Goal: Find contact information: Find contact information

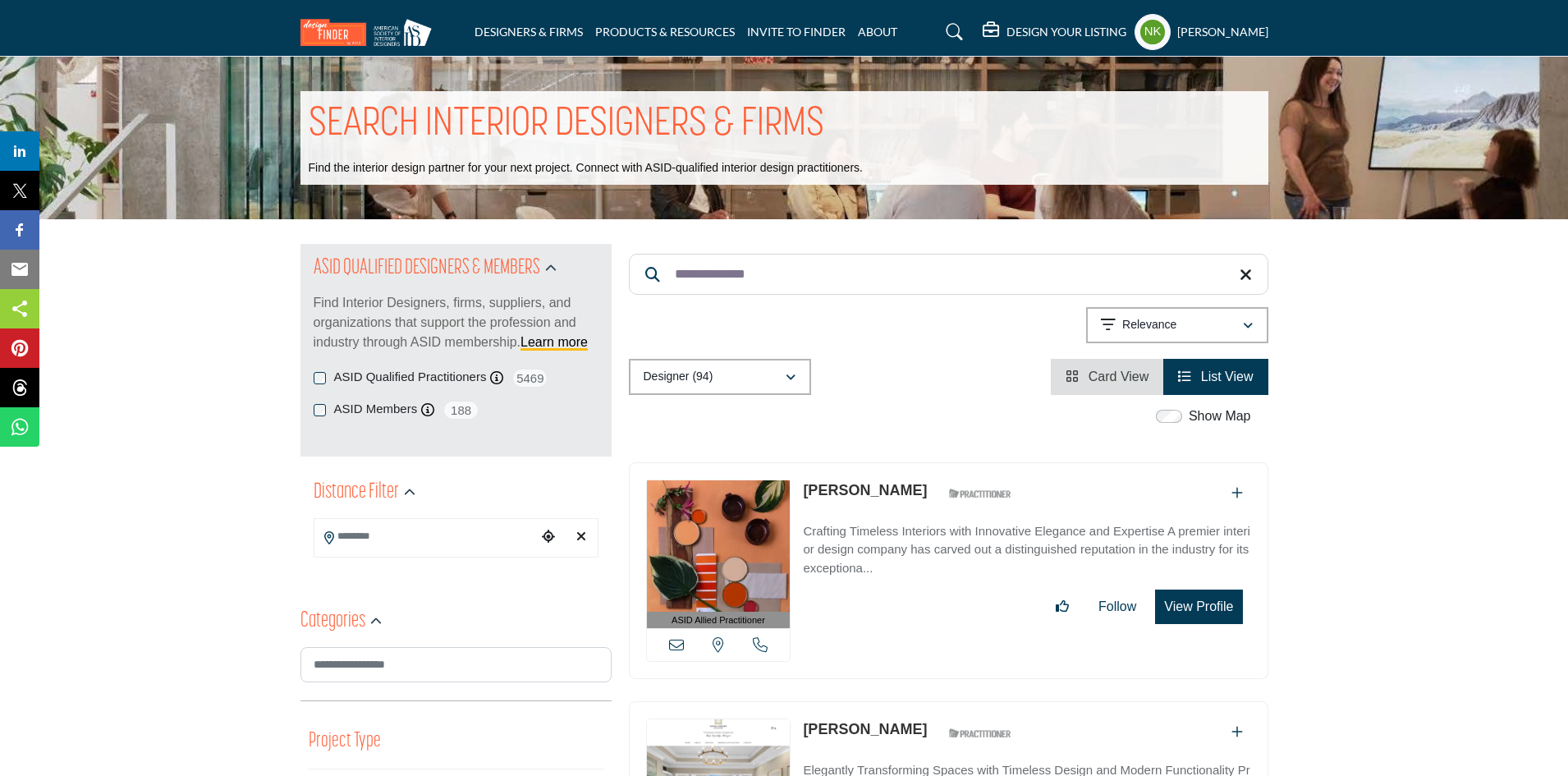
drag, startPoint x: 790, startPoint y: 283, endPoint x: 539, endPoint y: 241, distance: 254.5
paste input "Search Keyword"
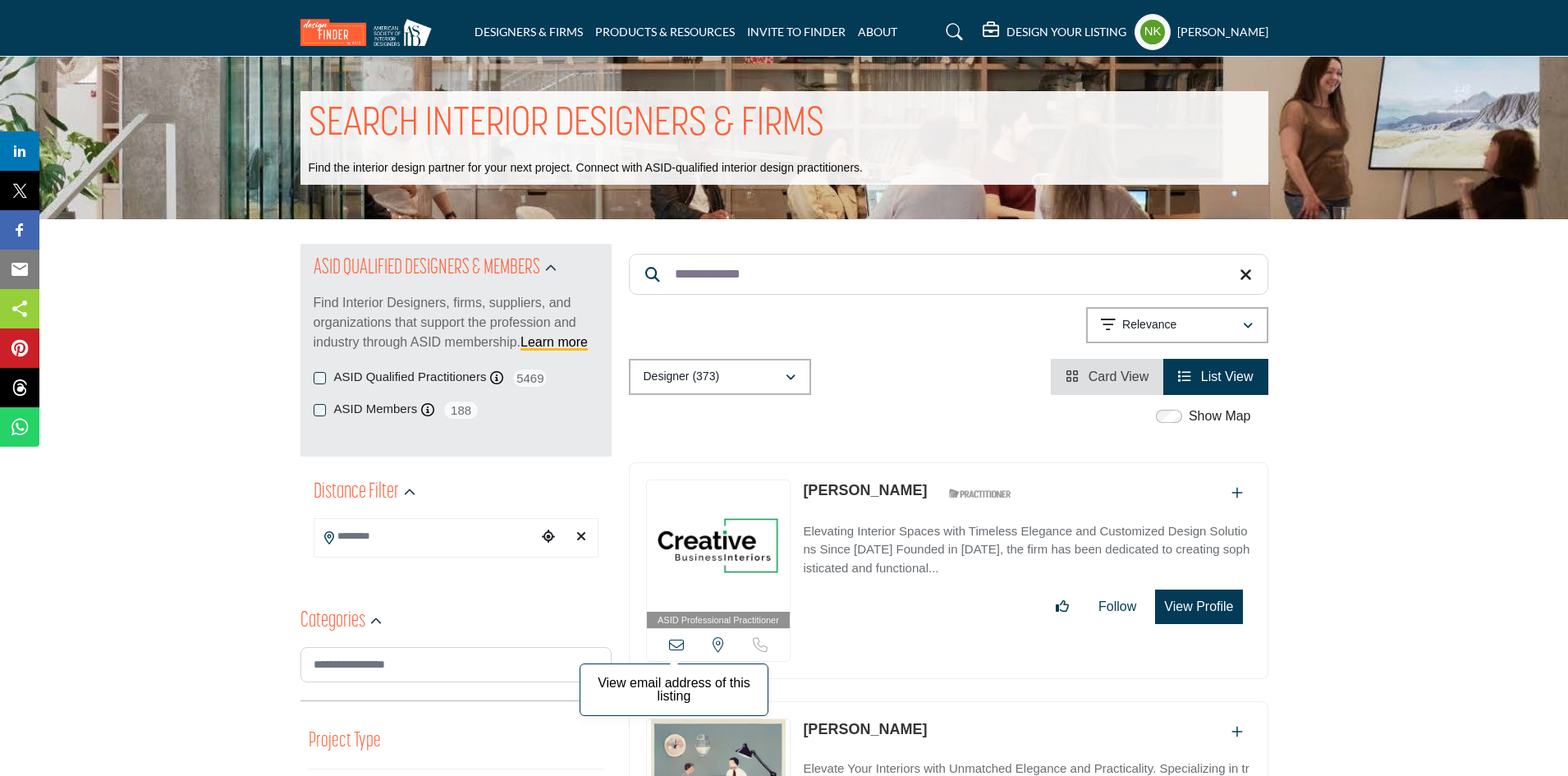
click at [671, 637] on icon at bounding box center [677, 645] width 15 height 15
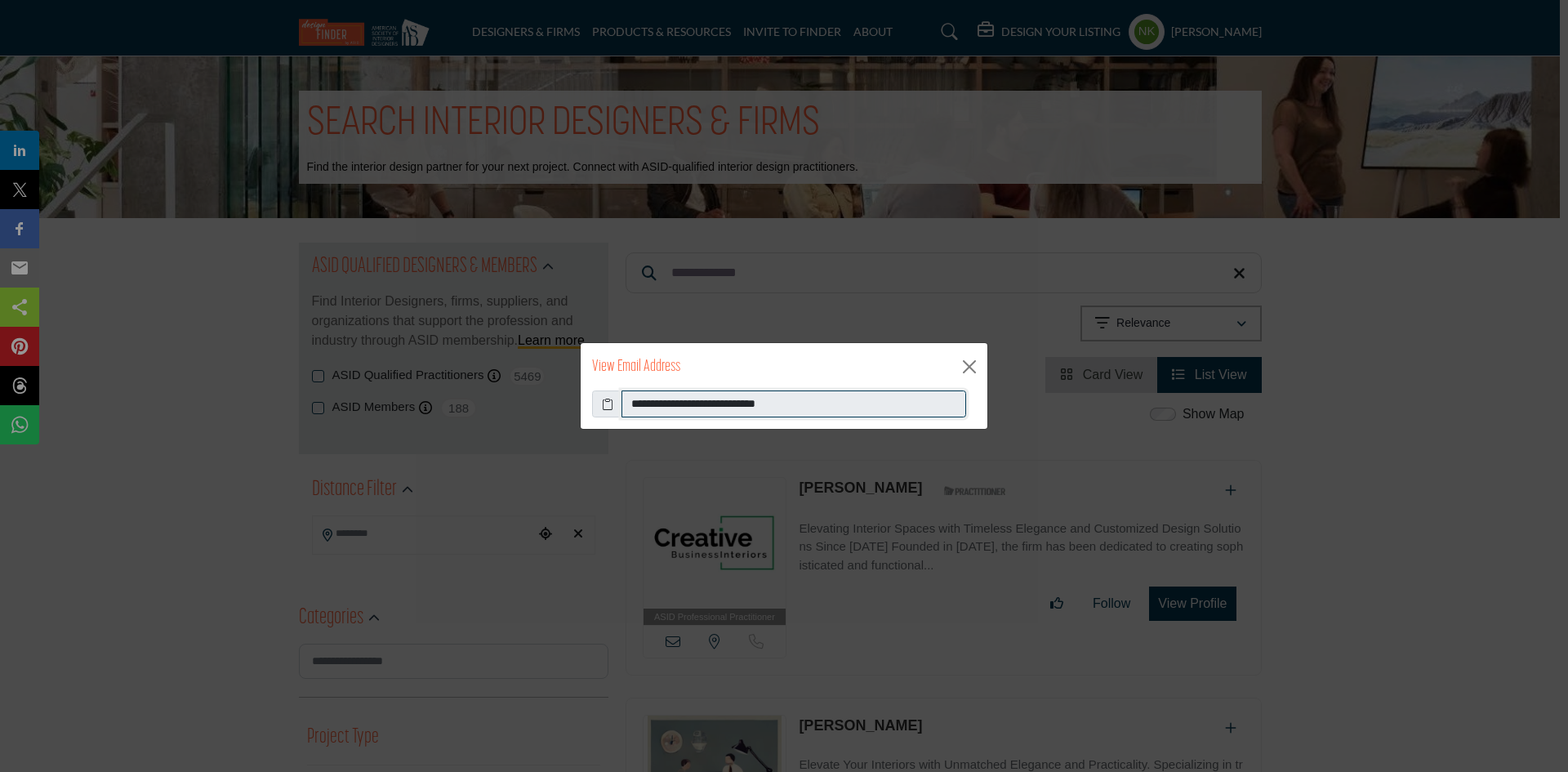
drag, startPoint x: 842, startPoint y: 412, endPoint x: 164, endPoint y: 387, distance: 678.5
click at [164, 387] on div "**********" at bounding box center [784, 386] width 1568 height 772
click at [957, 365] on div "View Email Address" at bounding box center [784, 367] width 407 height 47
click at [964, 368] on button "Close" at bounding box center [969, 367] width 25 height 25
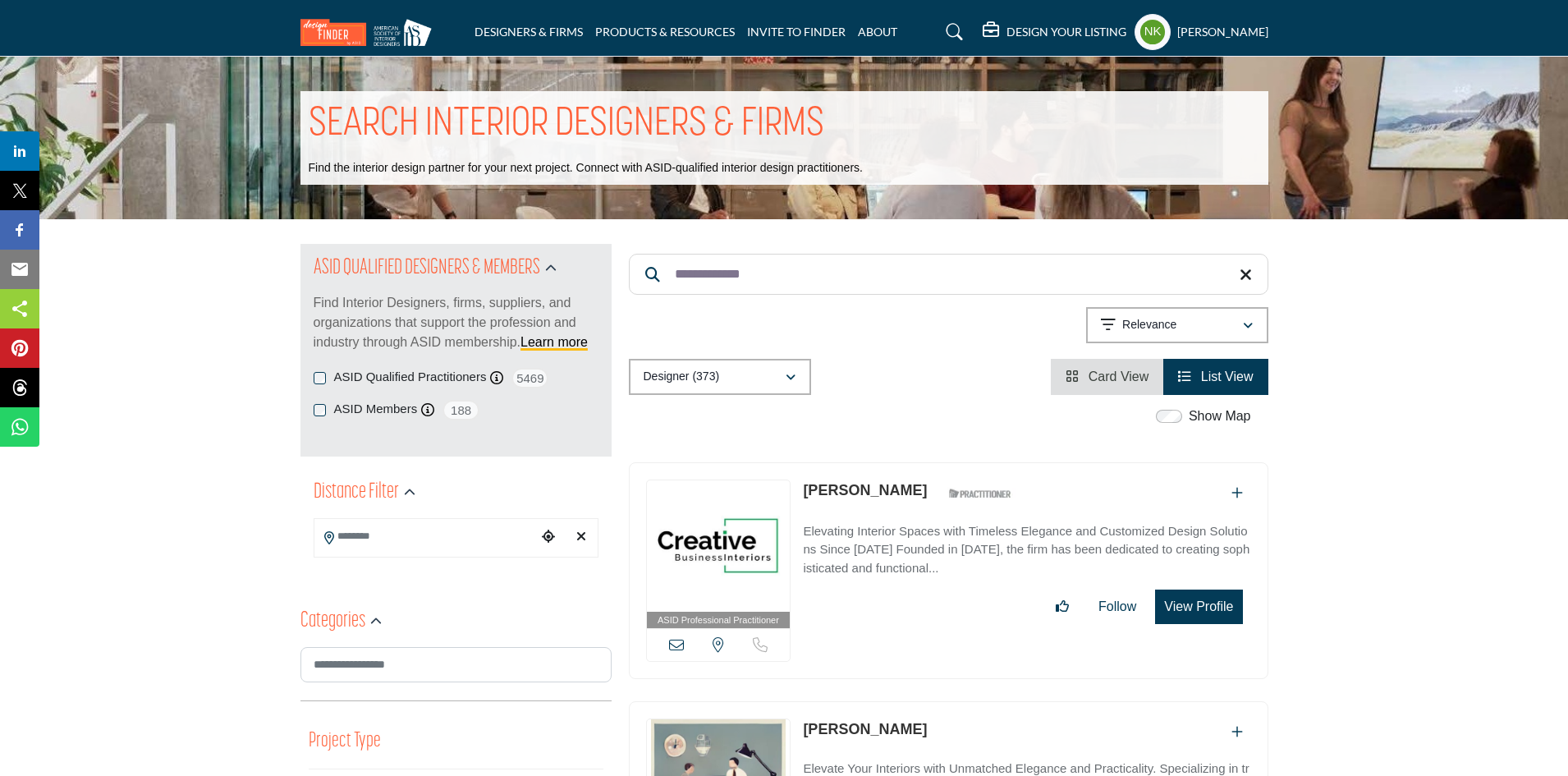
click at [861, 478] on div "ASID Professional Practitioner ASID Professional Practitioners have successfull…" at bounding box center [949, 571] width 640 height 217
click at [878, 488] on link "Nicole Dimmer" at bounding box center [865, 491] width 124 height 17
drag, startPoint x: 799, startPoint y: 258, endPoint x: 584, endPoint y: 261, distance: 215.0
paste input "Search Keyword"
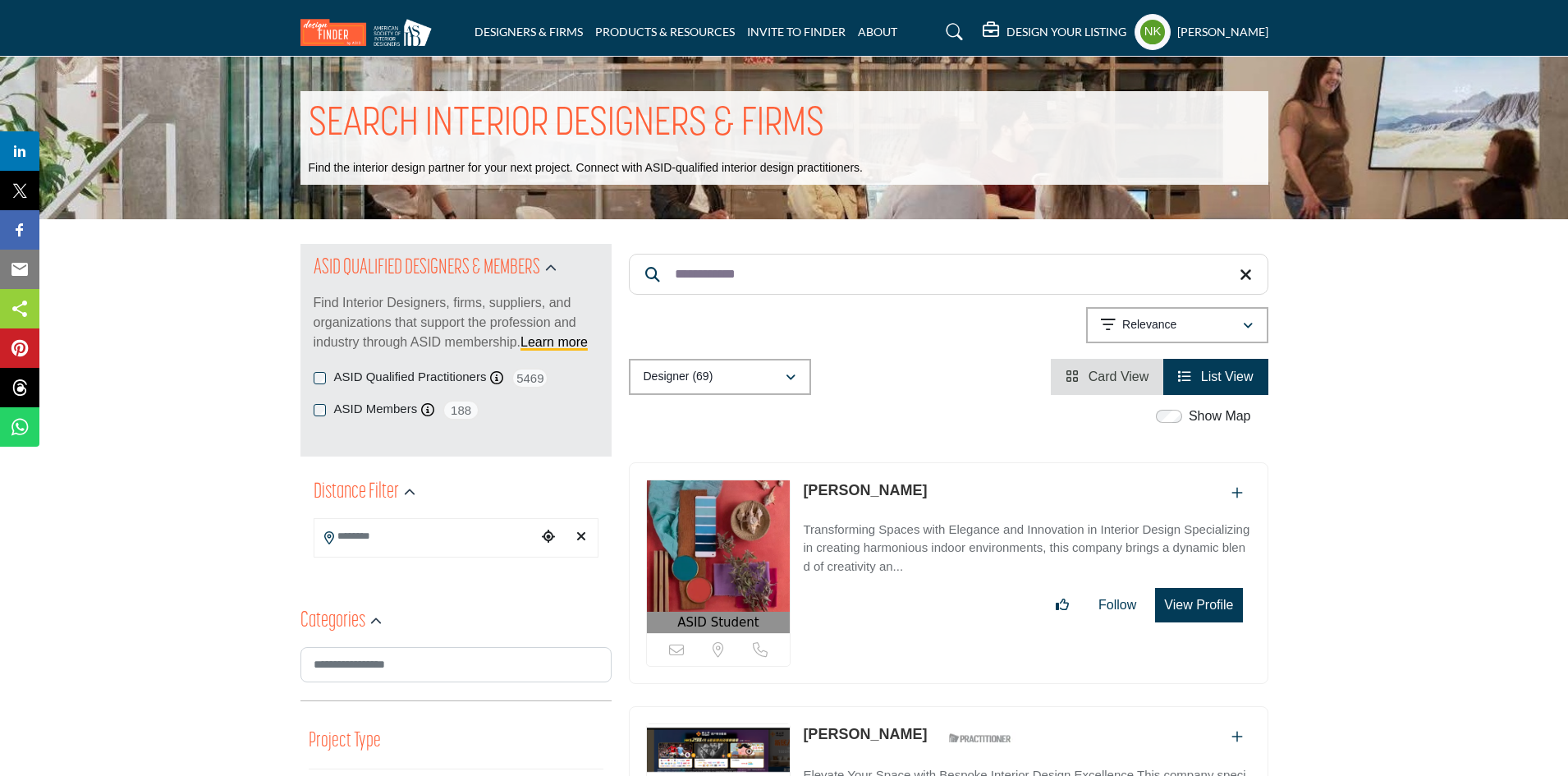
click at [819, 491] on link "Fabiola Gann" at bounding box center [865, 491] width 124 height 17
drag, startPoint x: 769, startPoint y: 285, endPoint x: 561, endPoint y: 264, distance: 209.1
paste input "Search Keyword"
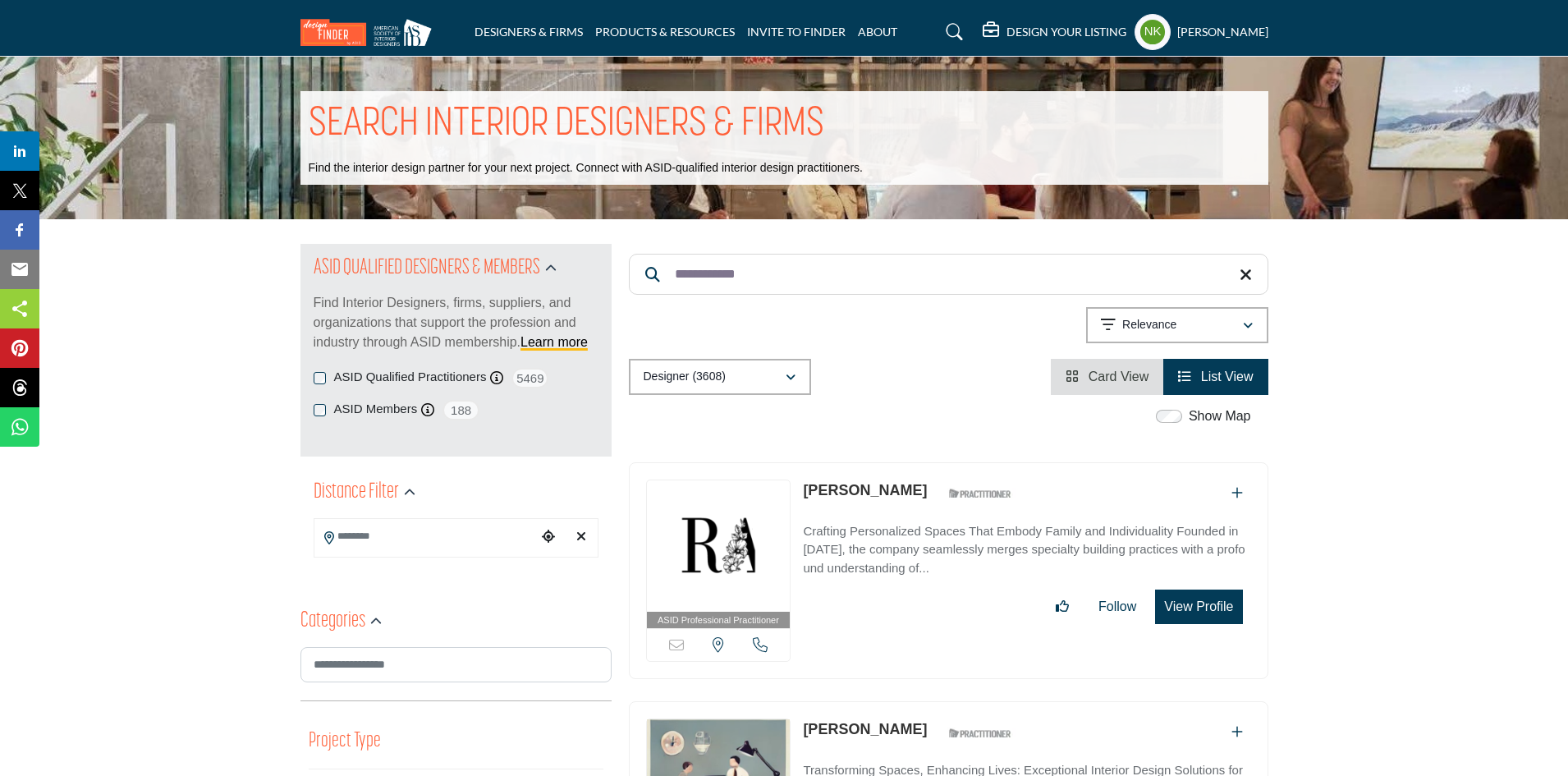
click at [848, 491] on link "Brittany Rae" at bounding box center [865, 491] width 124 height 17
drag, startPoint x: 812, startPoint y: 279, endPoint x: 562, endPoint y: 296, distance: 250.6
paste input "Search Keyword"
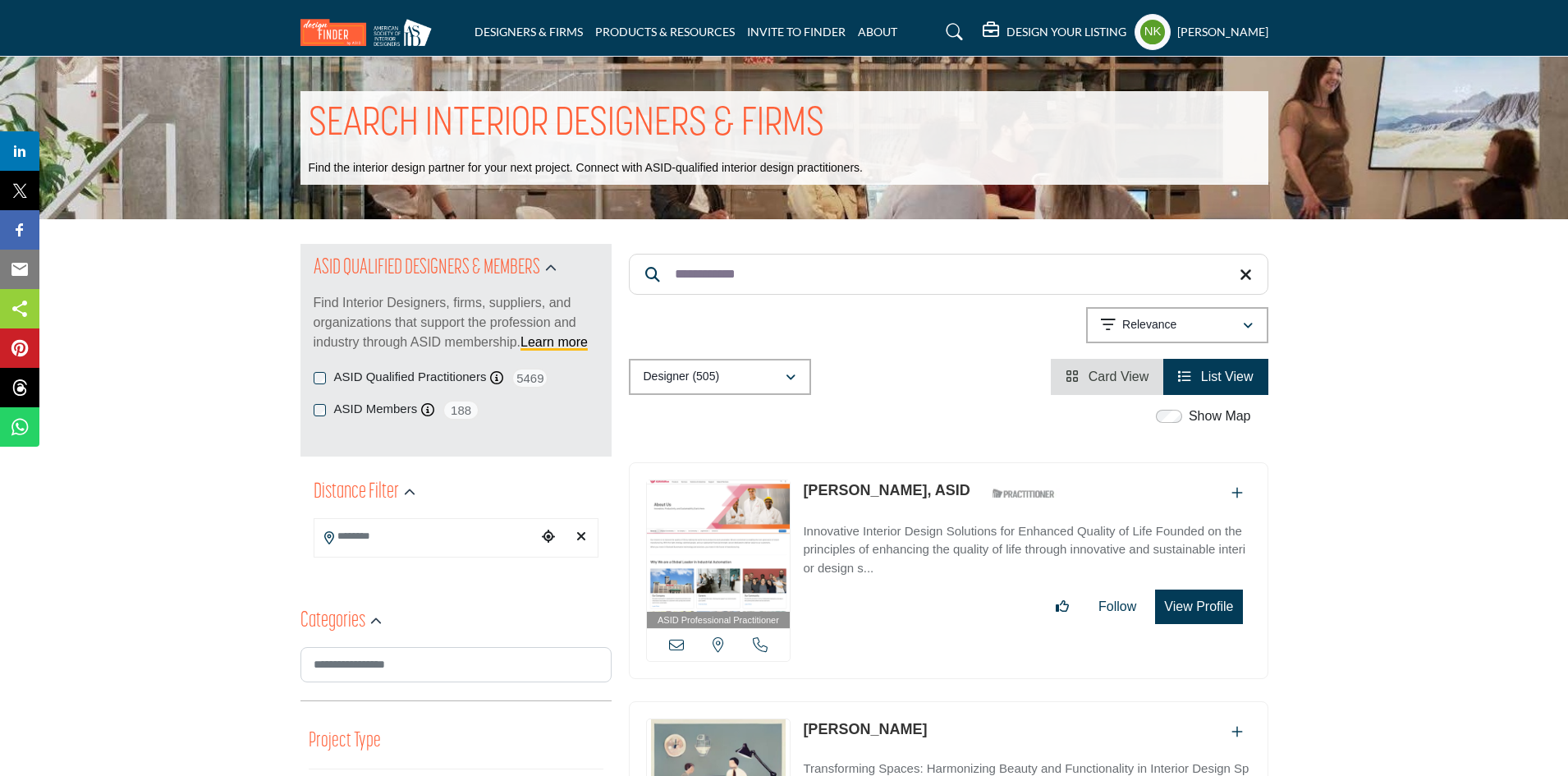
click at [834, 491] on link "Laura Schalk, ASID" at bounding box center [887, 491] width 167 height 17
drag, startPoint x: 823, startPoint y: 266, endPoint x: 616, endPoint y: 266, distance: 207.0
paste input "******"
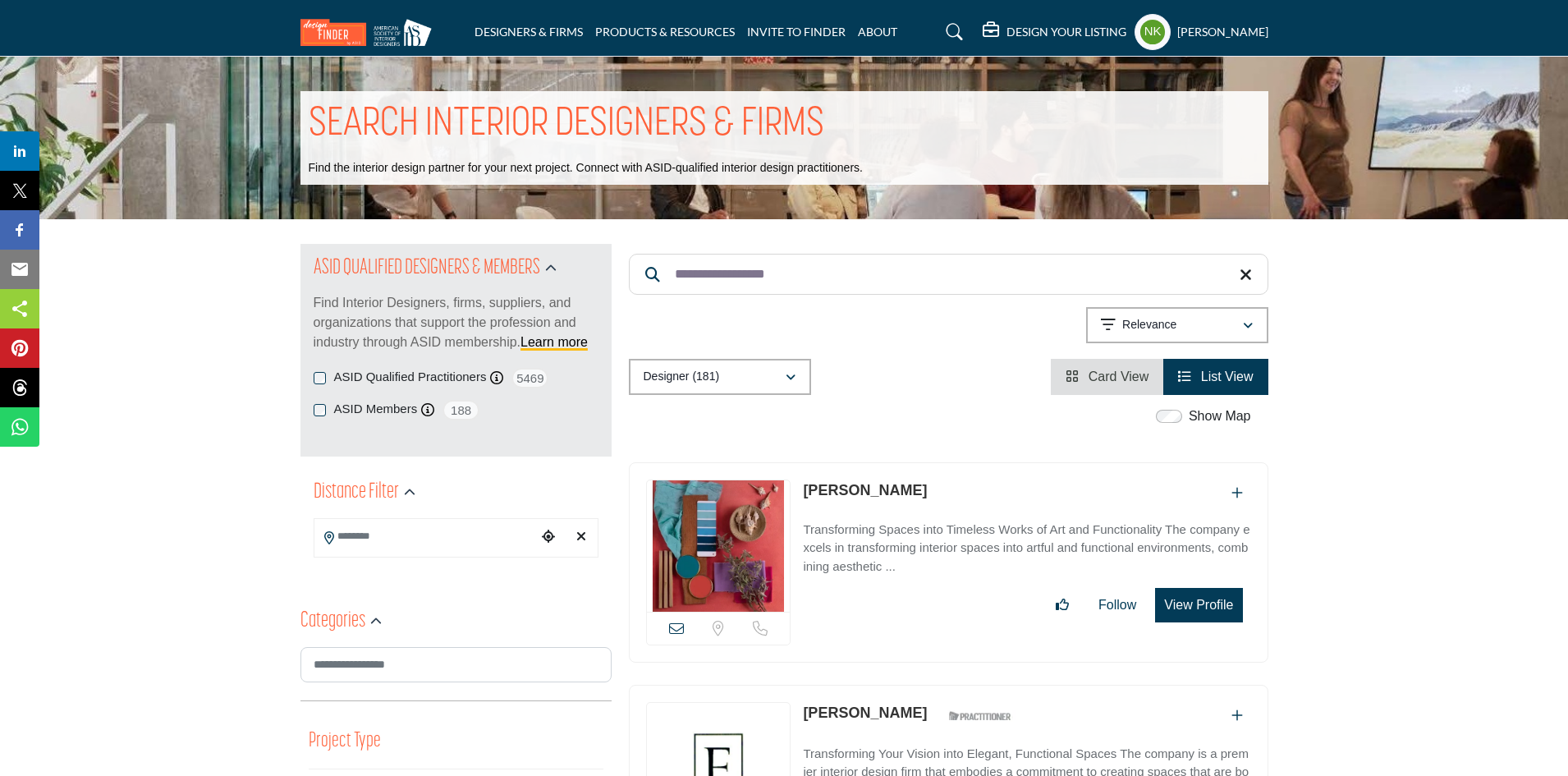
click at [834, 493] on link "Shanna Springfield" at bounding box center [865, 491] width 124 height 17
drag, startPoint x: 708, startPoint y: 255, endPoint x: 296, endPoint y: 197, distance: 416.1
paste input "Search Keyword"
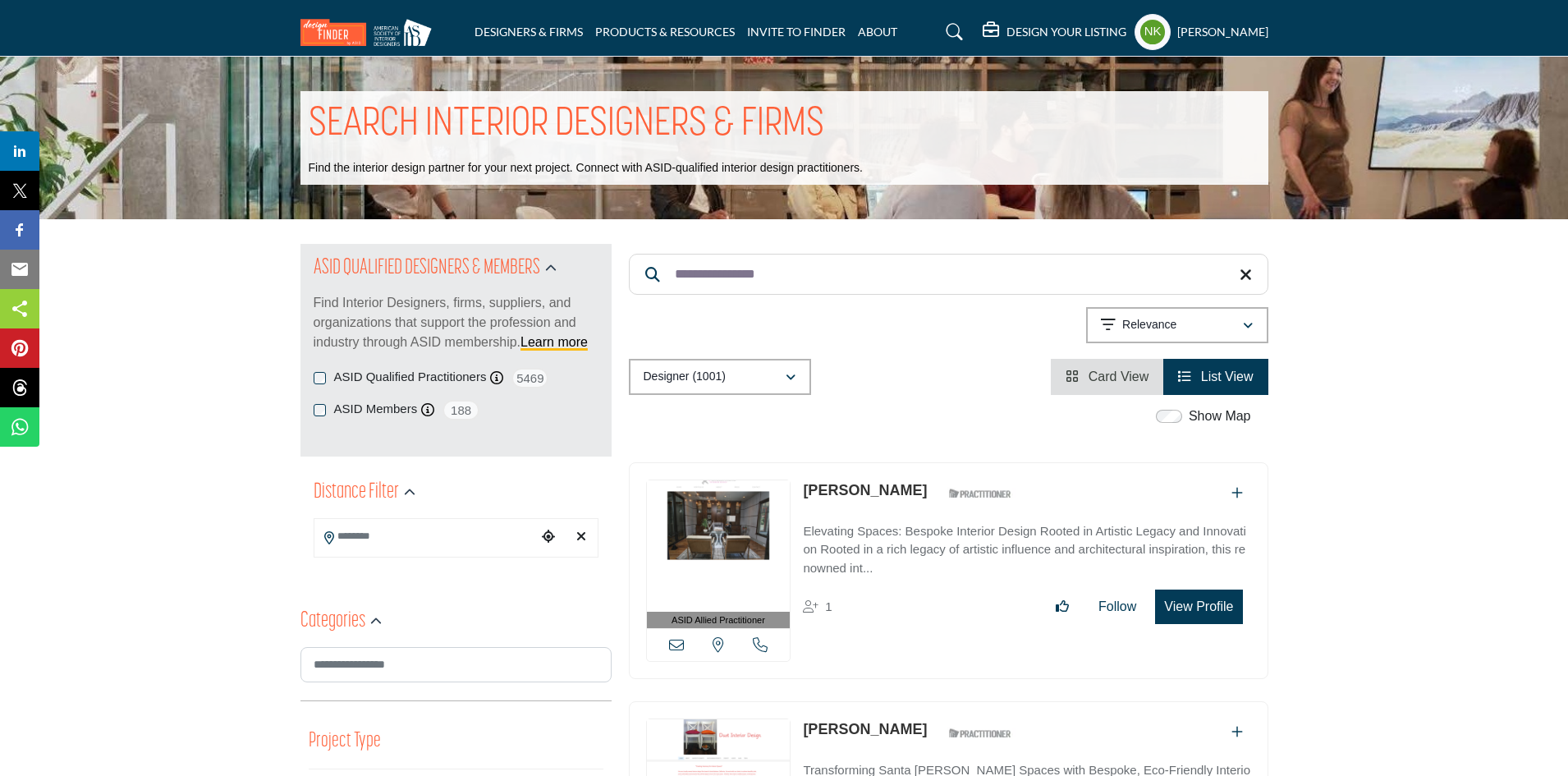
drag, startPoint x: 805, startPoint y: 276, endPoint x: 414, endPoint y: 264, distance: 391.2
paste input "Search Keyword"
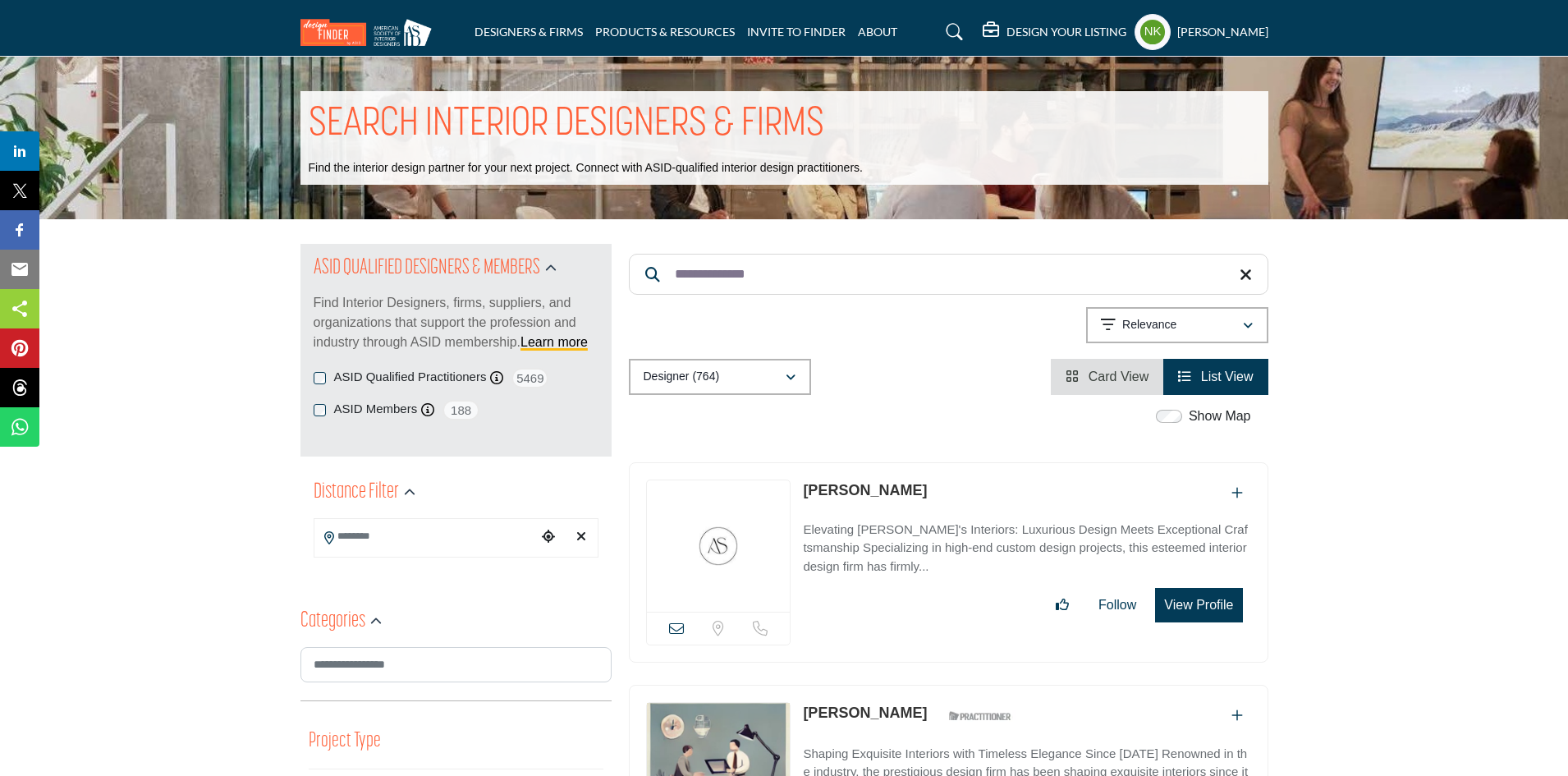
click at [833, 489] on link "Amy Sutherland" at bounding box center [865, 491] width 124 height 17
drag, startPoint x: 775, startPoint y: 275, endPoint x: 395, endPoint y: 257, distance: 380.4
paste input "Search Keyword"
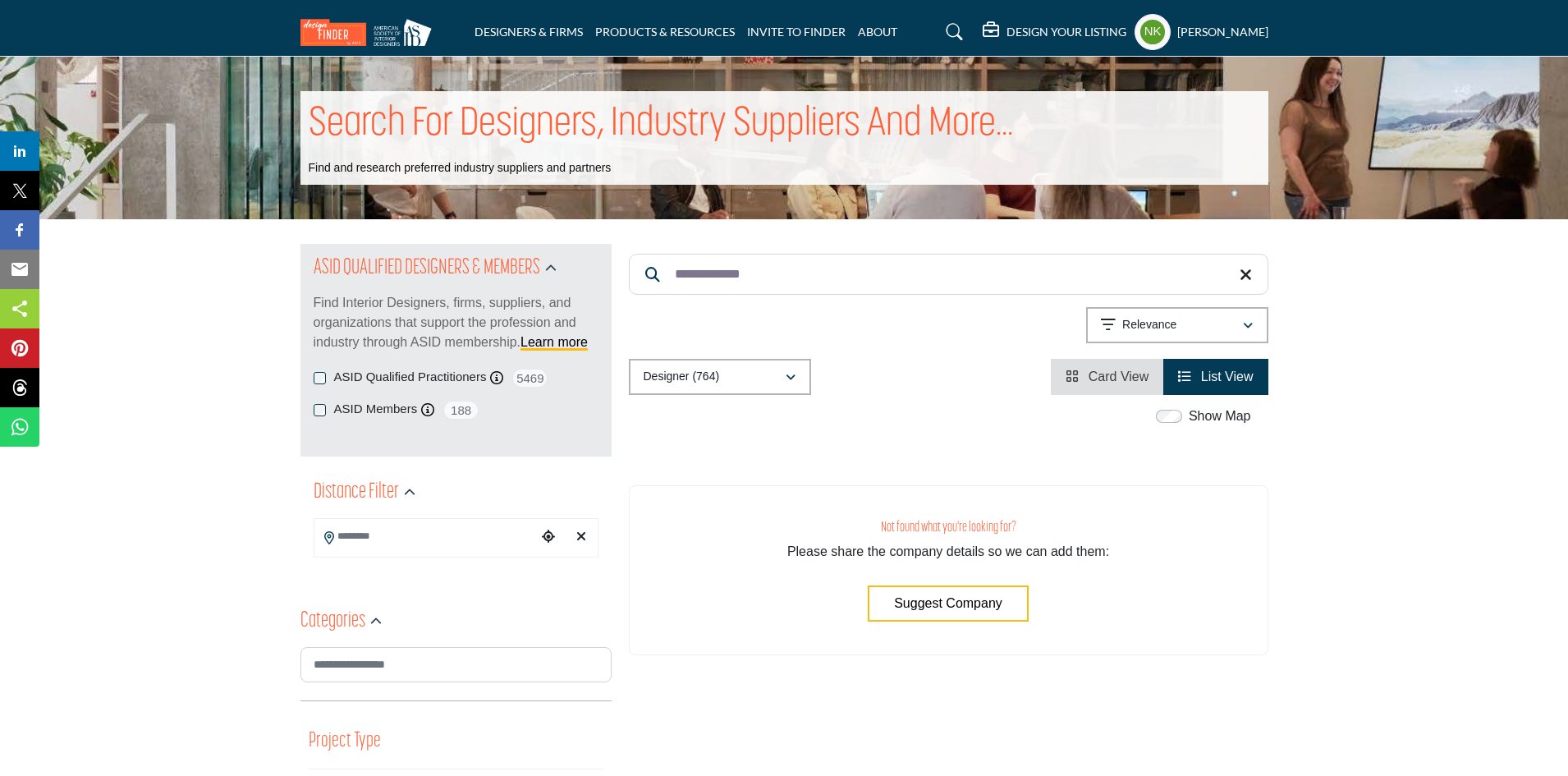
drag, startPoint x: 626, startPoint y: 261, endPoint x: 559, endPoint y: 263, distance: 67.0
type input "*******"
click at [1249, 274] on icon at bounding box center [1245, 275] width 12 height 17
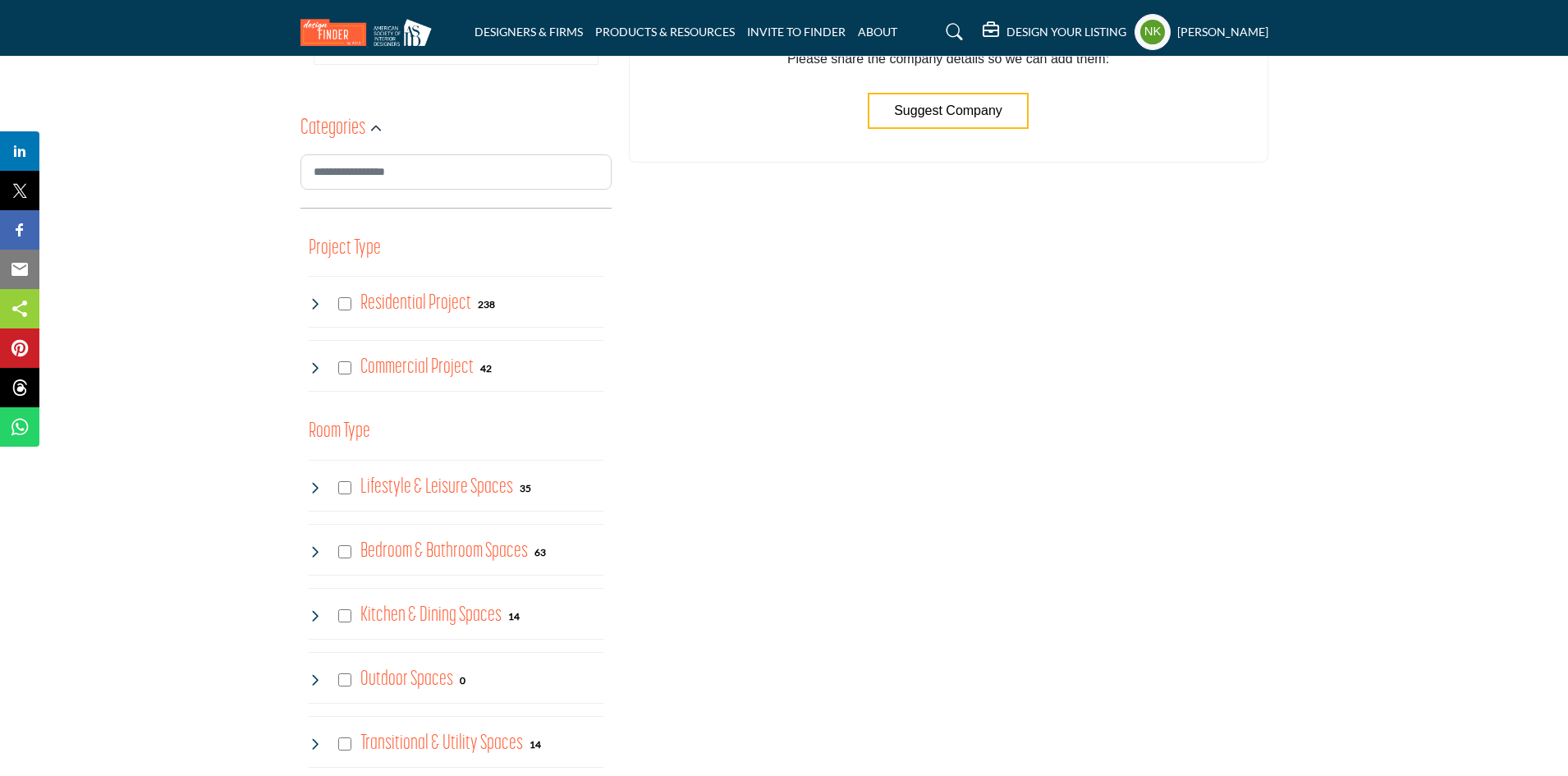
scroll to position [83, 0]
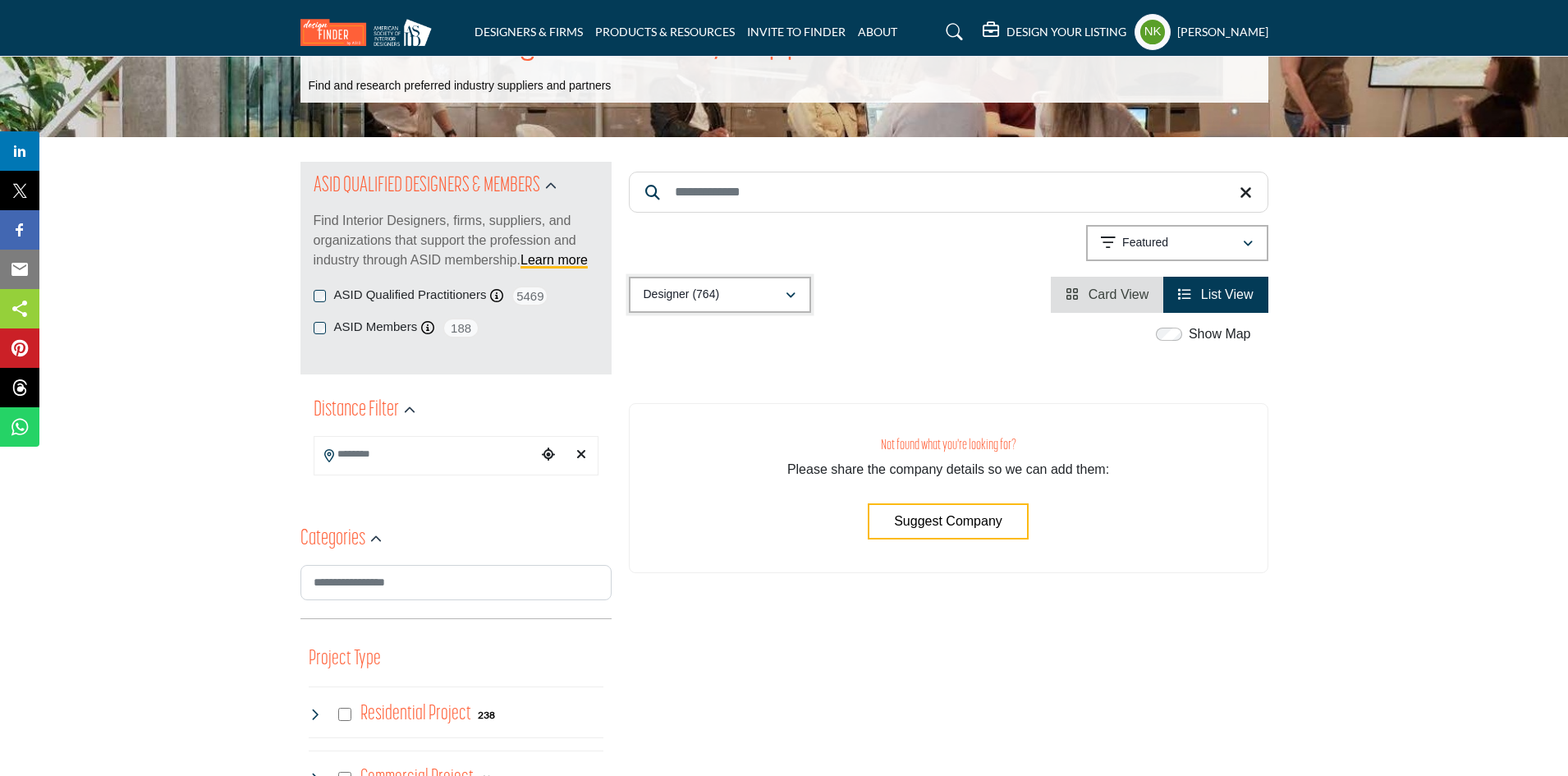
click at [790, 294] on icon "button" at bounding box center [790, 295] width 10 height 12
click at [1237, 244] on div "Featured" at bounding box center [1172, 242] width 141 height 19
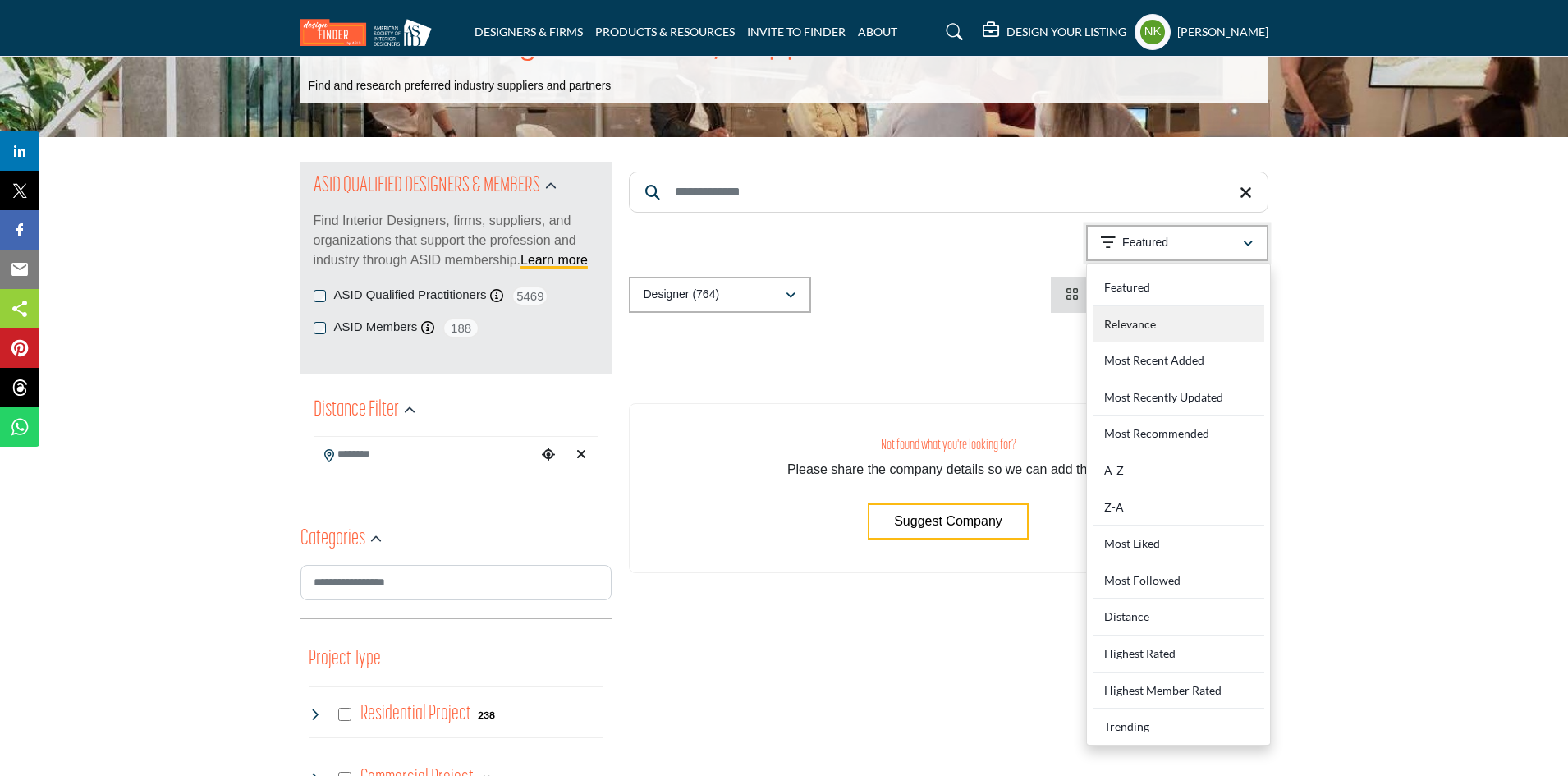
scroll to position [0, 0]
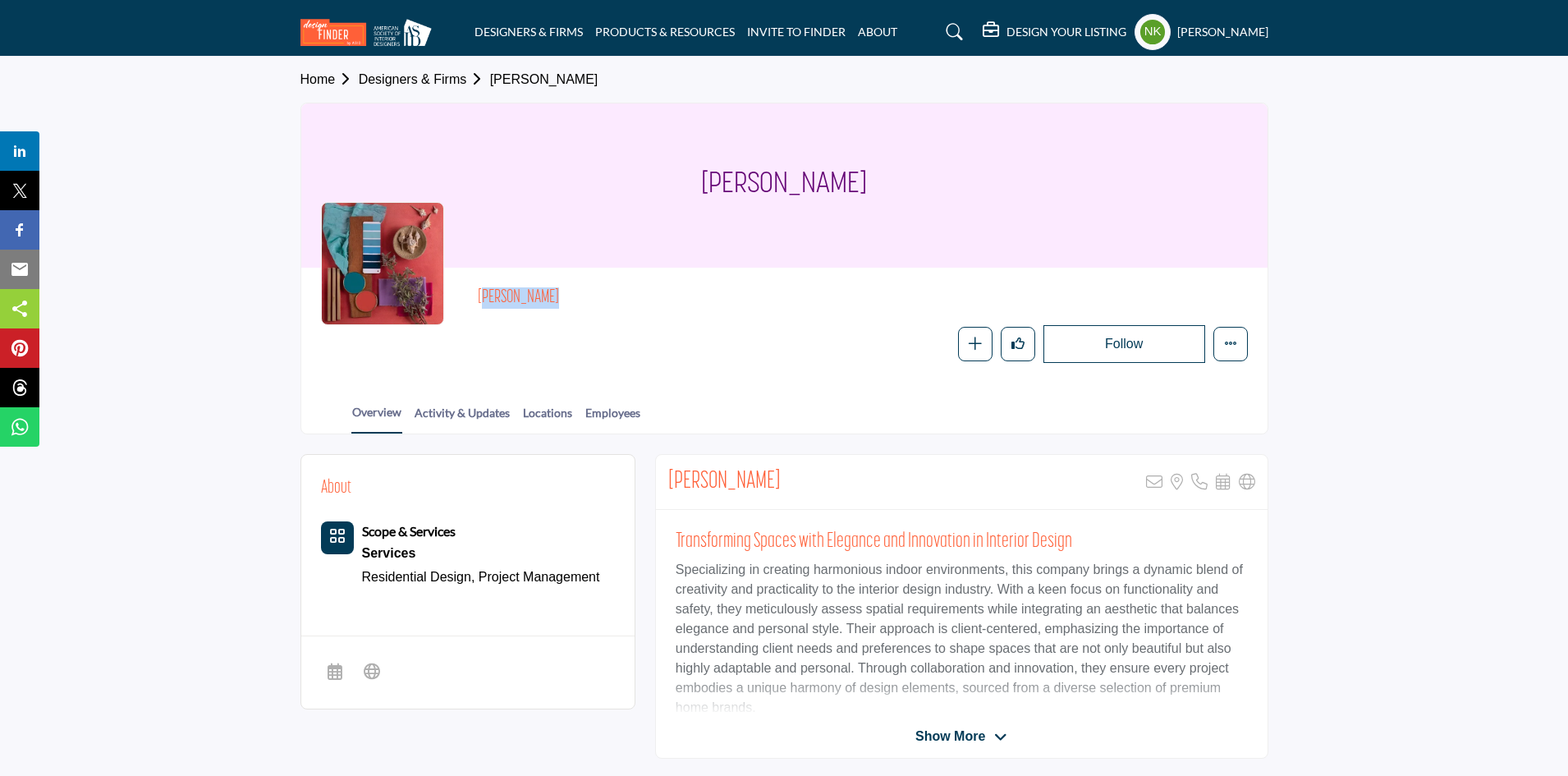
drag, startPoint x: 547, startPoint y: 298, endPoint x: 477, endPoint y: 299, distance: 70.0
click at [477, 299] on div "Fabiola Gann Follow Following Message Recommend Add to My Suppliers Claim Listi…" at bounding box center [784, 325] width 927 height 75
copy h2 "[PERSON_NAME]"
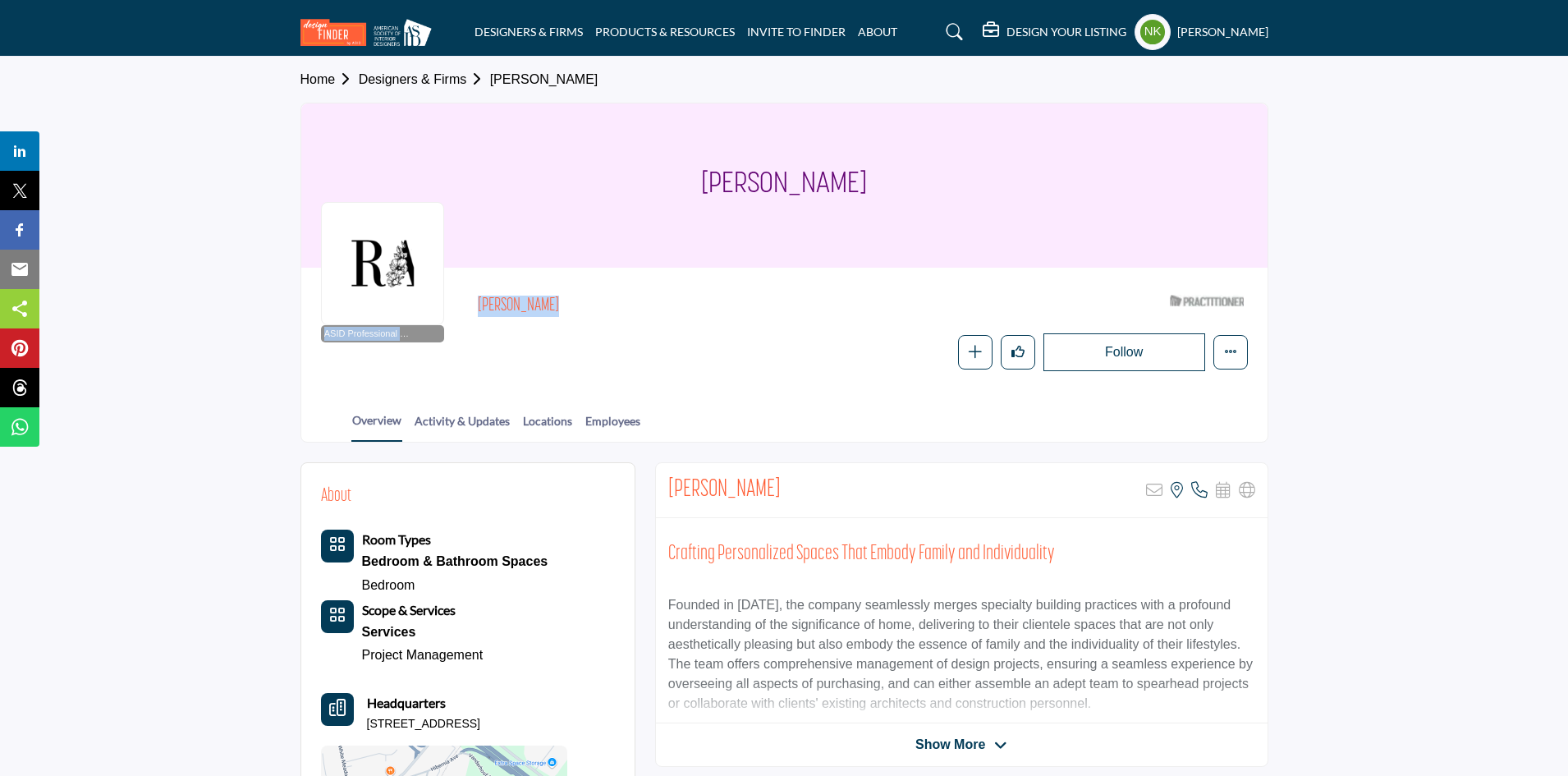
drag, startPoint x: 558, startPoint y: 319, endPoint x: 395, endPoint y: 302, distance: 163.9
click at [395, 302] on div "ASID Professional Practitioner ASID Professional Practitioners have successfull…" at bounding box center [784, 328] width 927 height 83
click at [480, 303] on h2 "Brittany Rae" at bounding box center [703, 305] width 451 height 21
copy h2 "Brittany Rae"
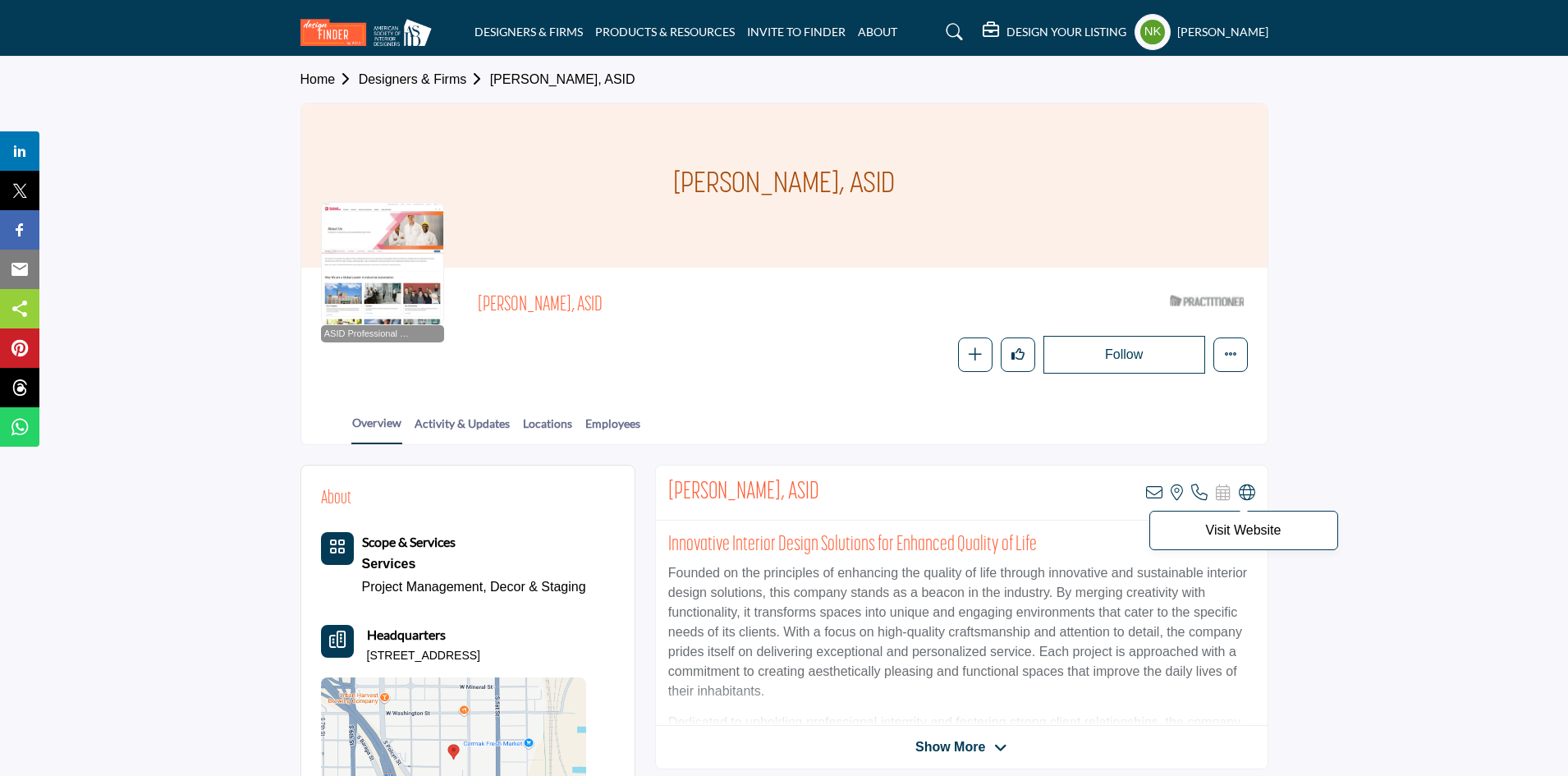
click at [1245, 498] on icon at bounding box center [1247, 493] width 17 height 17
click at [1158, 493] on icon at bounding box center [1154, 493] width 17 height 17
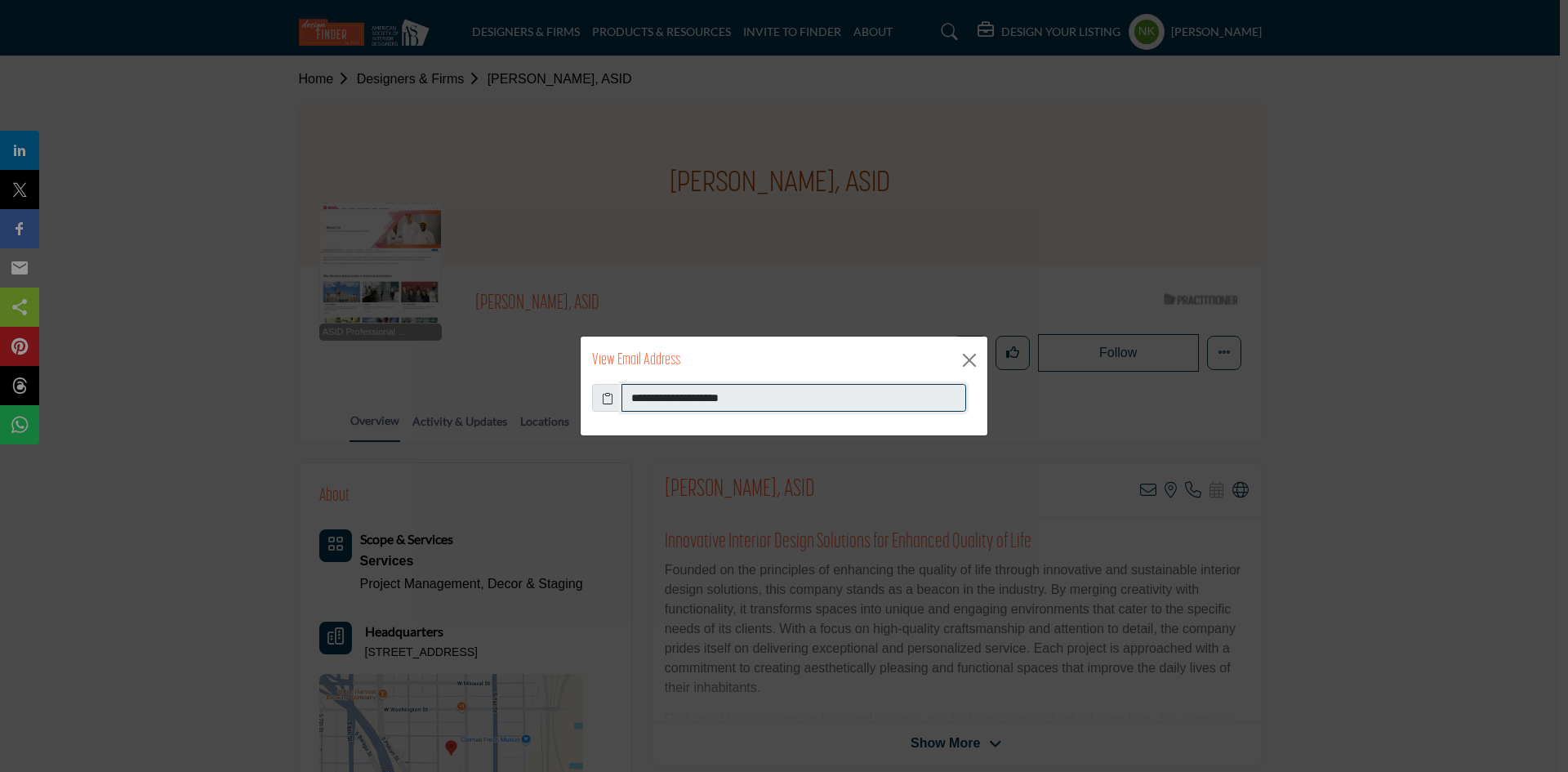
drag, startPoint x: 872, startPoint y: 394, endPoint x: 373, endPoint y: 412, distance: 499.3
click at [373, 412] on div "**********" at bounding box center [784, 386] width 1568 height 772
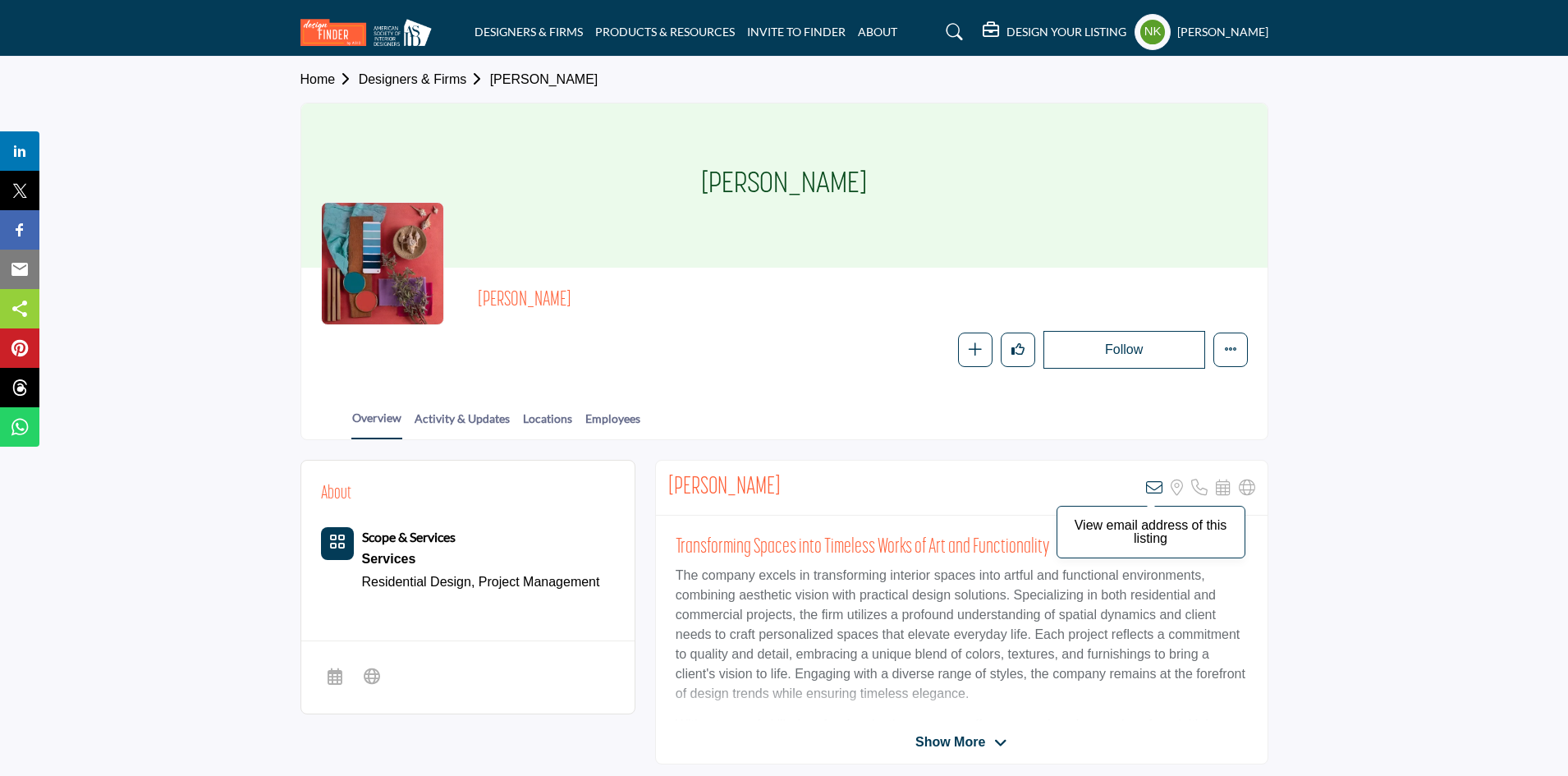
click at [1153, 484] on icon at bounding box center [1154, 488] width 17 height 17
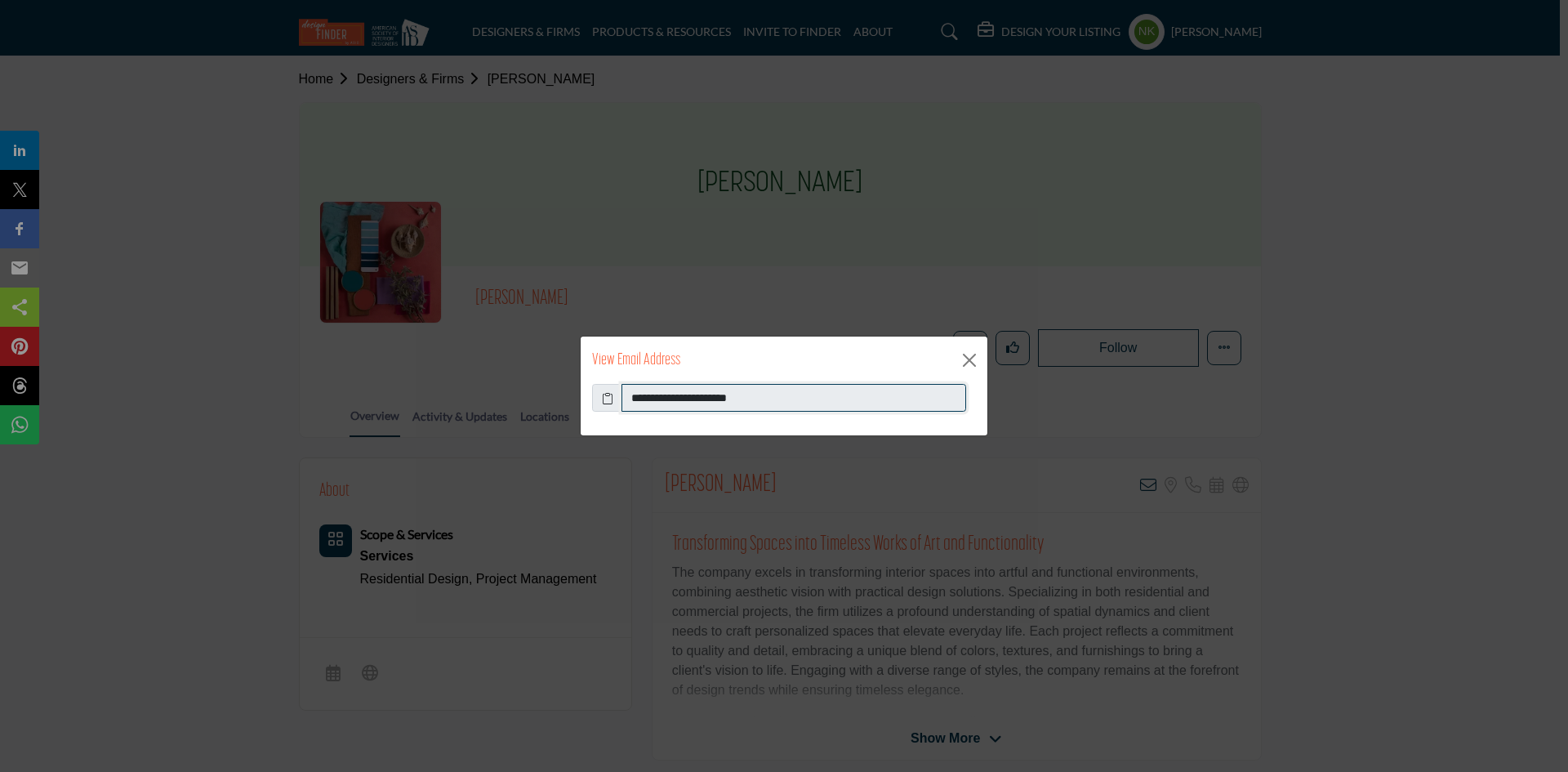
drag, startPoint x: 818, startPoint y: 394, endPoint x: 204, endPoint y: 377, distance: 614.2
click at [207, 379] on div "**********" at bounding box center [784, 386] width 1568 height 772
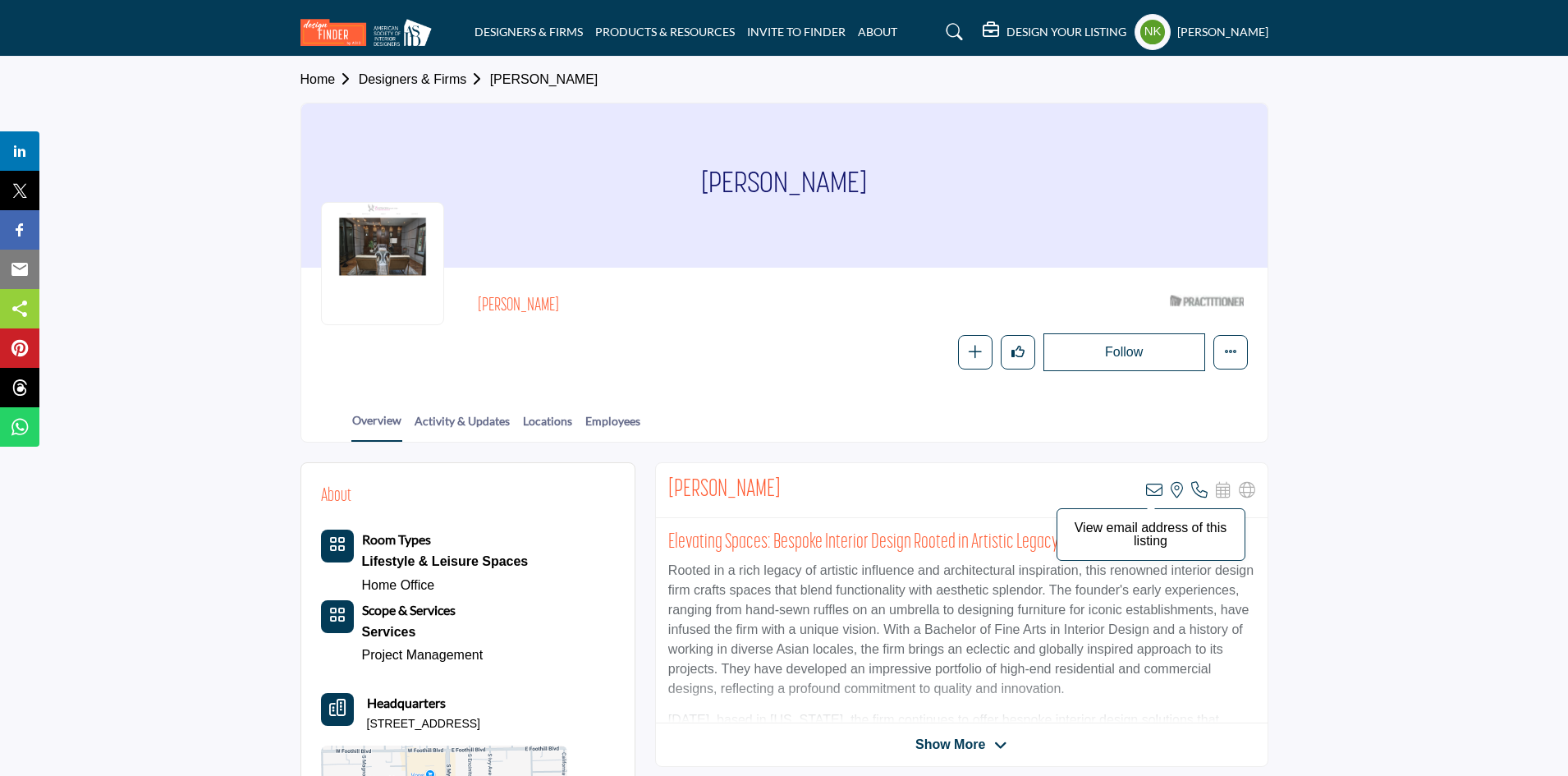
click at [1148, 494] on icon at bounding box center [1154, 491] width 17 height 17
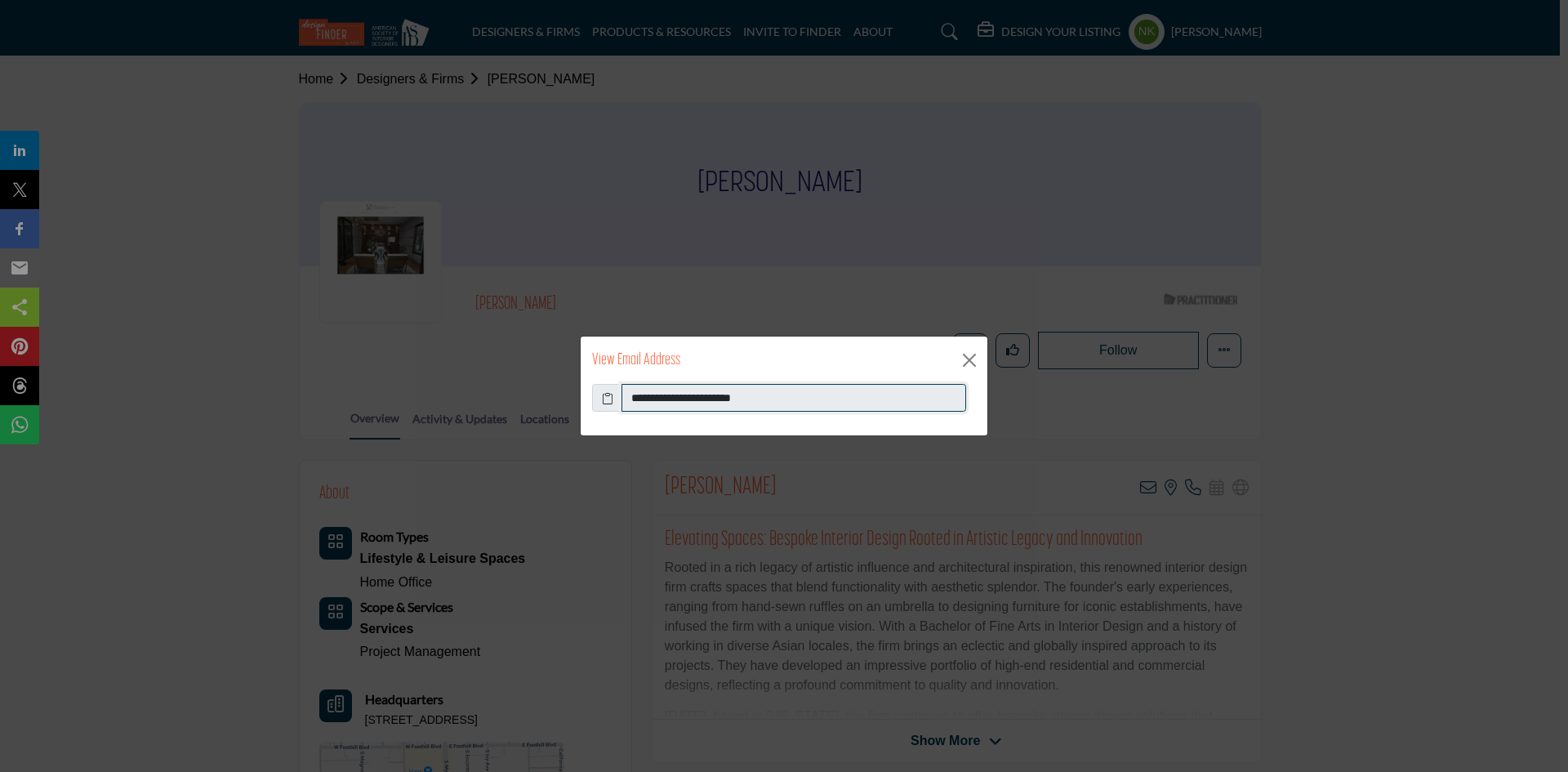
drag, startPoint x: 791, startPoint y: 411, endPoint x: 317, endPoint y: 343, distance: 478.9
click at [317, 343] on div "**********" at bounding box center [784, 386] width 1568 height 772
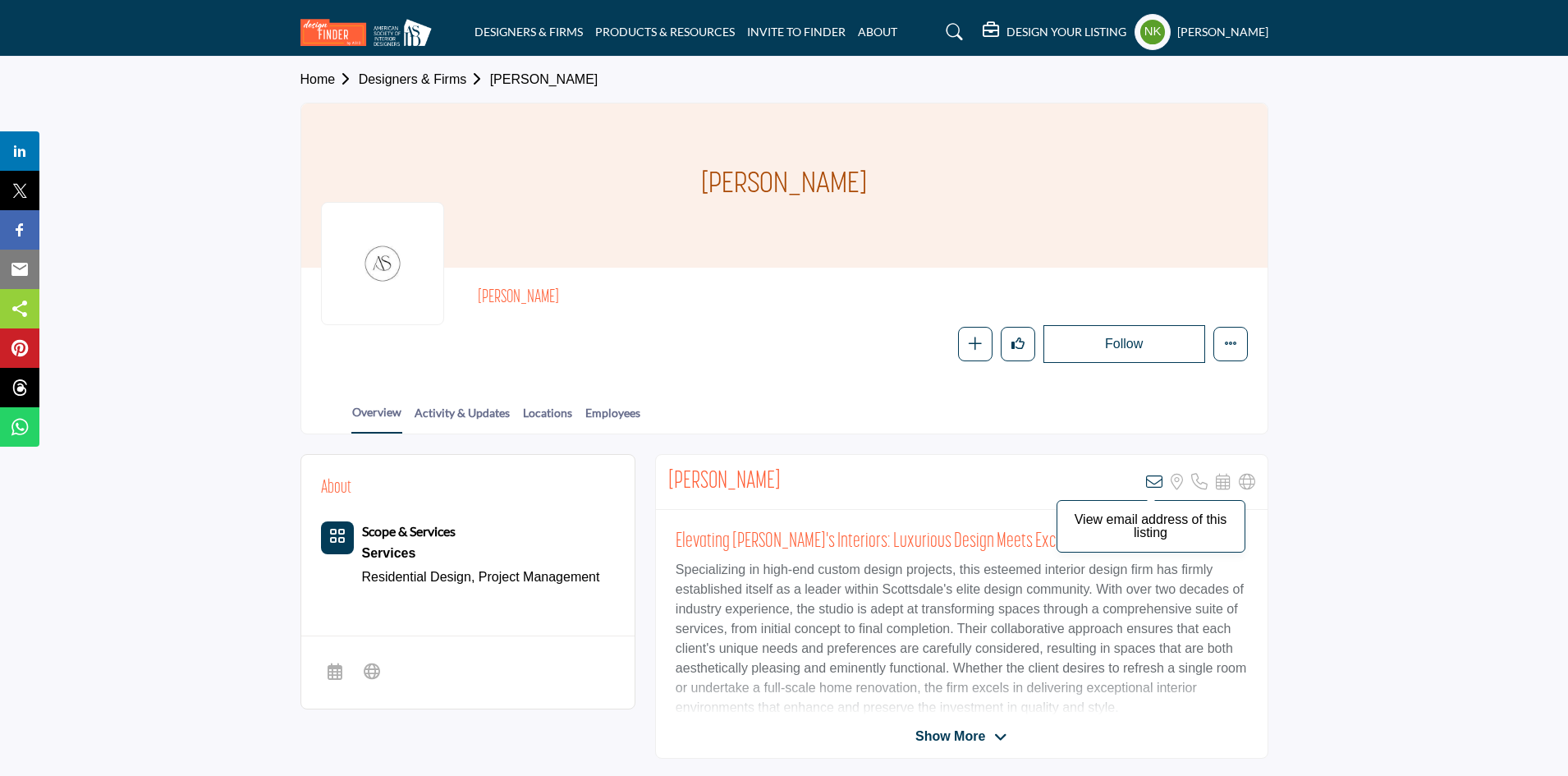
click at [1159, 486] on icon at bounding box center [1154, 482] width 17 height 17
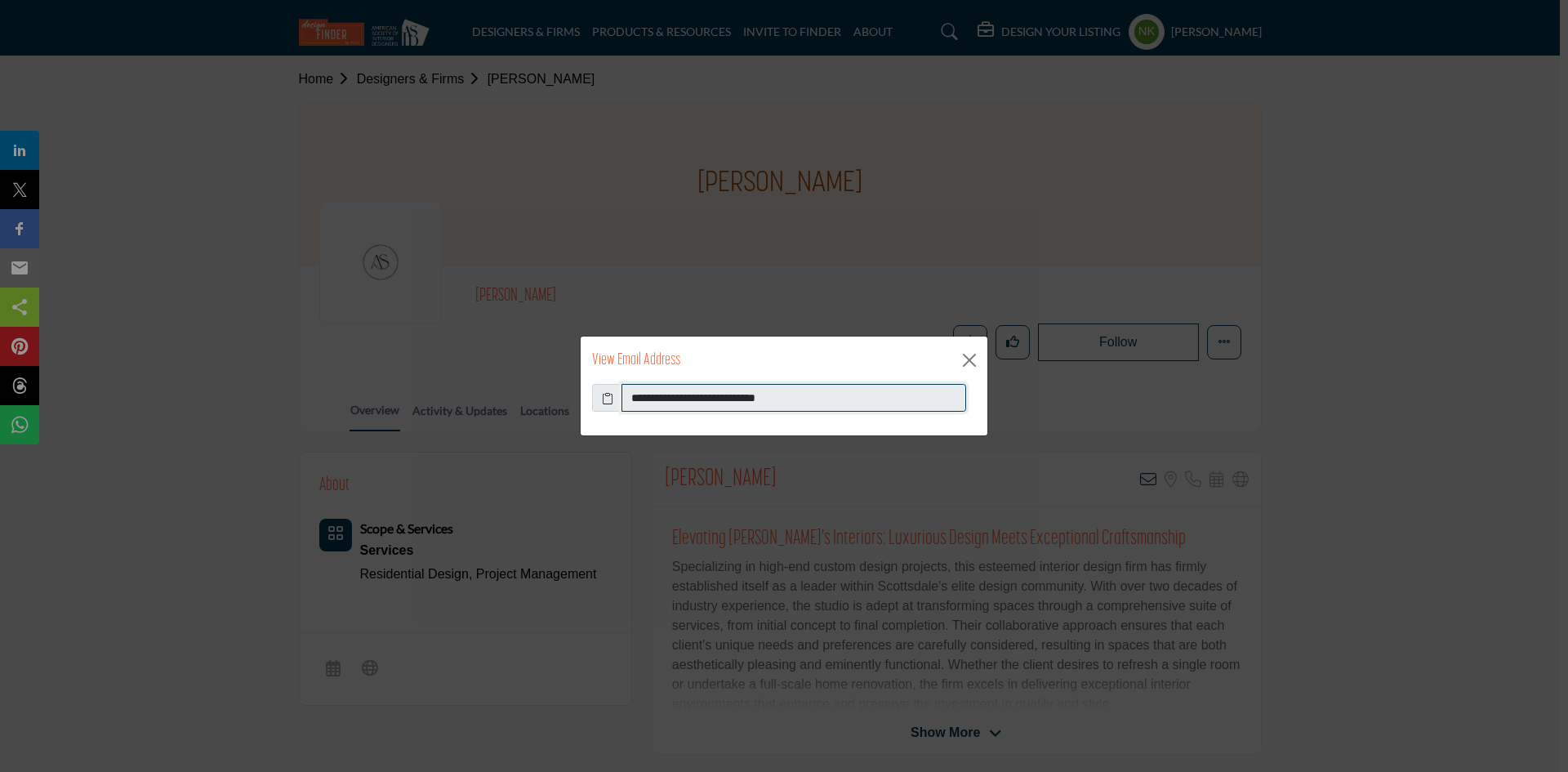
drag, startPoint x: 811, startPoint y: 405, endPoint x: 527, endPoint y: 406, distance: 284.0
click at [527, 406] on div "**********" at bounding box center [784, 386] width 1568 height 772
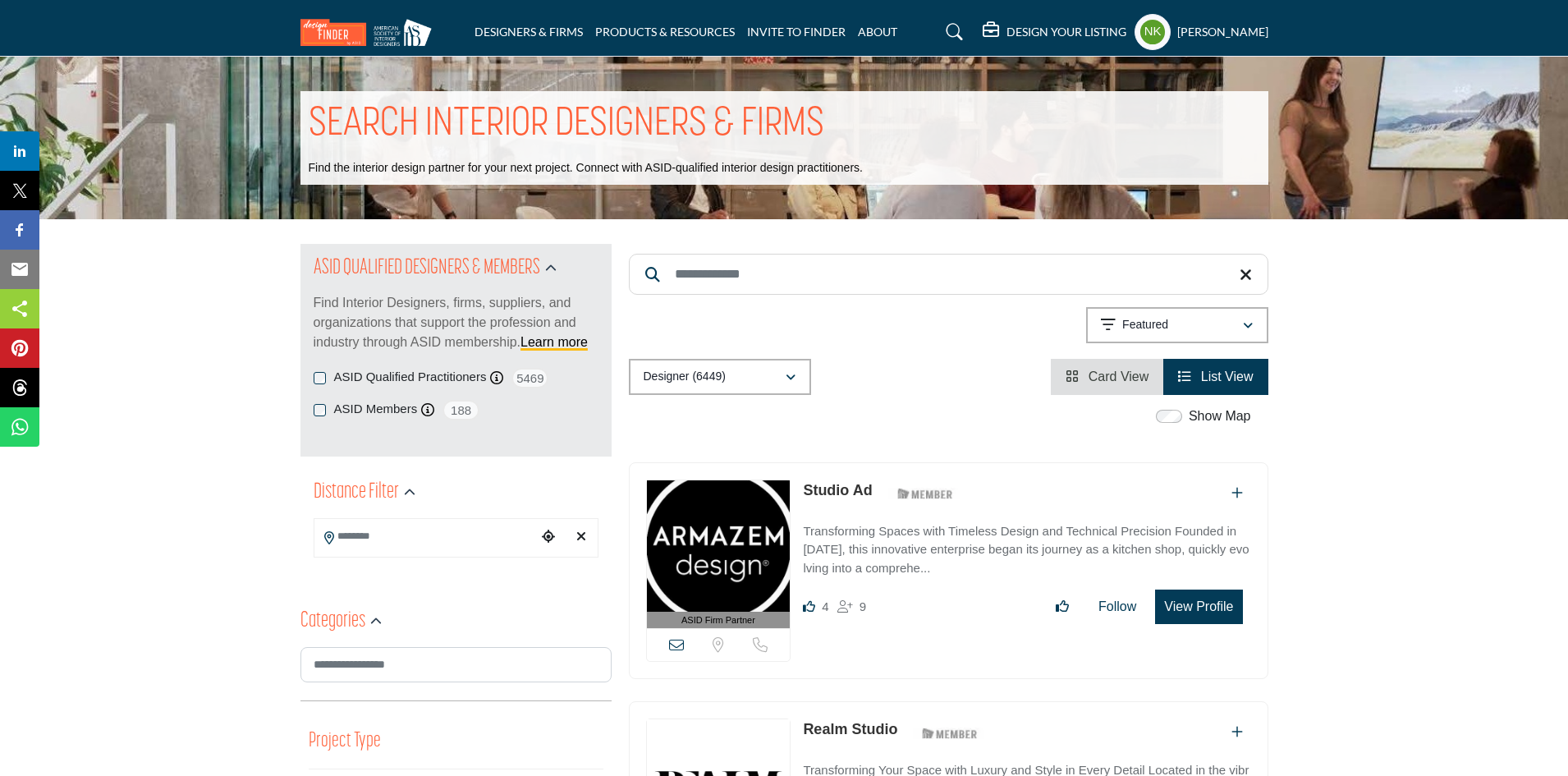
click at [757, 274] on input "Search Keyword" at bounding box center [949, 274] width 640 height 41
paste input "**********"
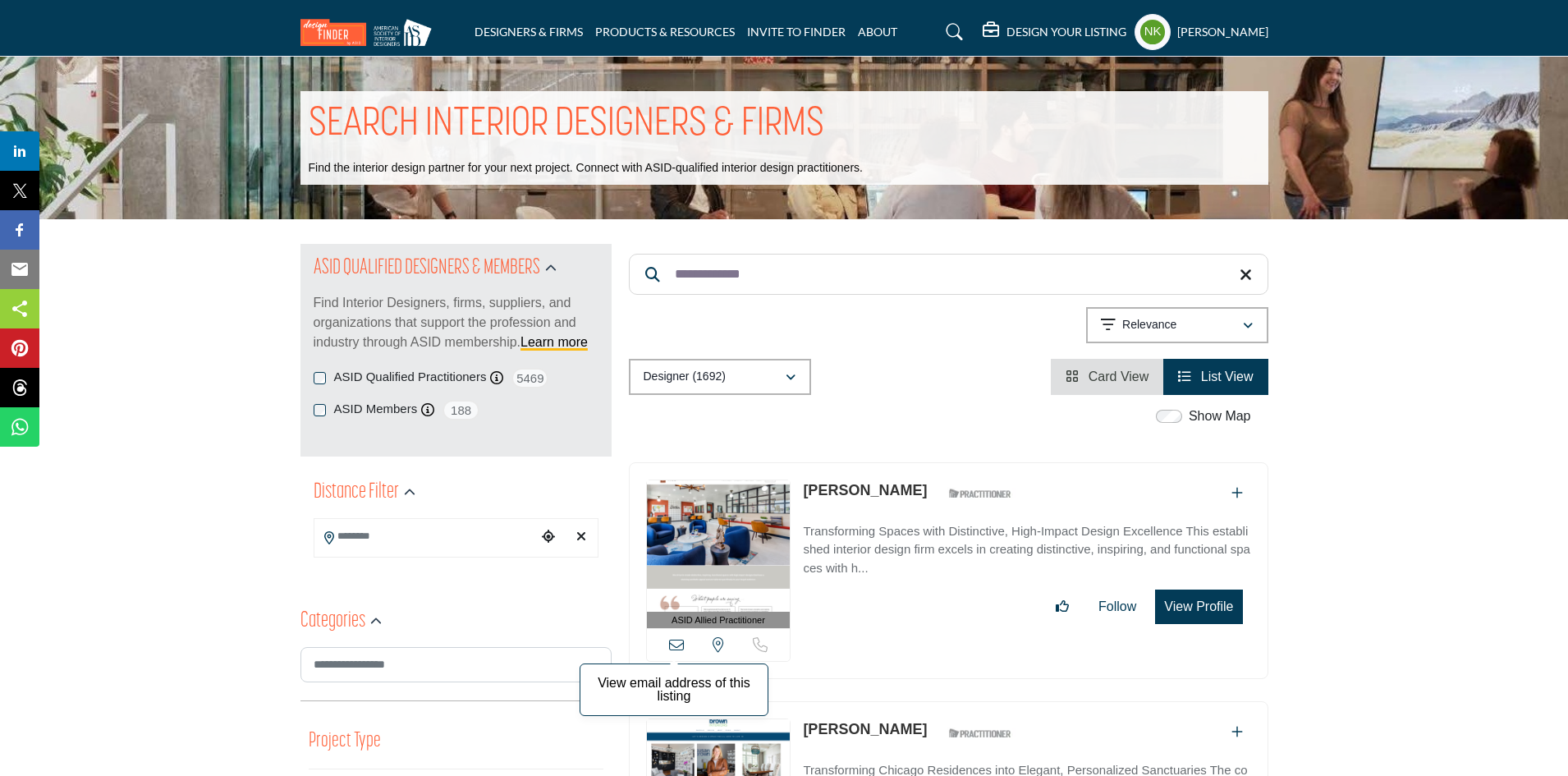
click at [679, 641] on icon at bounding box center [677, 645] width 15 height 15
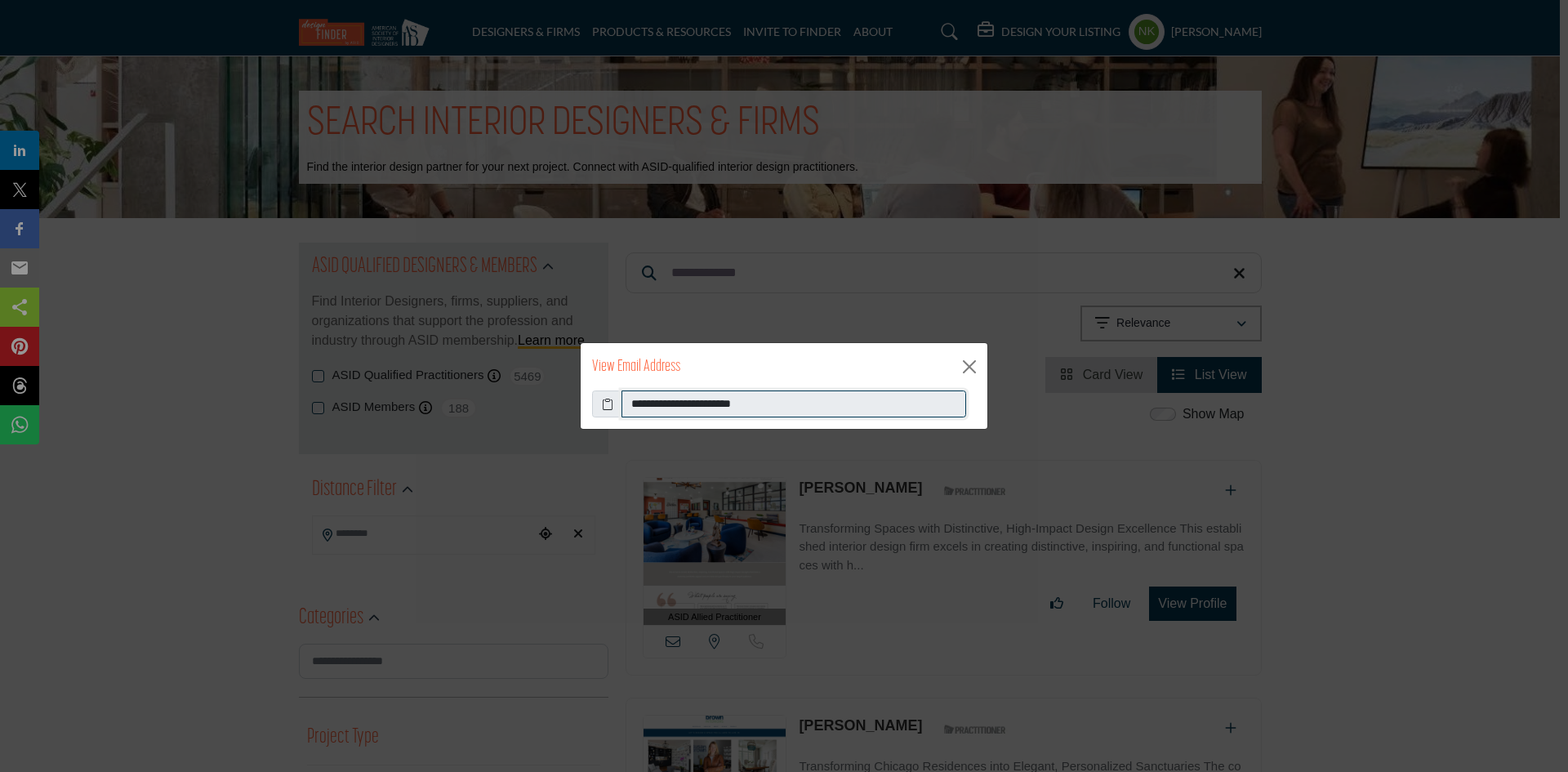
drag, startPoint x: 784, startPoint y: 402, endPoint x: 346, endPoint y: 438, distance: 439.5
click at [349, 442] on div "**********" at bounding box center [784, 386] width 1568 height 772
click at [976, 370] on button "Close" at bounding box center [969, 367] width 25 height 25
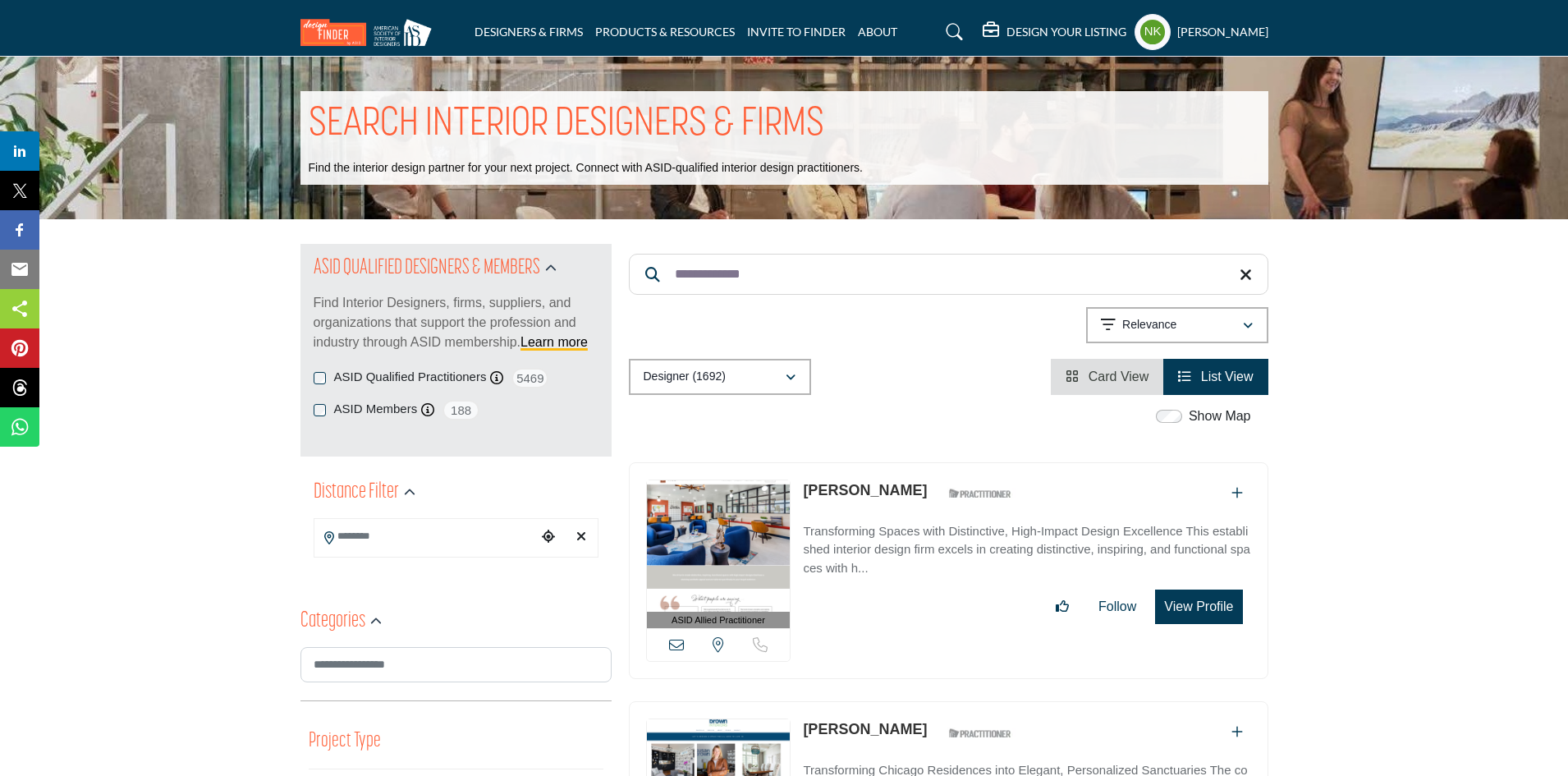
click at [829, 483] on link "Heather Brown" at bounding box center [865, 491] width 124 height 17
drag, startPoint x: 781, startPoint y: 270, endPoint x: 384, endPoint y: 272, distance: 397.0
paste input "*"
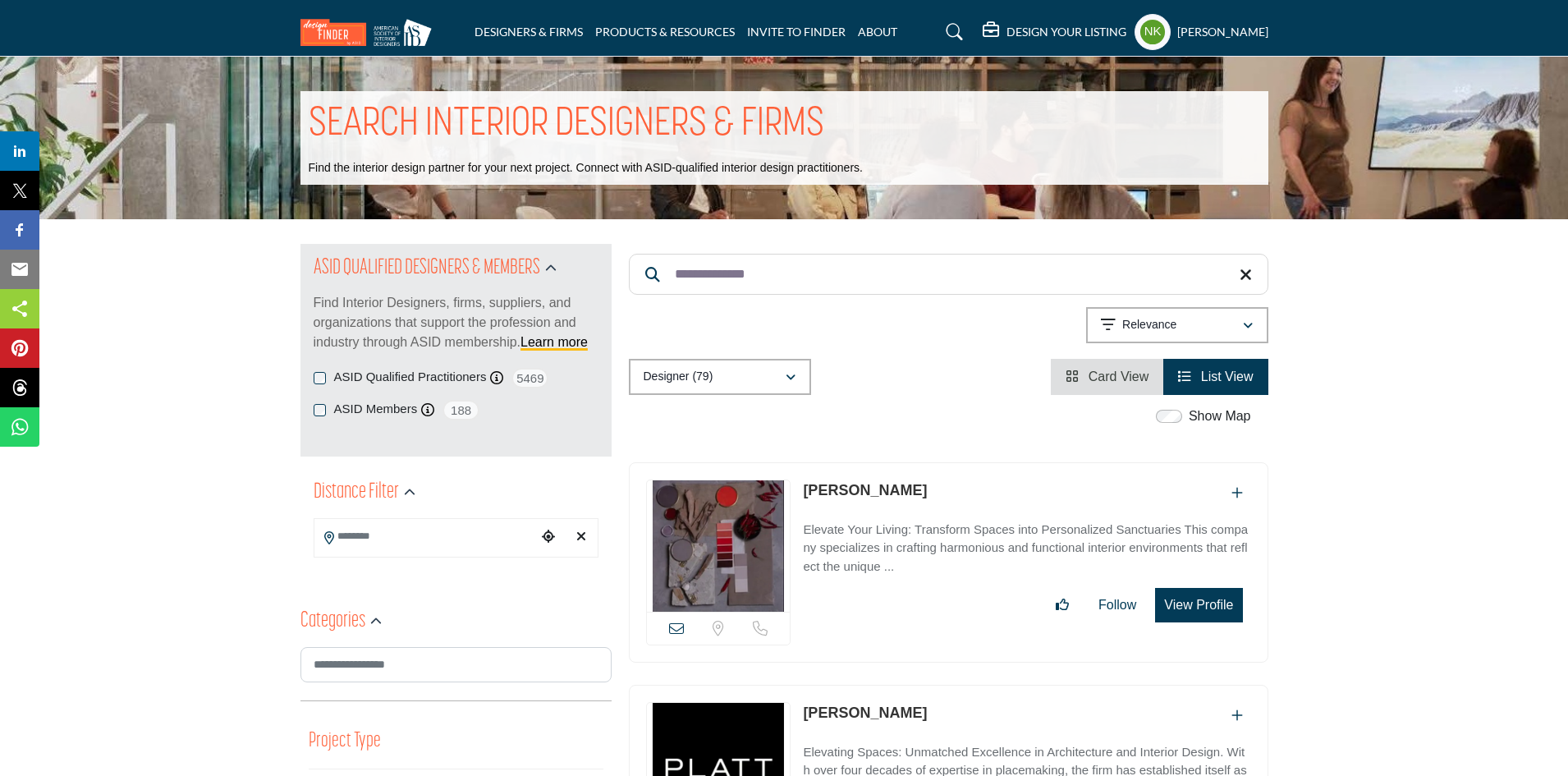
click at [843, 490] on link "[PERSON_NAME]" at bounding box center [865, 491] width 124 height 17
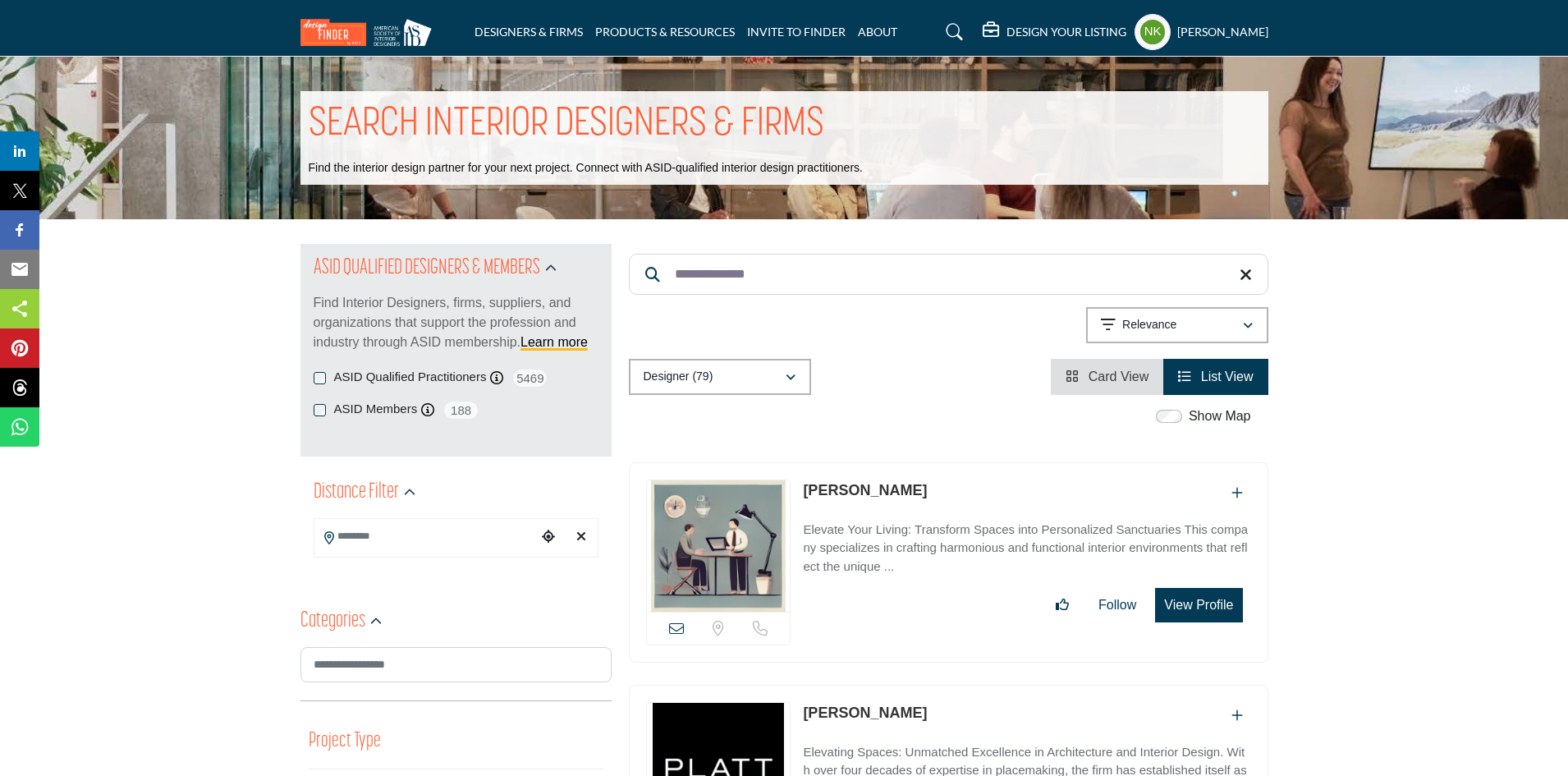
drag, startPoint x: 773, startPoint y: 266, endPoint x: 537, endPoint y: 255, distance: 236.3
paste input "***"
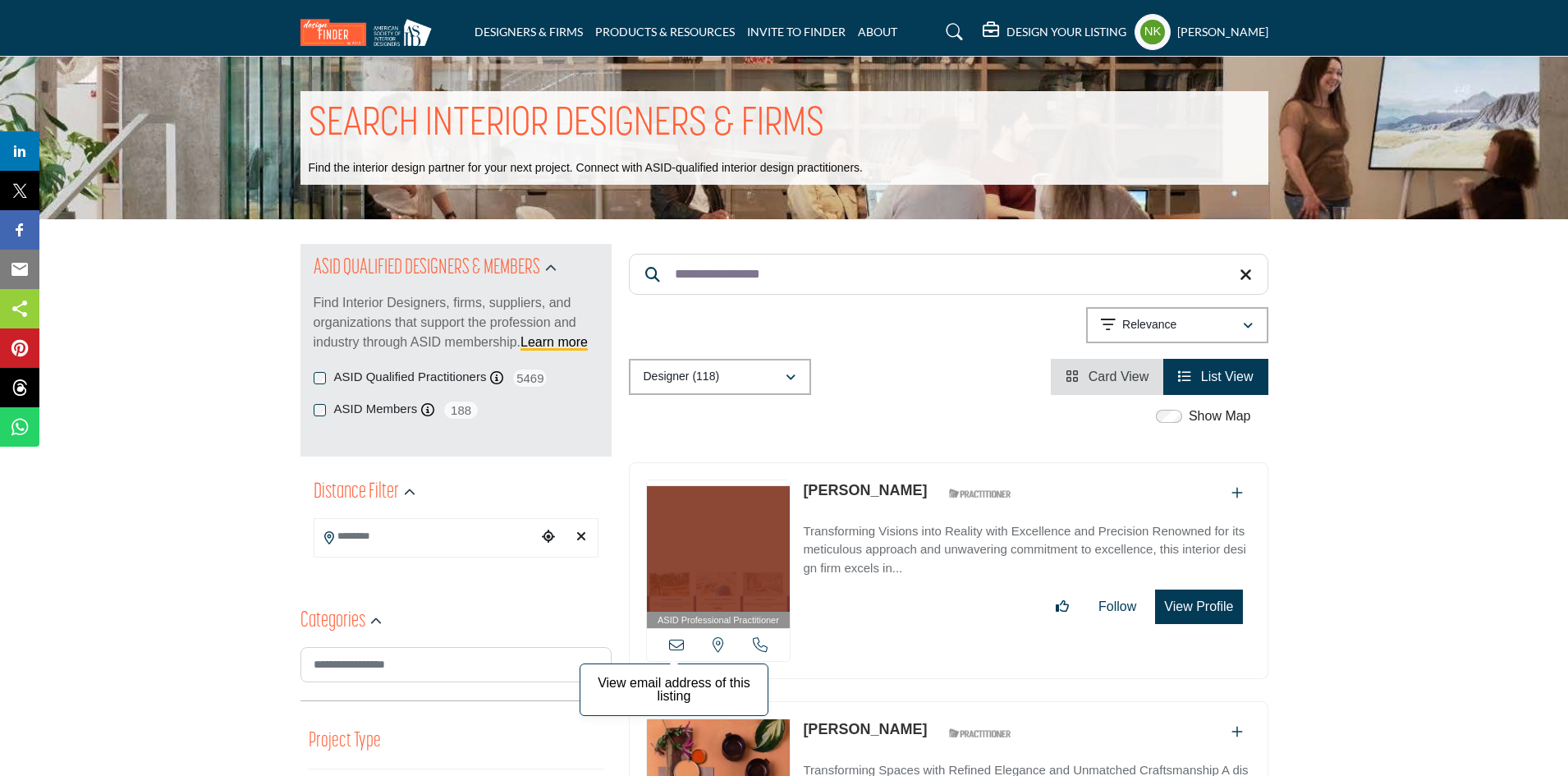
click at [679, 641] on icon at bounding box center [677, 645] width 15 height 15
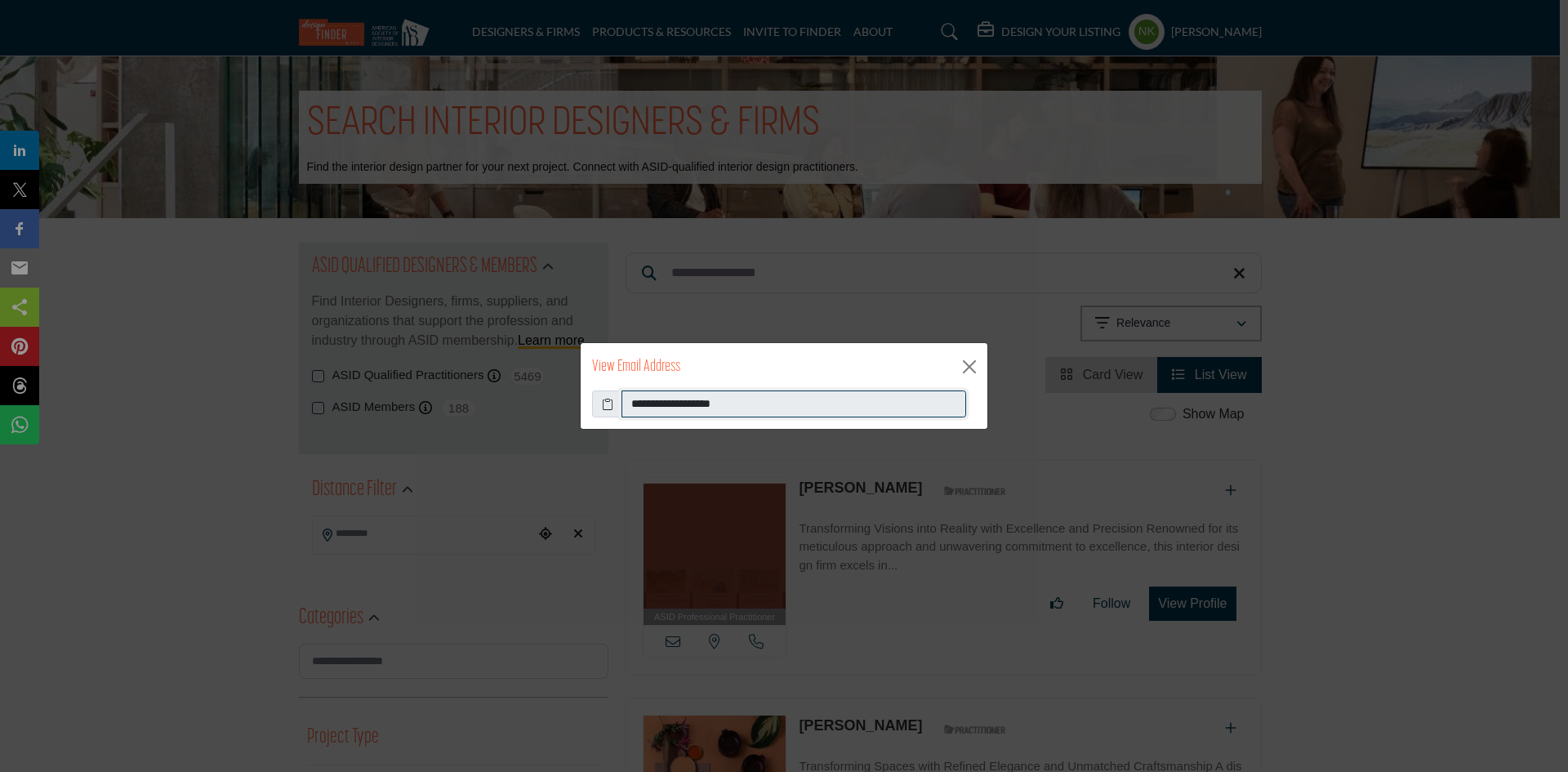
drag, startPoint x: 791, startPoint y: 399, endPoint x: 477, endPoint y: 387, distance: 314.2
click at [504, 412] on div "**********" at bounding box center [784, 386] width 1568 height 772
click at [972, 368] on button "Close" at bounding box center [969, 367] width 25 height 25
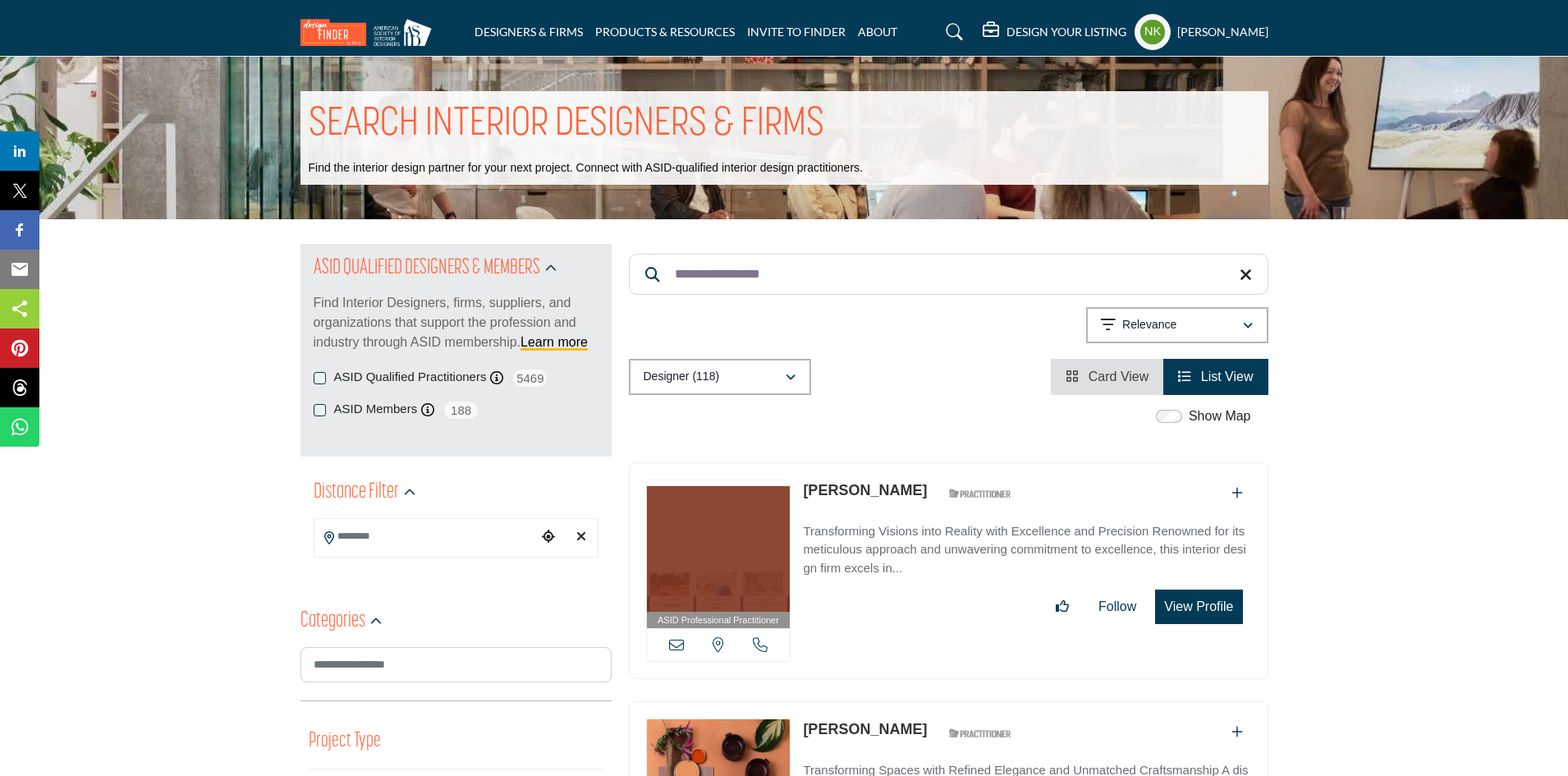
click at [830, 490] on p "[PERSON_NAME]" at bounding box center [865, 491] width 124 height 22
click at [845, 491] on link "Christine Minnich" at bounding box center [865, 491] width 124 height 17
drag, startPoint x: 812, startPoint y: 265, endPoint x: 480, endPoint y: 207, distance: 337.0
paste input "Search Keyword"
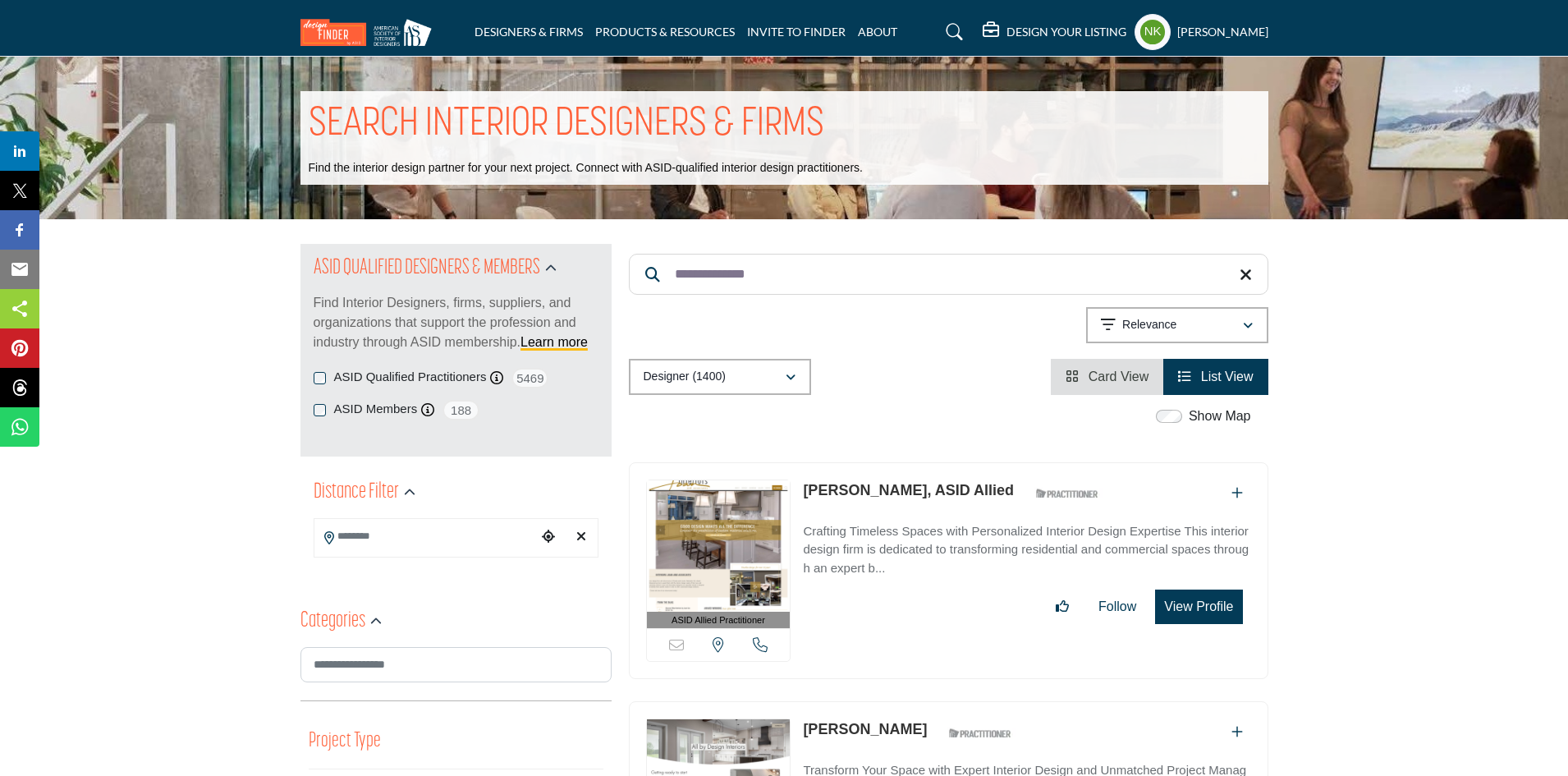
click at [842, 491] on link "Melanie Fuller, ASID Allied" at bounding box center [909, 491] width 211 height 17
drag, startPoint x: 761, startPoint y: 272, endPoint x: 508, endPoint y: 221, distance: 258.1
paste input "****"
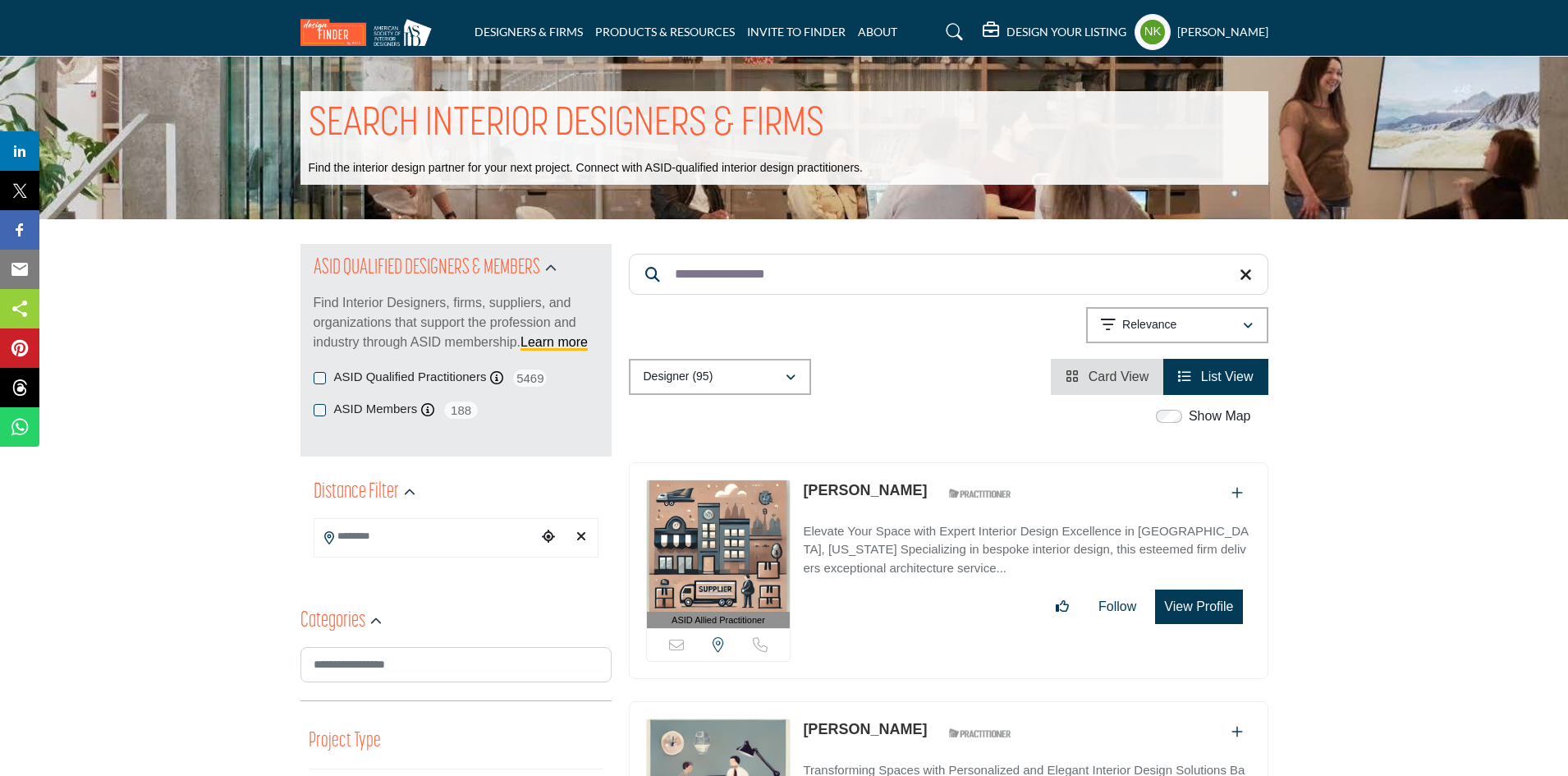
click at [835, 485] on link "[PERSON_NAME]" at bounding box center [865, 491] width 124 height 17
drag, startPoint x: 812, startPoint y: 269, endPoint x: 226, endPoint y: 248, distance: 586.4
paste input "Search Keyword"
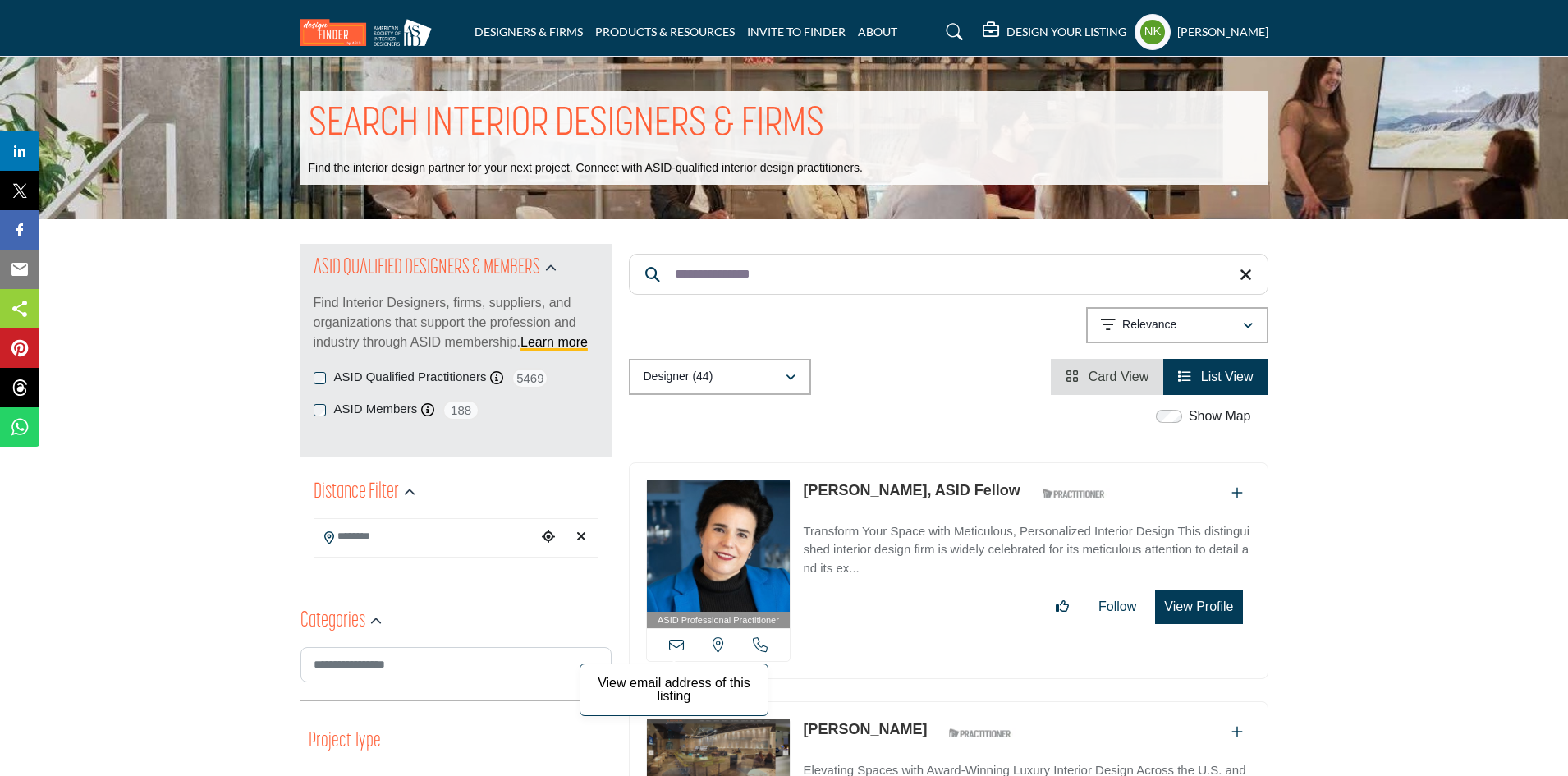
click at [676, 637] on icon at bounding box center [677, 645] width 15 height 15
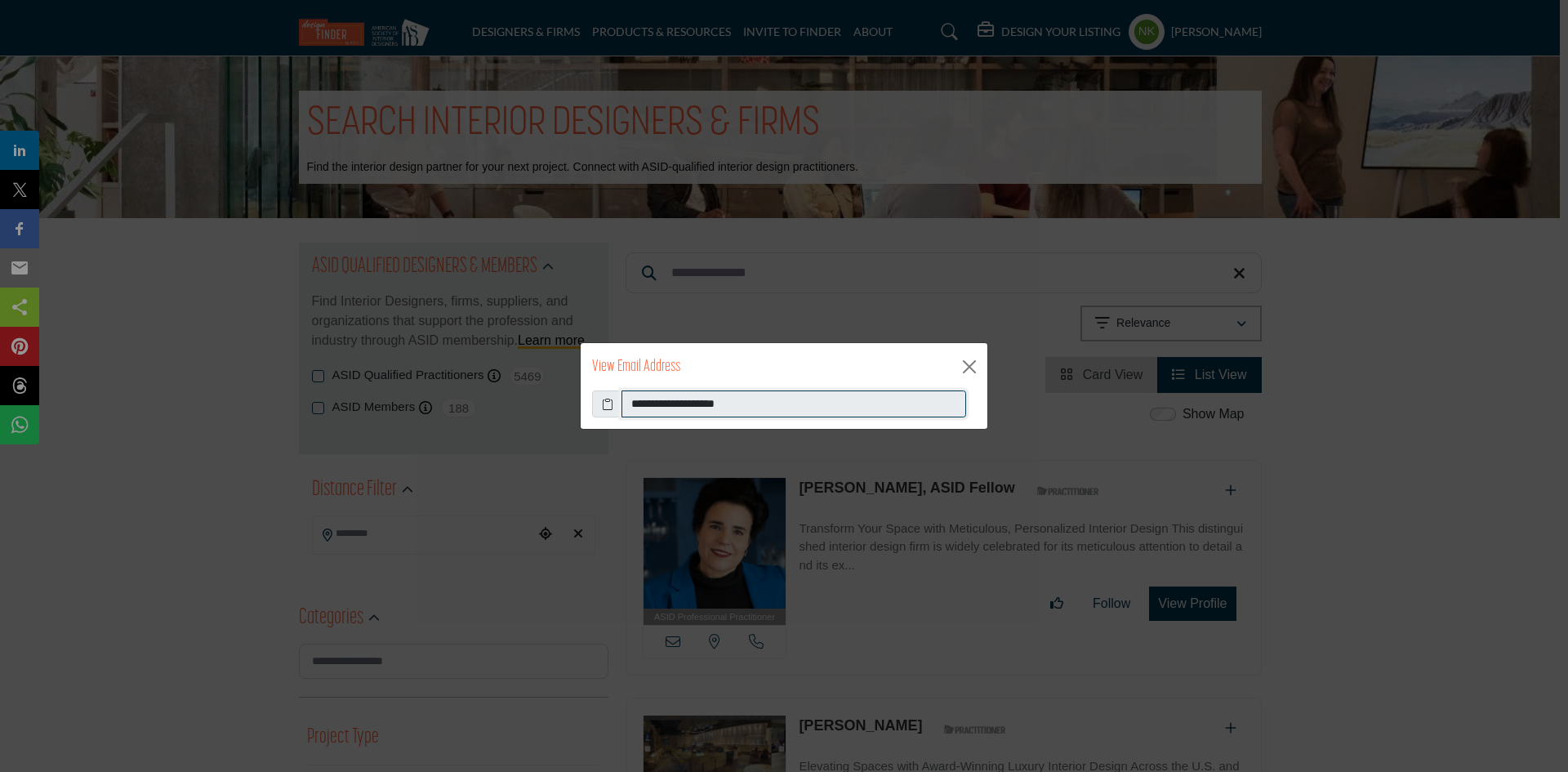
drag, startPoint x: 789, startPoint y: 394, endPoint x: 456, endPoint y: 368, distance: 334.0
click at [465, 389] on div "**********" at bounding box center [784, 386] width 1568 height 772
click at [964, 372] on button "Close" at bounding box center [969, 367] width 25 height 25
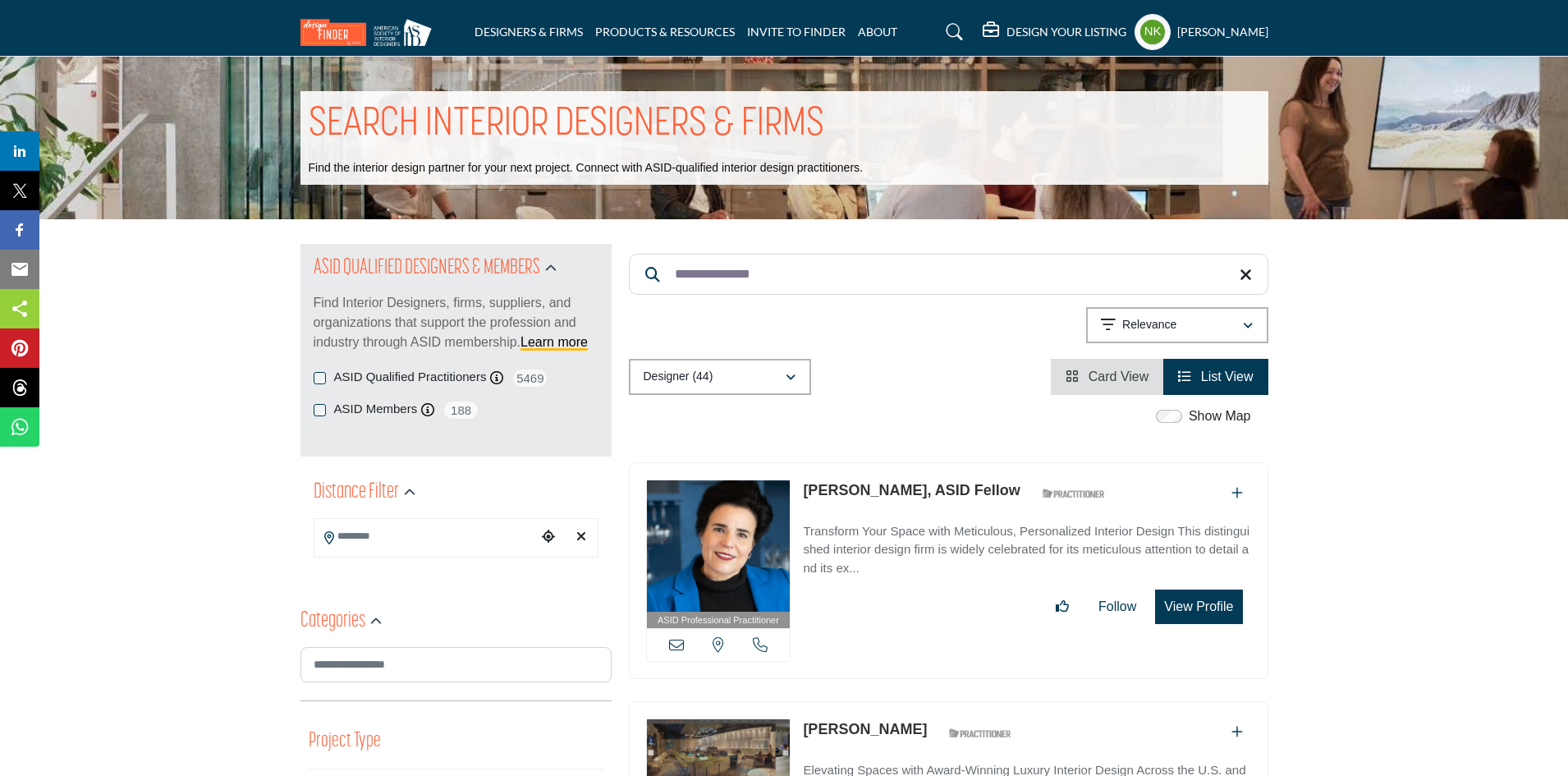
drag, startPoint x: 801, startPoint y: 280, endPoint x: 530, endPoint y: 276, distance: 271.0
paste input "Search Keyword"
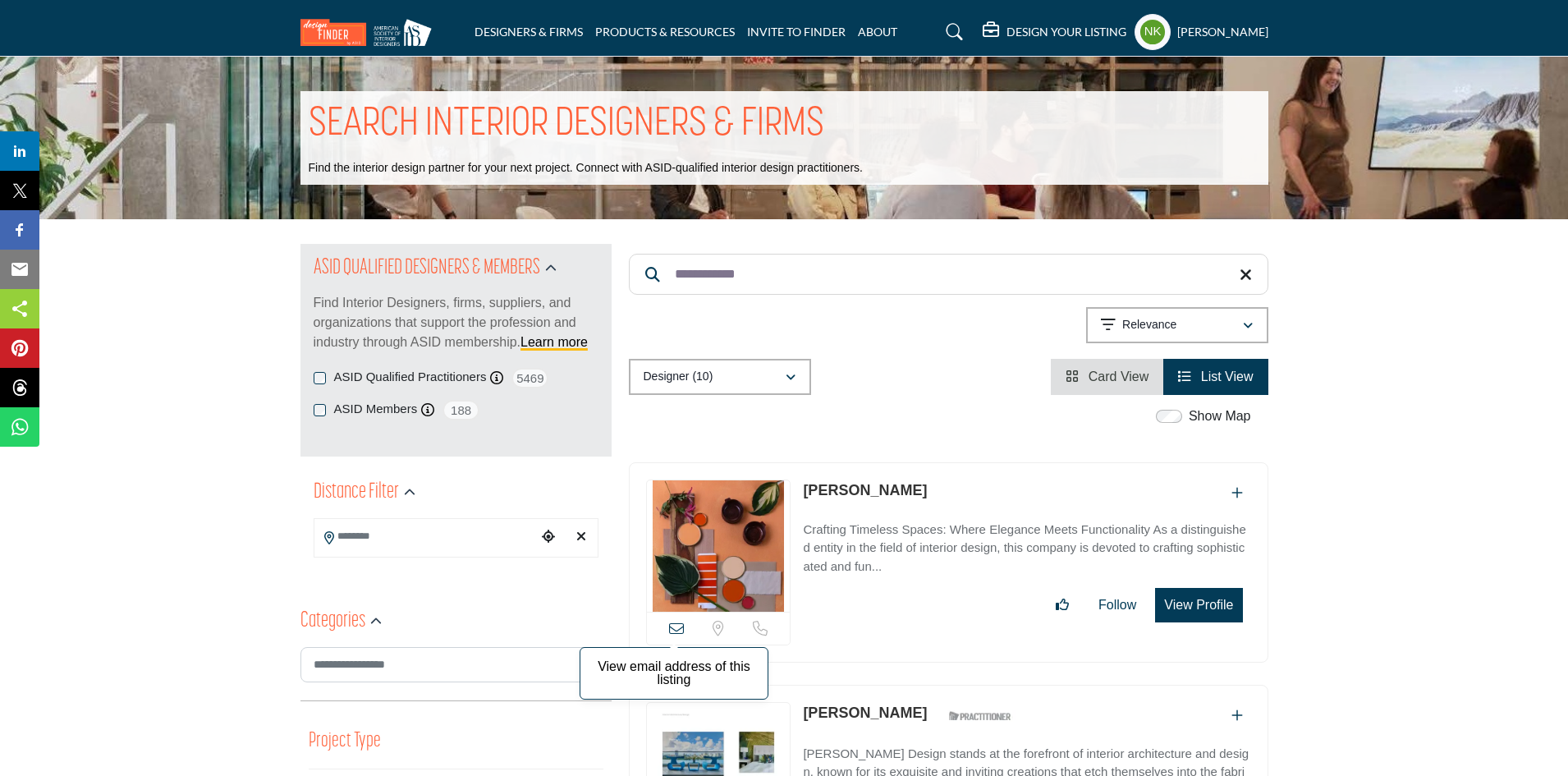
click at [680, 628] on icon at bounding box center [677, 628] width 15 height 15
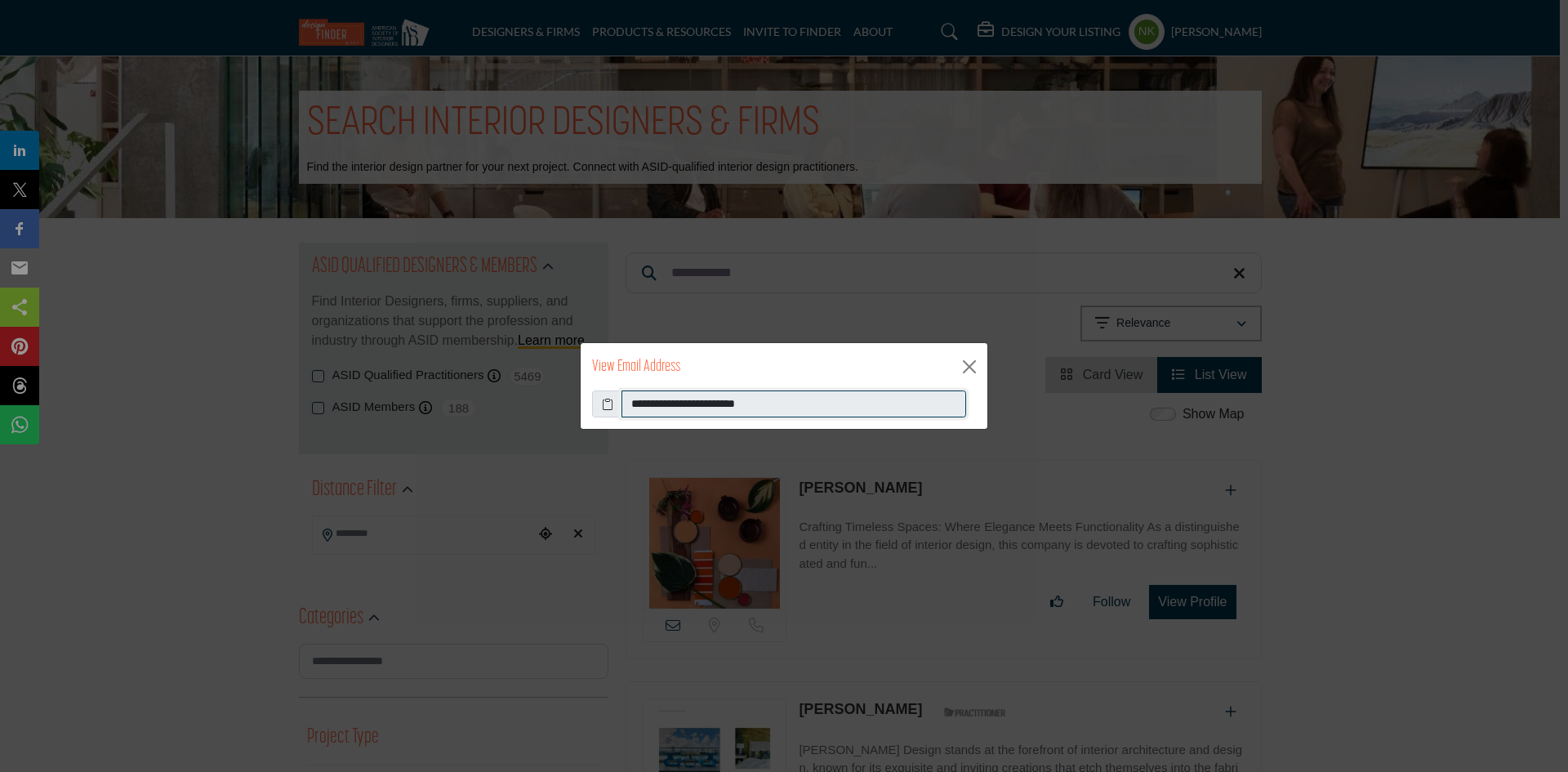
drag, startPoint x: 817, startPoint y: 402, endPoint x: 459, endPoint y: 403, distance: 358.0
click at [460, 403] on div "**********" at bounding box center [784, 386] width 1568 height 772
click at [961, 371] on button "Close" at bounding box center [969, 367] width 25 height 25
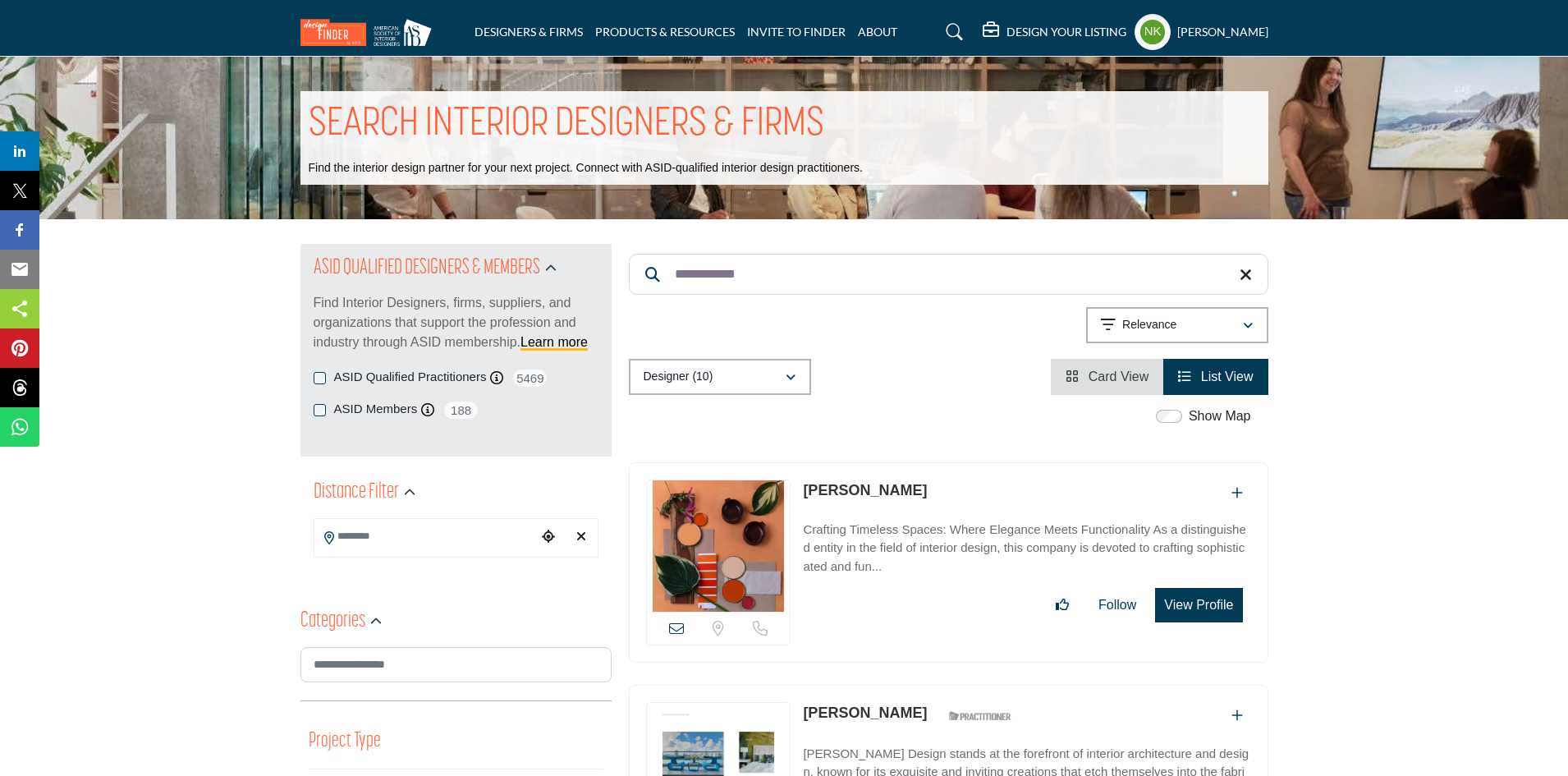
click at [830, 486] on link "Sylvia Knopp" at bounding box center [865, 491] width 124 height 17
drag, startPoint x: 782, startPoint y: 267, endPoint x: 574, endPoint y: 236, distance: 210.3
paste input "Search Keyword"
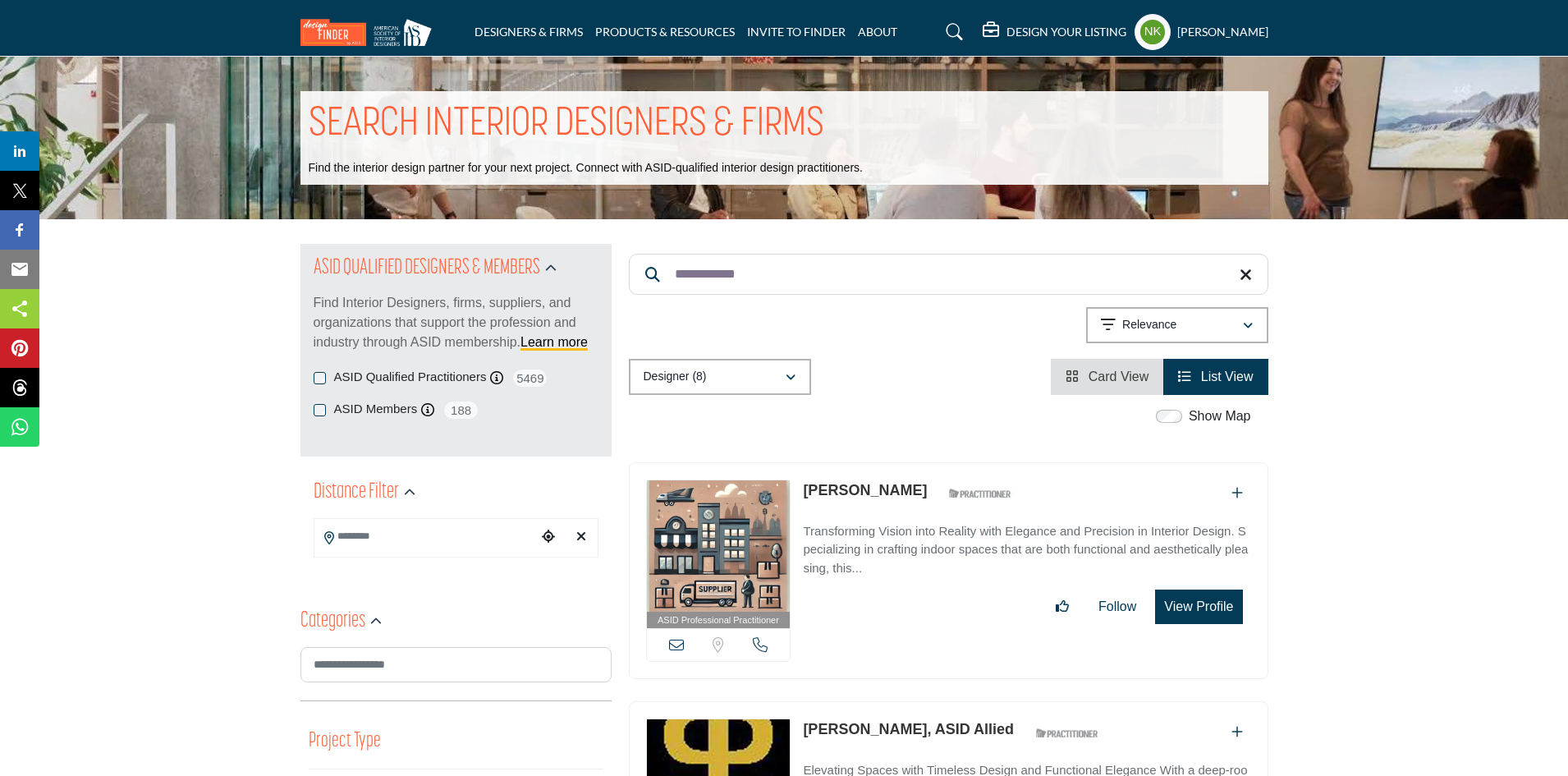
click at [818, 487] on link "Payal Talwar" at bounding box center [865, 491] width 124 height 17
click at [673, 643] on icon at bounding box center [677, 645] width 15 height 15
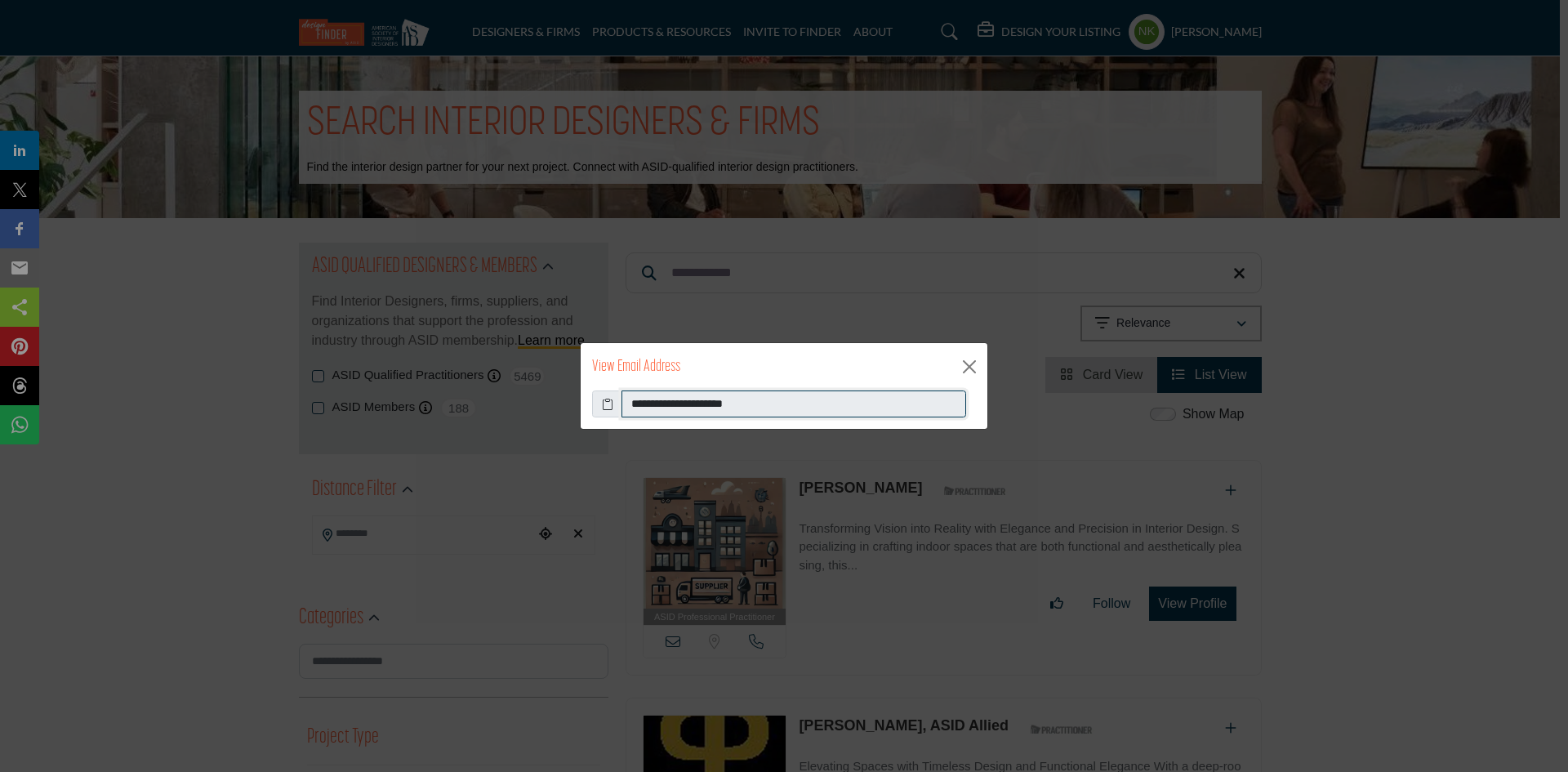
drag, startPoint x: 808, startPoint y: 399, endPoint x: 441, endPoint y: 409, distance: 367.1
click at [441, 410] on div "**********" at bounding box center [784, 386] width 1568 height 772
click at [969, 366] on button "Close" at bounding box center [969, 367] width 25 height 25
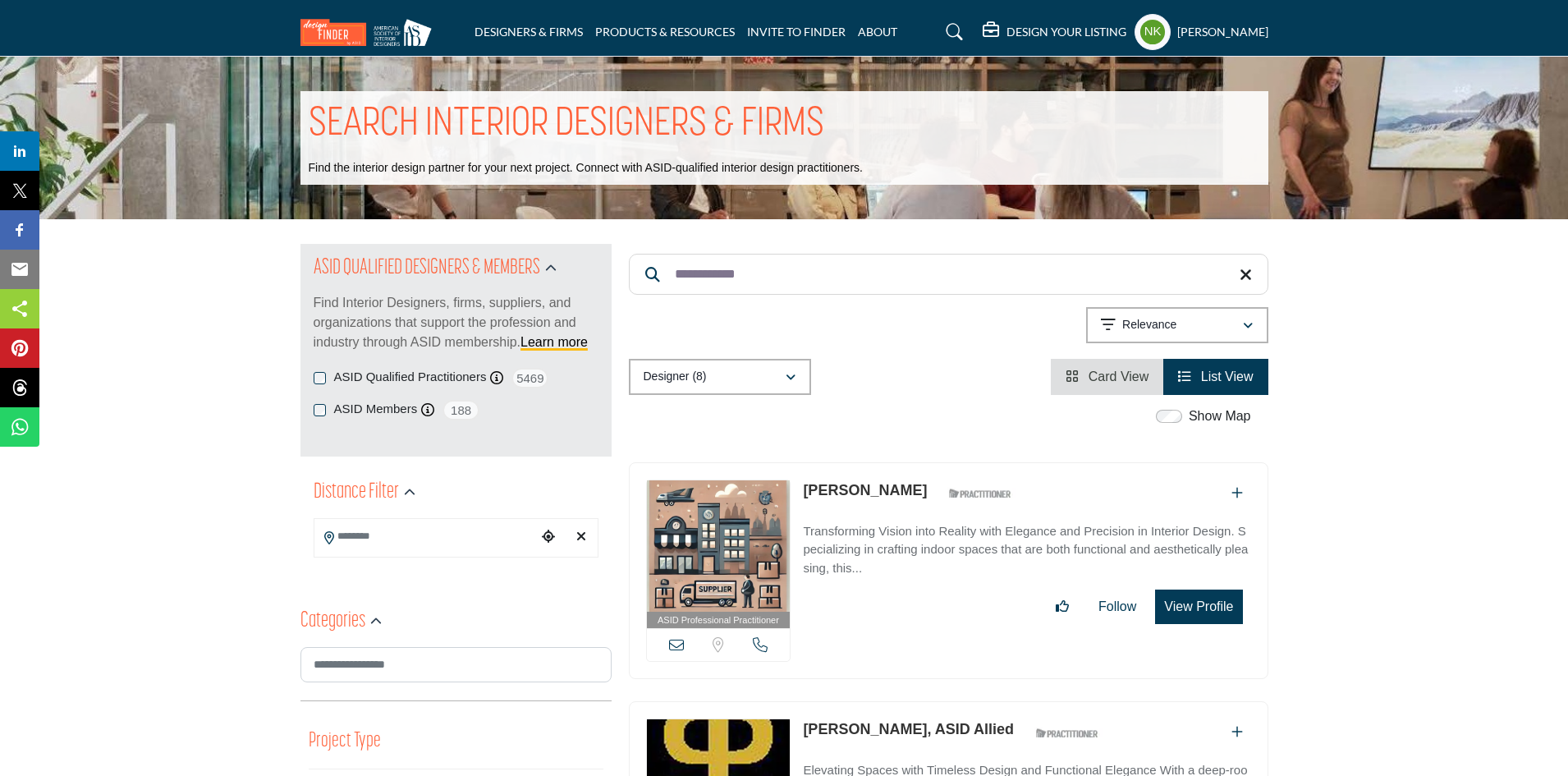
click at [859, 492] on link "Payal Talwar" at bounding box center [865, 491] width 124 height 17
drag, startPoint x: 777, startPoint y: 260, endPoint x: 596, endPoint y: 254, distance: 181.1
paste input "Search Keyword"
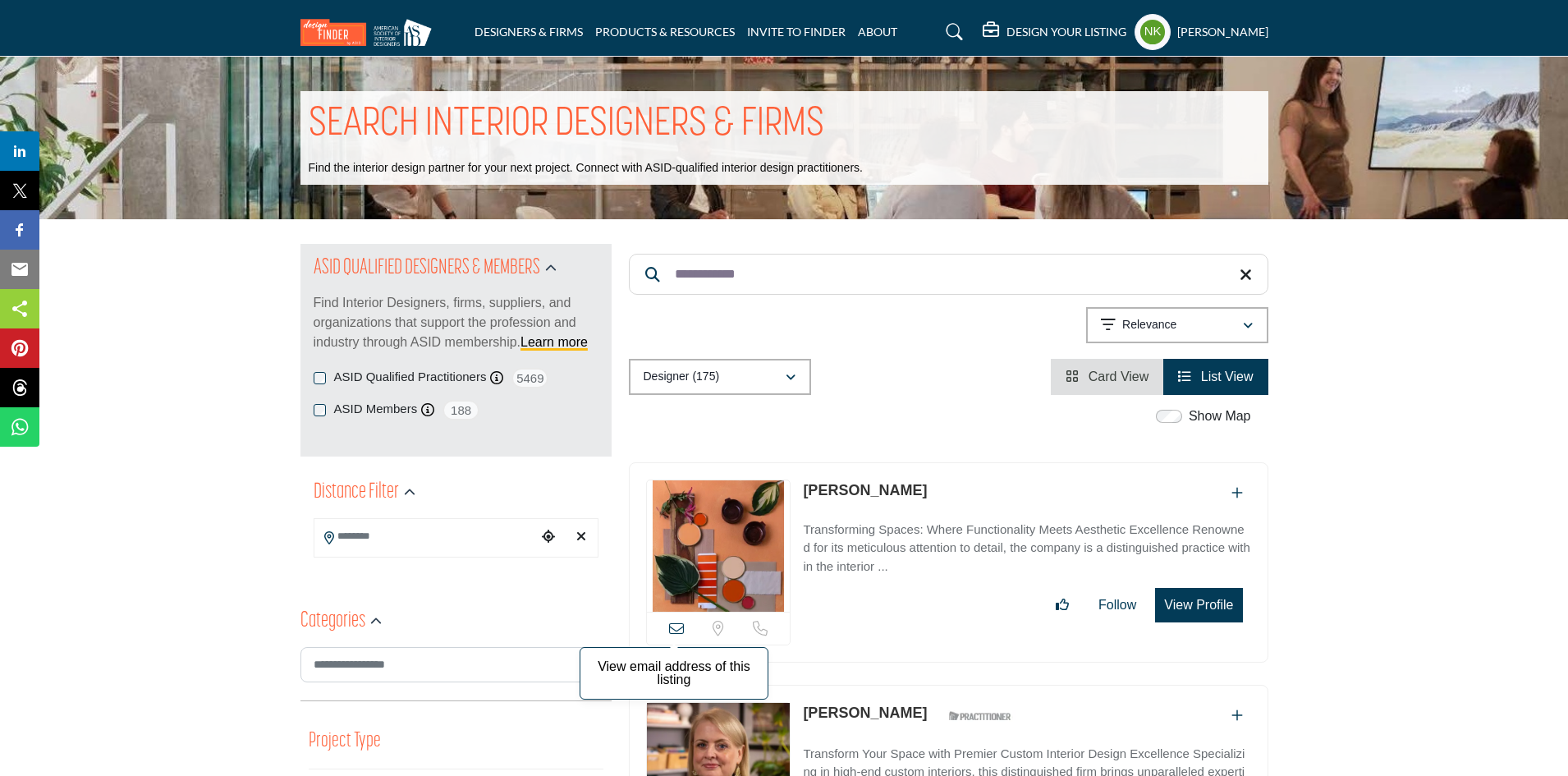
click at [678, 626] on icon at bounding box center [677, 628] width 15 height 15
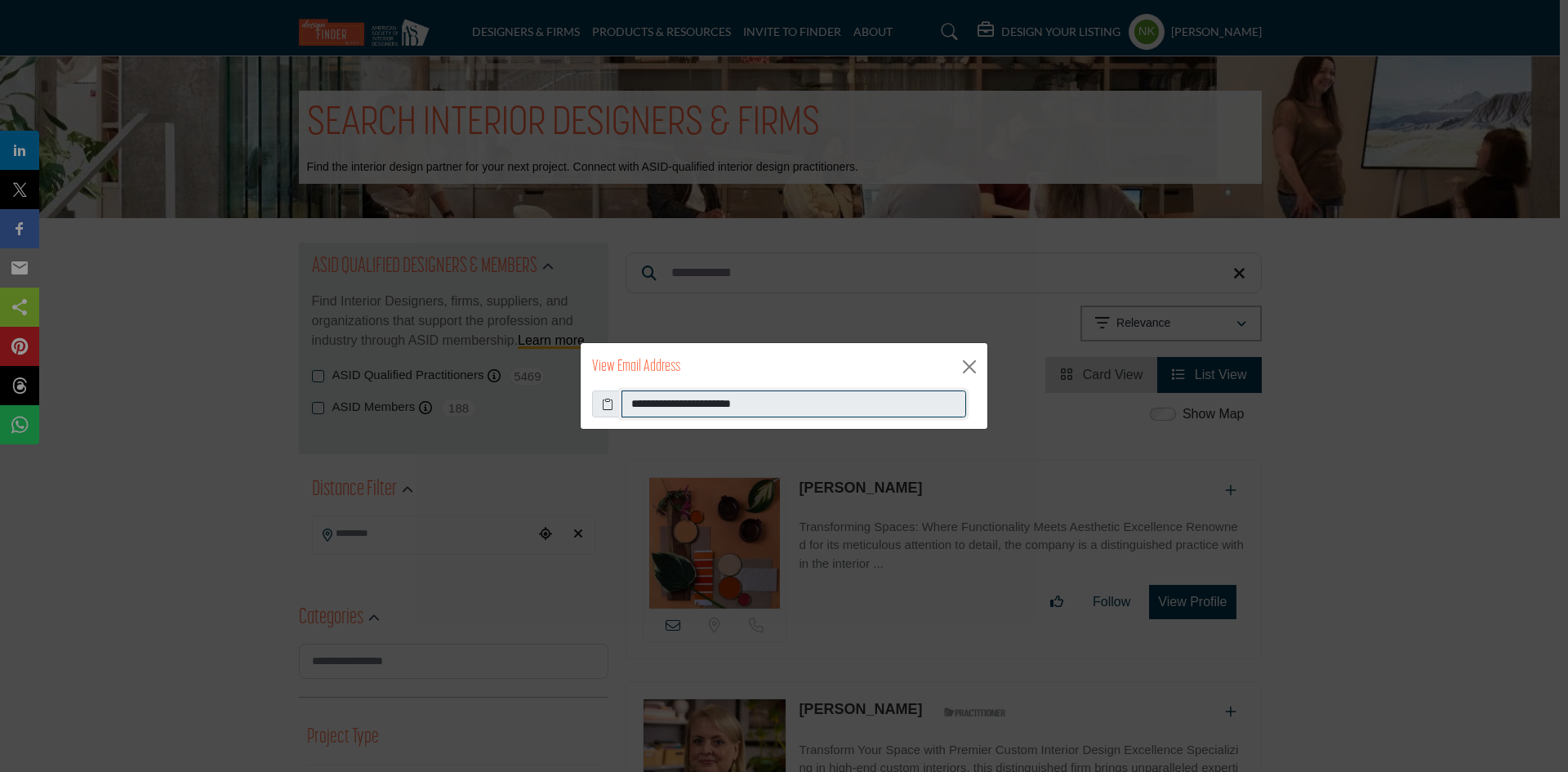
drag, startPoint x: 831, startPoint y: 408, endPoint x: 350, endPoint y: 371, distance: 482.4
click at [383, 392] on div "**********" at bounding box center [784, 386] width 1568 height 772
click at [981, 373] on button "Close" at bounding box center [969, 367] width 25 height 25
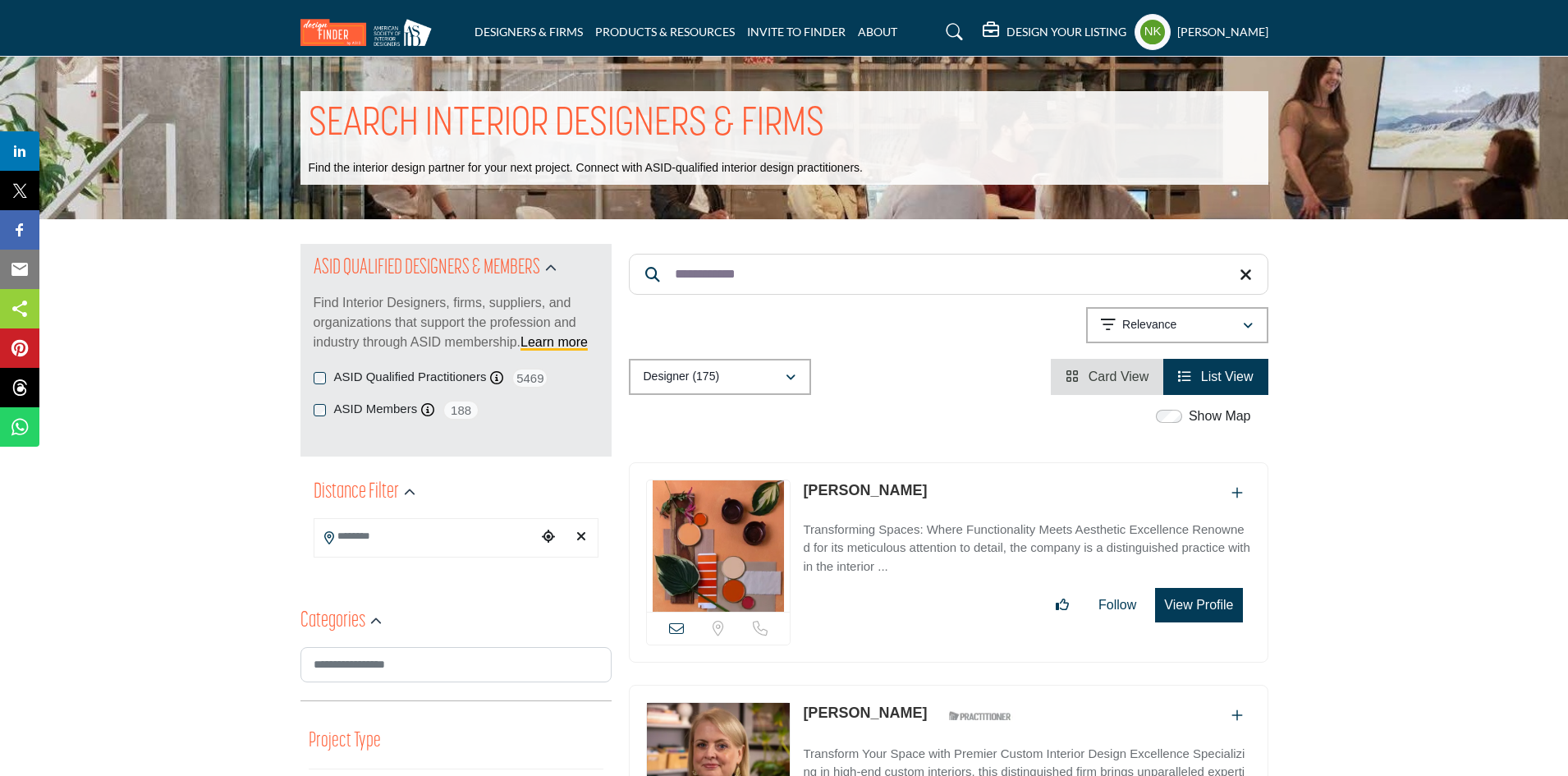
click at [856, 480] on p "Emily Wilson" at bounding box center [865, 491] width 124 height 22
click at [860, 488] on link "Emily Wilson" at bounding box center [865, 491] width 124 height 17
drag, startPoint x: 805, startPoint y: 275, endPoint x: 458, endPoint y: 235, distance: 349.3
paste input "****"
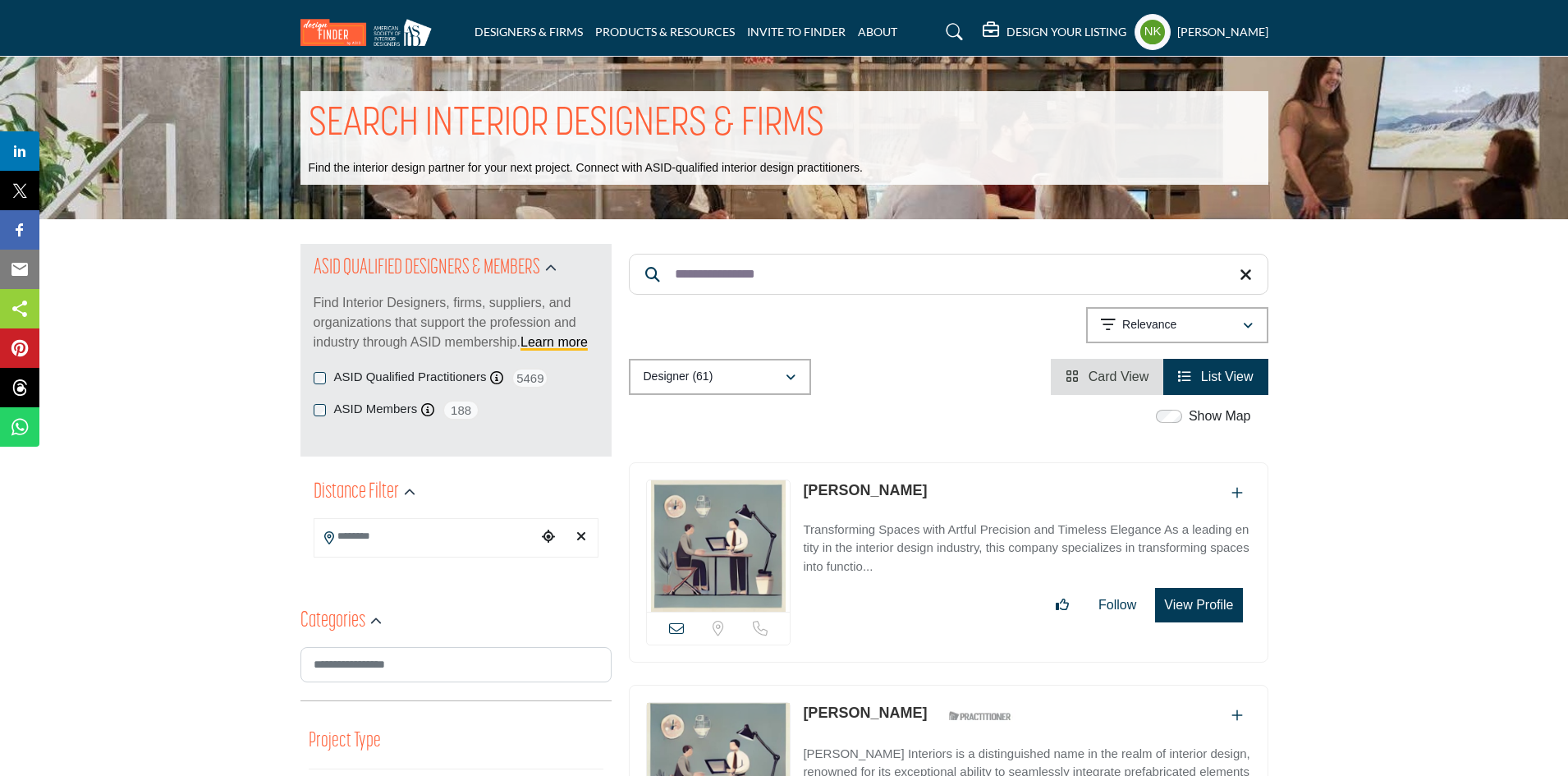
click at [893, 487] on link "Leigh Barrington" at bounding box center [865, 491] width 124 height 17
click at [679, 625] on icon at bounding box center [677, 628] width 15 height 15
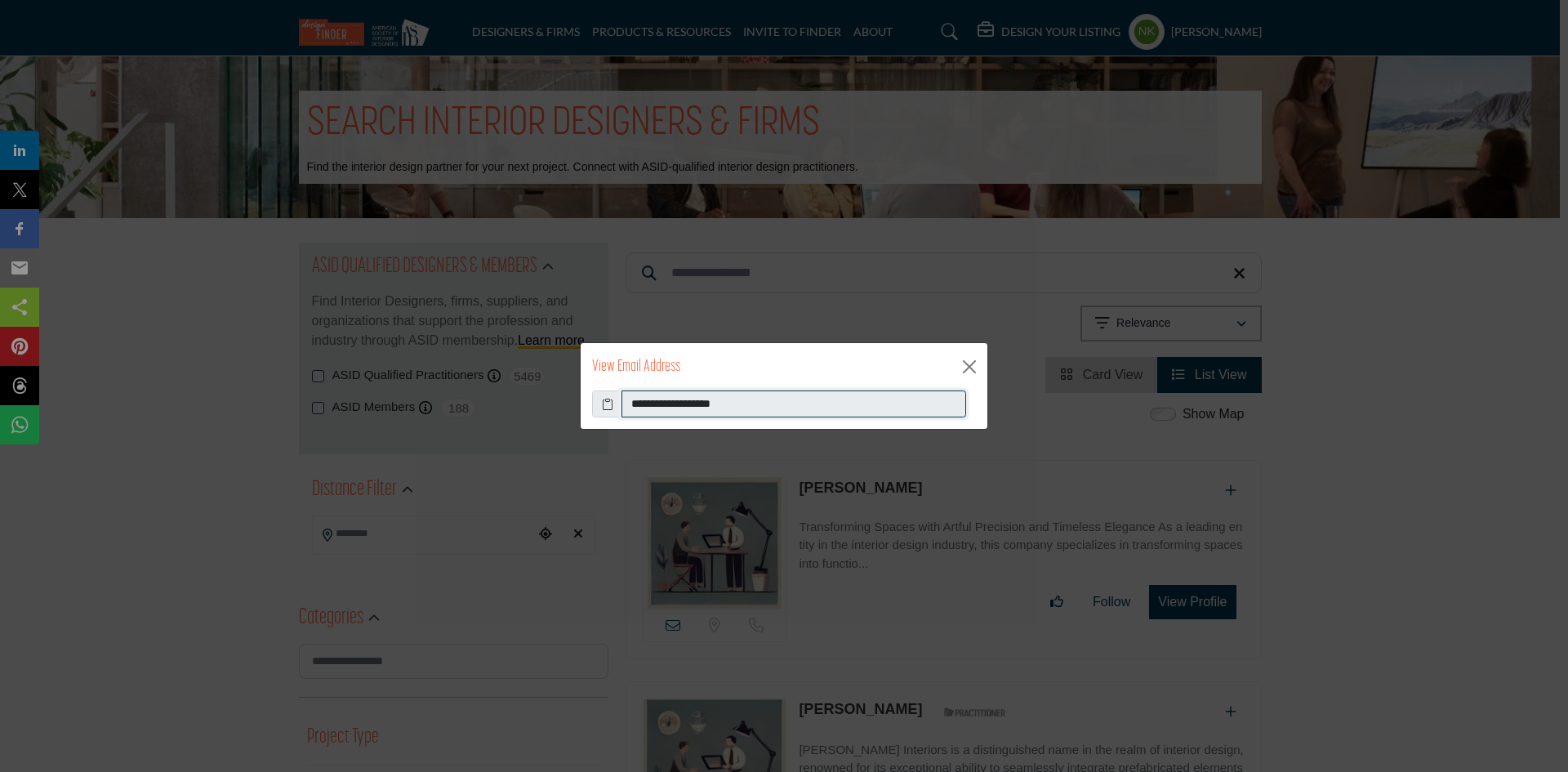
drag, startPoint x: 793, startPoint y: 408, endPoint x: 421, endPoint y: 409, distance: 372.0
click at [426, 410] on div "**********" at bounding box center [784, 386] width 1568 height 772
click at [968, 363] on button "Close" at bounding box center [969, 367] width 25 height 25
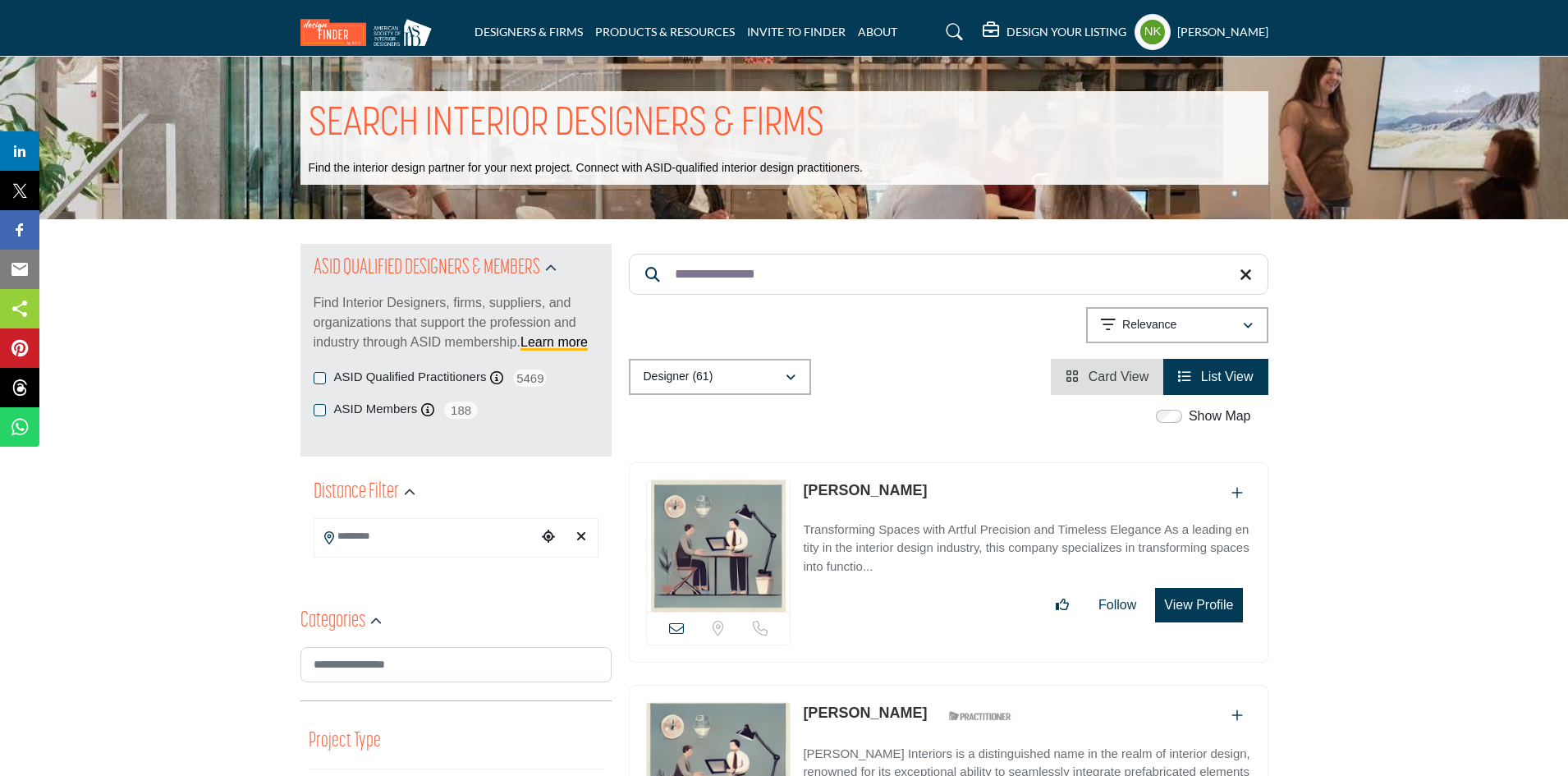
drag, startPoint x: 857, startPoint y: 265, endPoint x: 495, endPoint y: 266, distance: 362.0
paste input "Search Keyword"
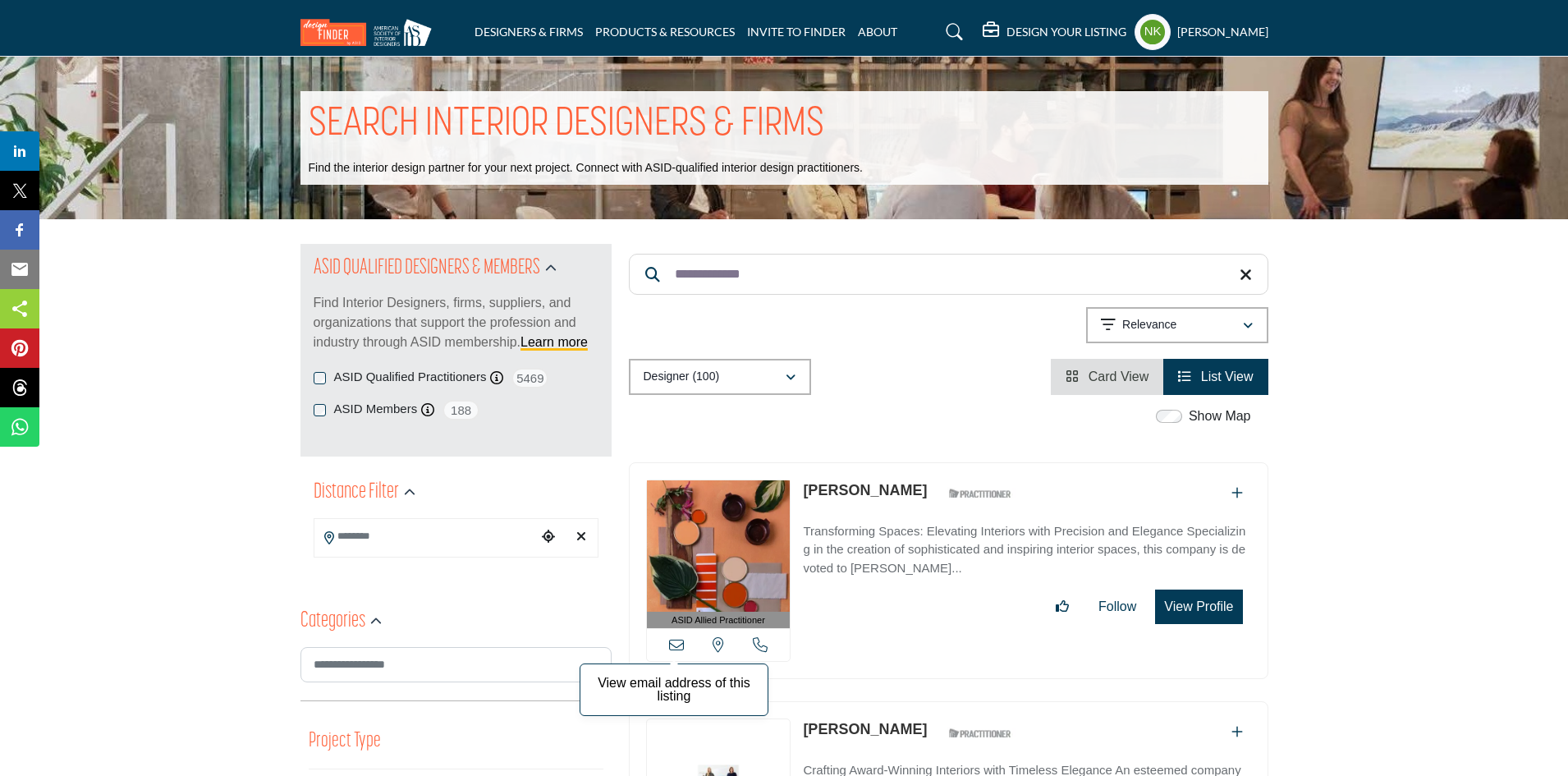
click at [679, 641] on icon at bounding box center [677, 645] width 15 height 15
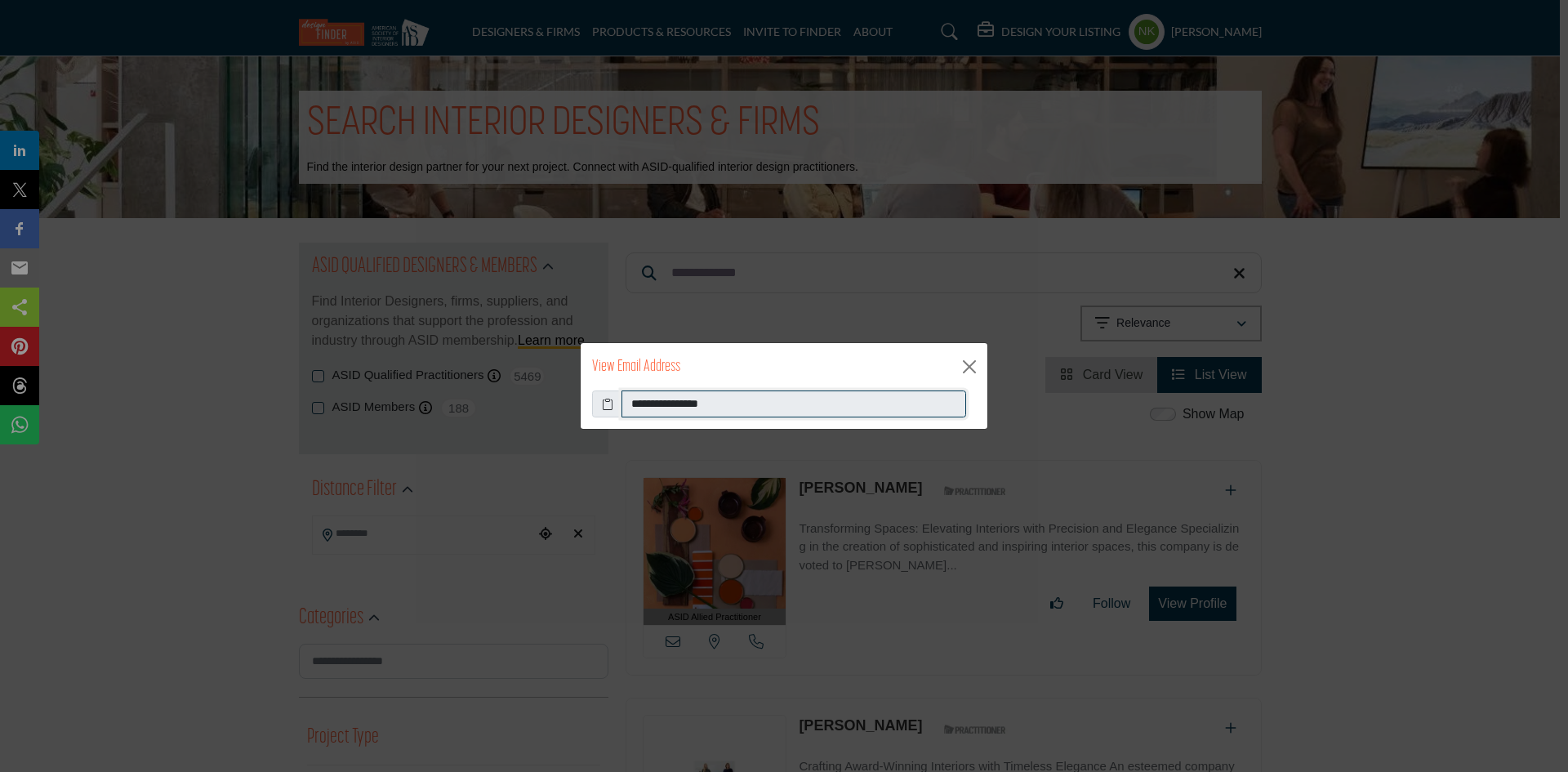
drag, startPoint x: 793, startPoint y: 401, endPoint x: 512, endPoint y: 414, distance: 281.3
click at [521, 418] on div "**********" at bounding box center [784, 386] width 1568 height 772
click at [972, 370] on button "Close" at bounding box center [969, 367] width 25 height 25
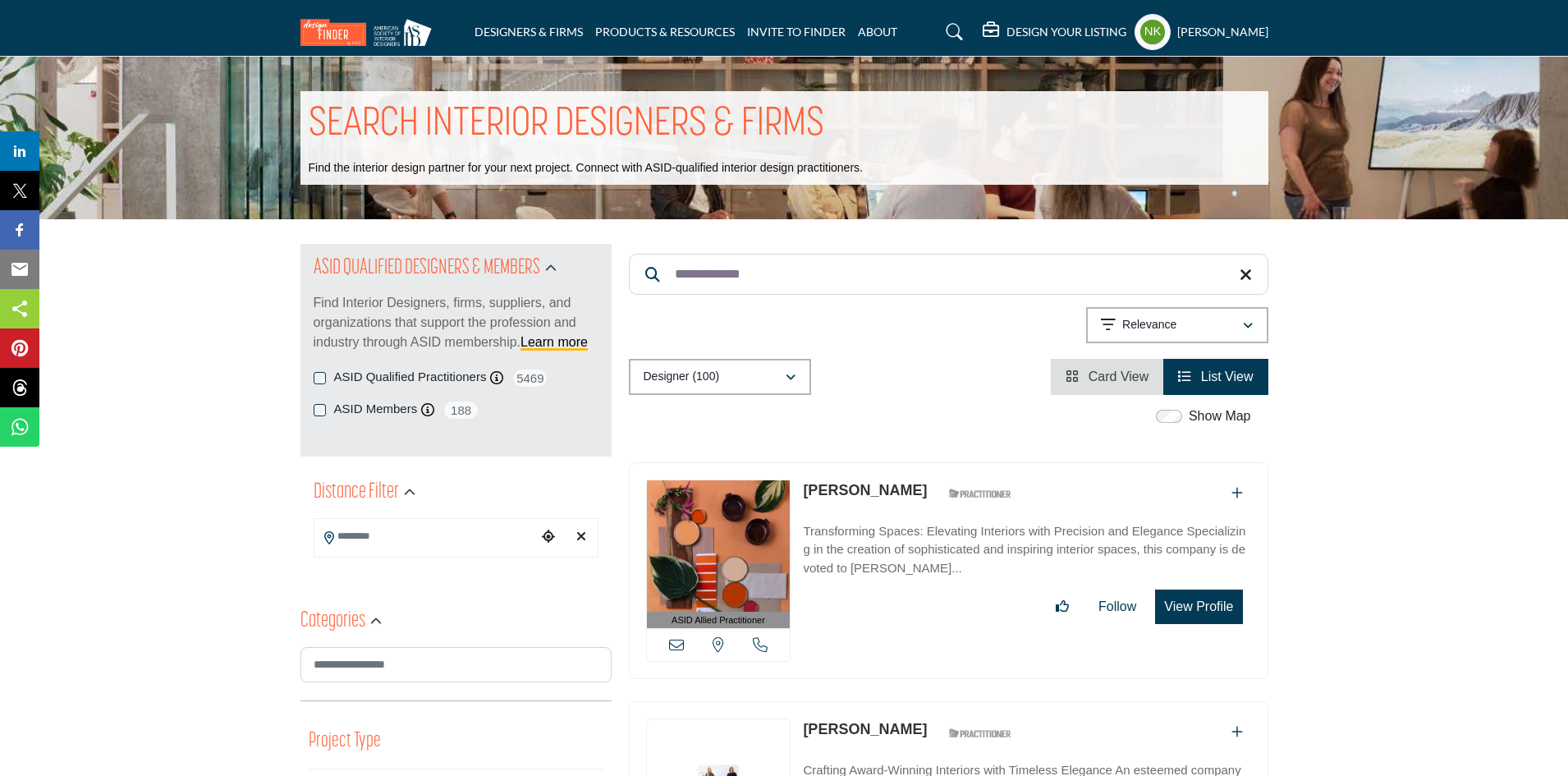
drag, startPoint x: 795, startPoint y: 258, endPoint x: 445, endPoint y: 216, distance: 352.5
paste input "****"
type input "**********"
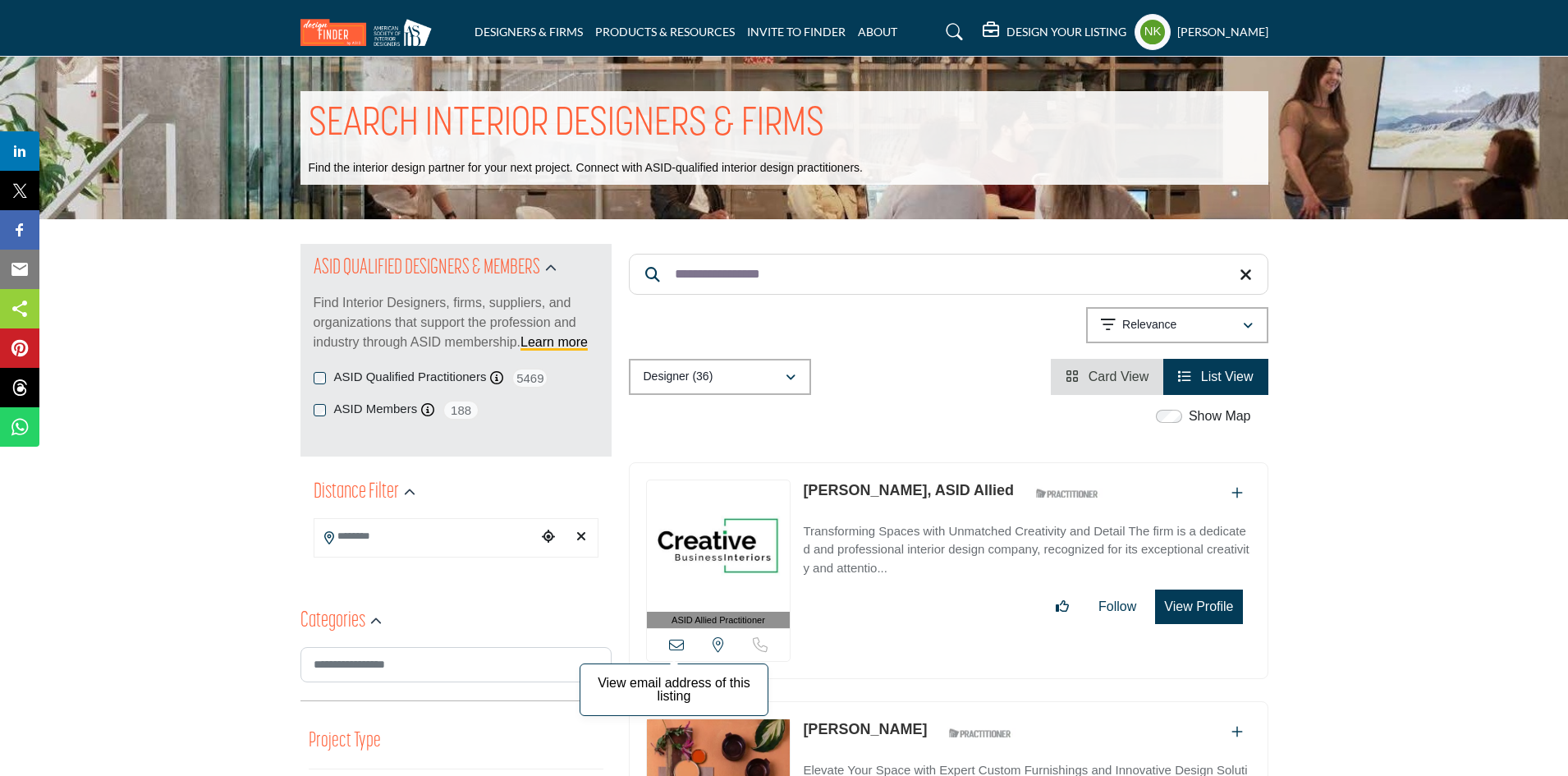
click at [672, 639] on icon at bounding box center [677, 645] width 15 height 15
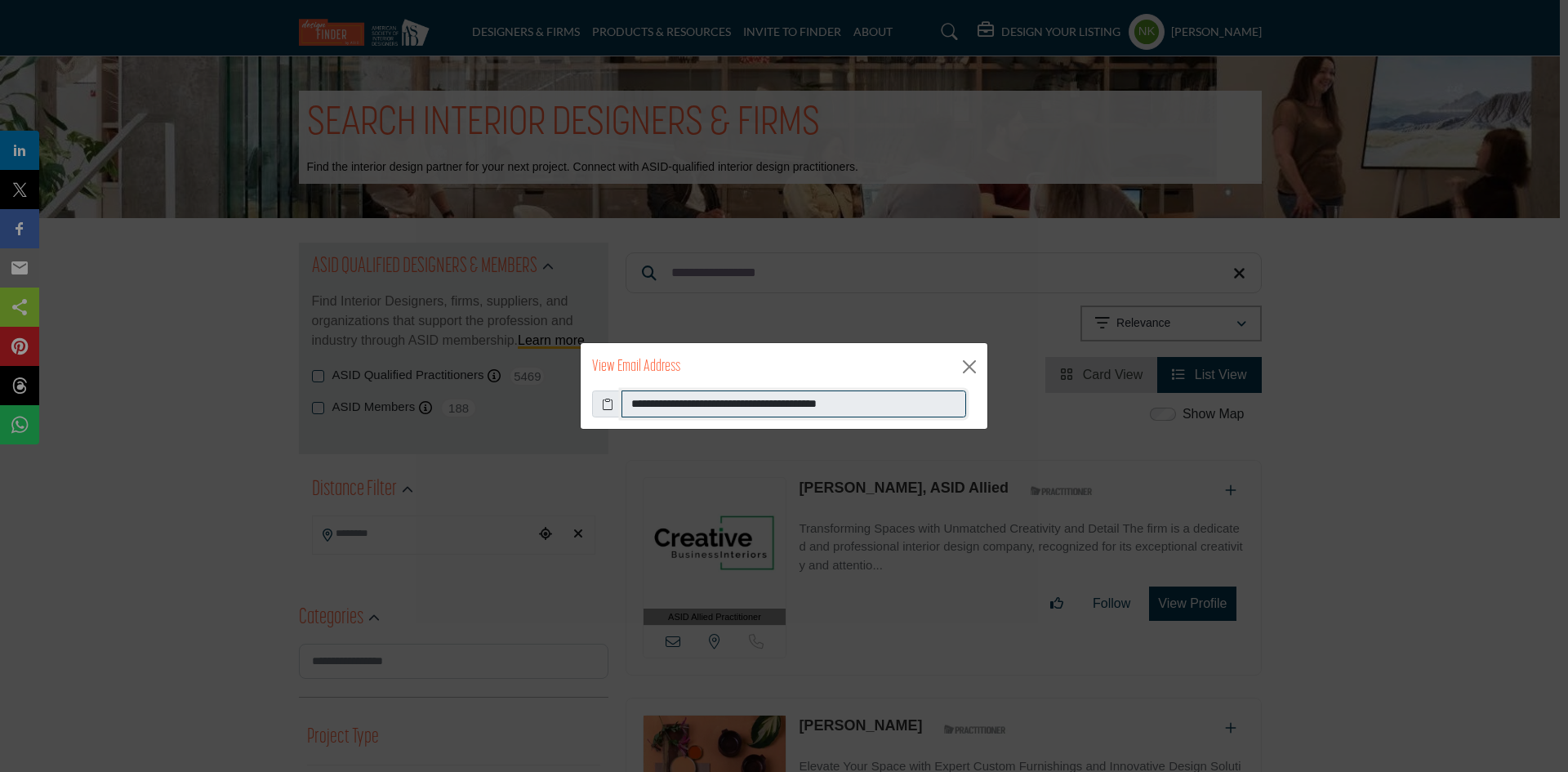
drag, startPoint x: 903, startPoint y: 393, endPoint x: 406, endPoint y: 415, distance: 497.5
click at [406, 415] on div "**********" at bounding box center [784, 386] width 1568 height 772
click at [970, 367] on button "Close" at bounding box center [969, 367] width 25 height 25
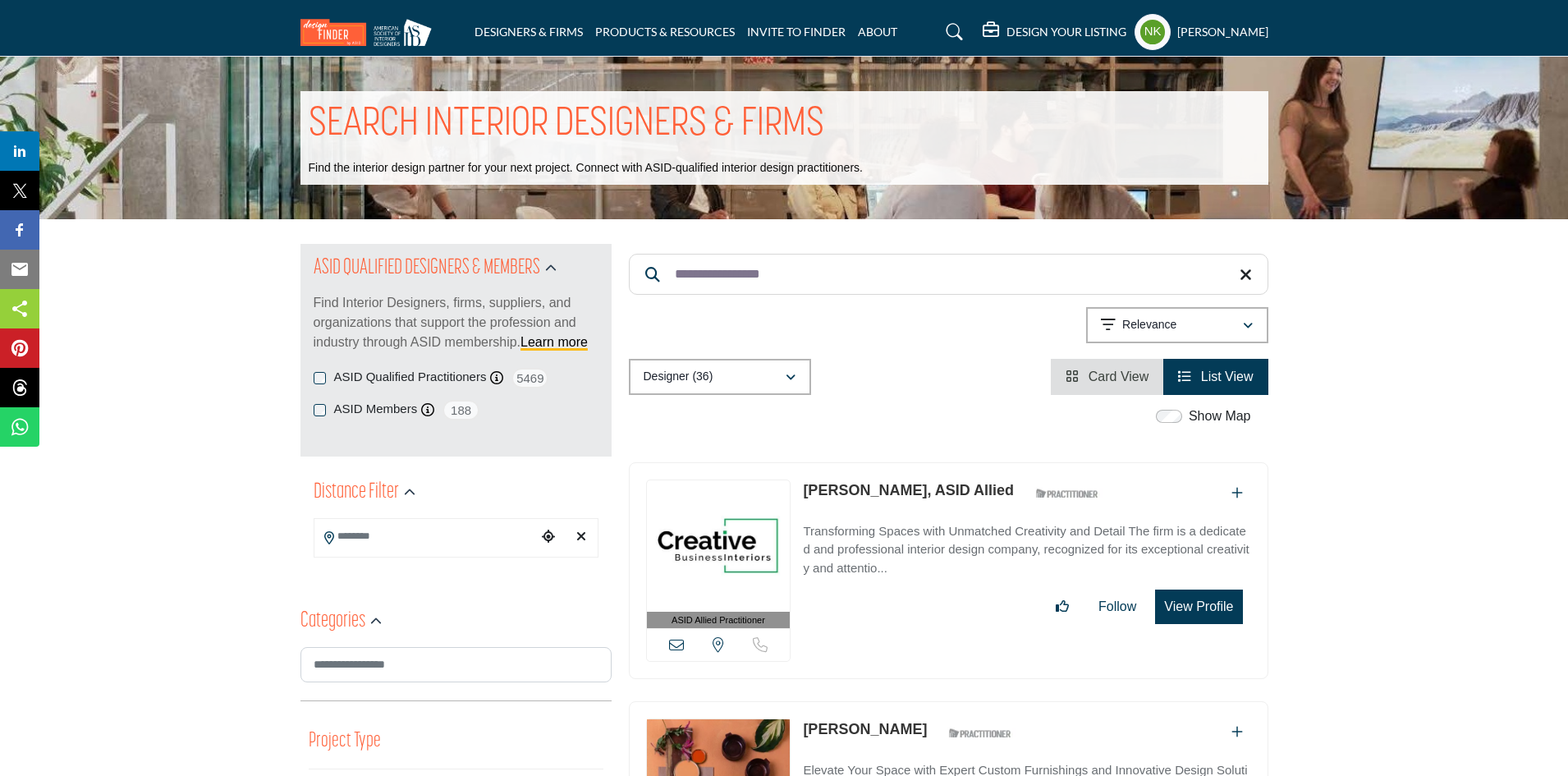
click at [836, 491] on link "[PERSON_NAME], ASID Allied" at bounding box center [909, 491] width 211 height 17
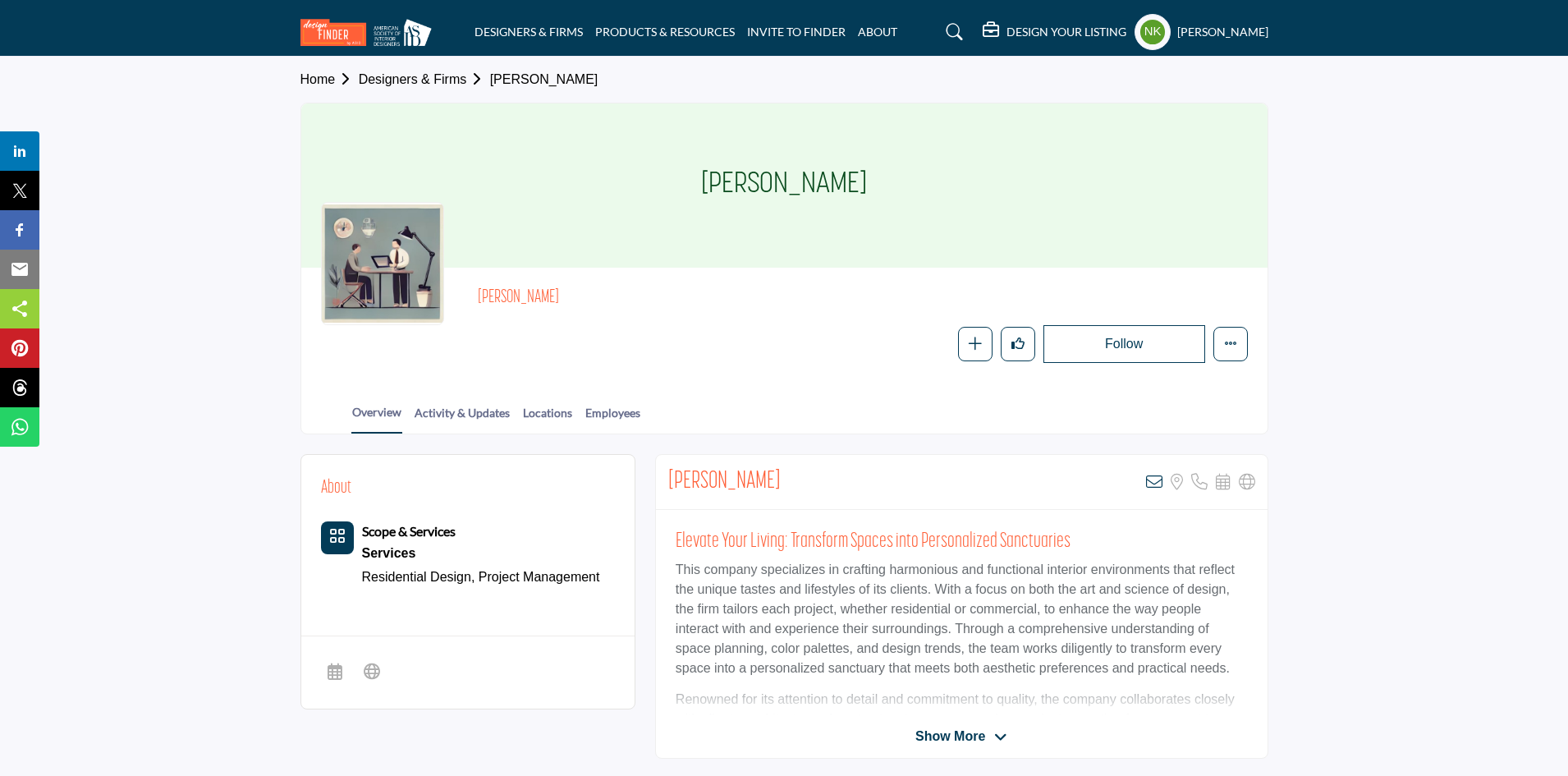
drag, startPoint x: 1154, startPoint y: 483, endPoint x: 1135, endPoint y: 483, distance: 19.0
click at [1154, 483] on icon at bounding box center [1154, 482] width 17 height 17
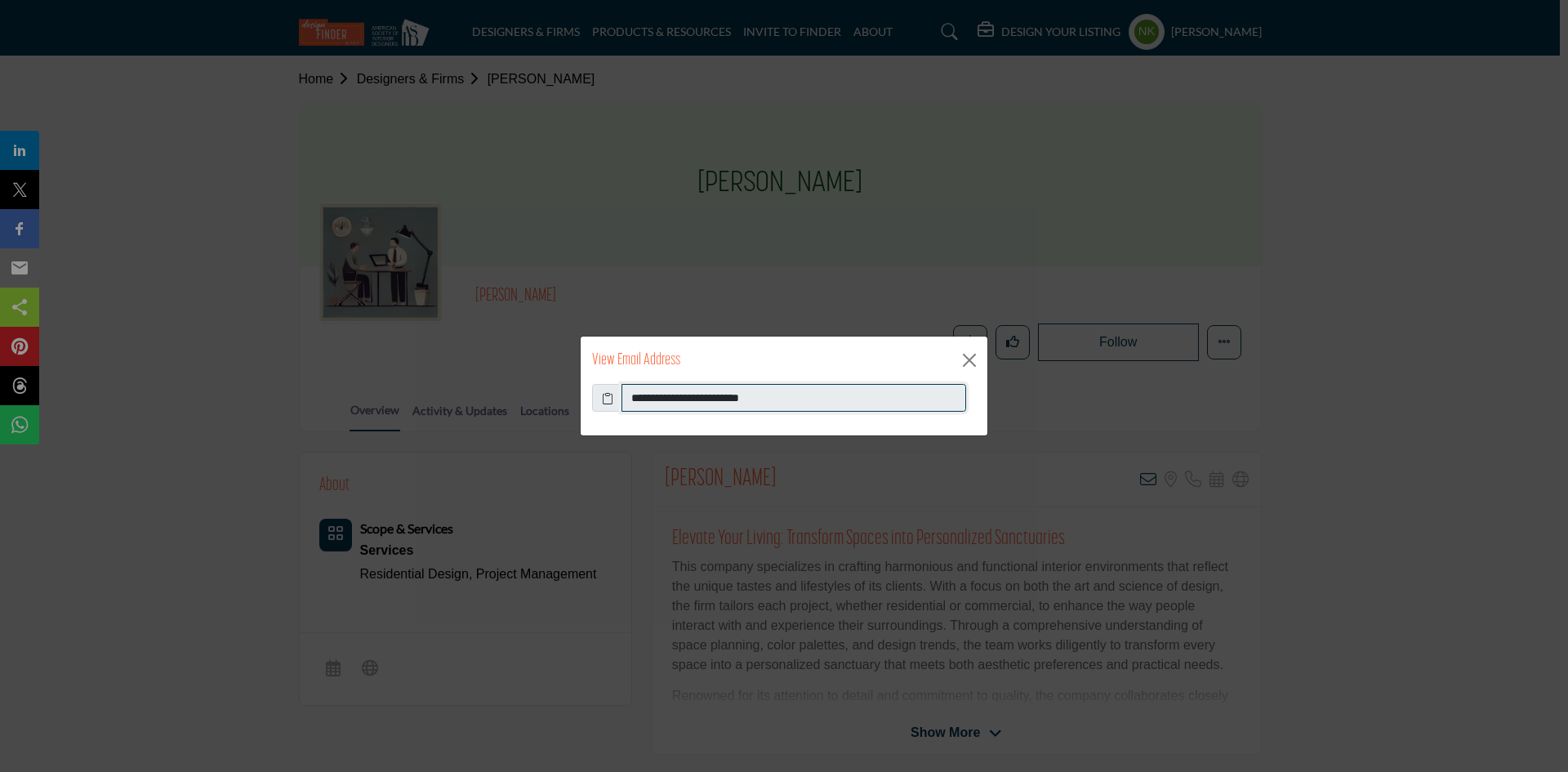
drag, startPoint x: 823, startPoint y: 392, endPoint x: 288, endPoint y: 383, distance: 535.1
click at [293, 387] on div "**********" at bounding box center [784, 386] width 1568 height 772
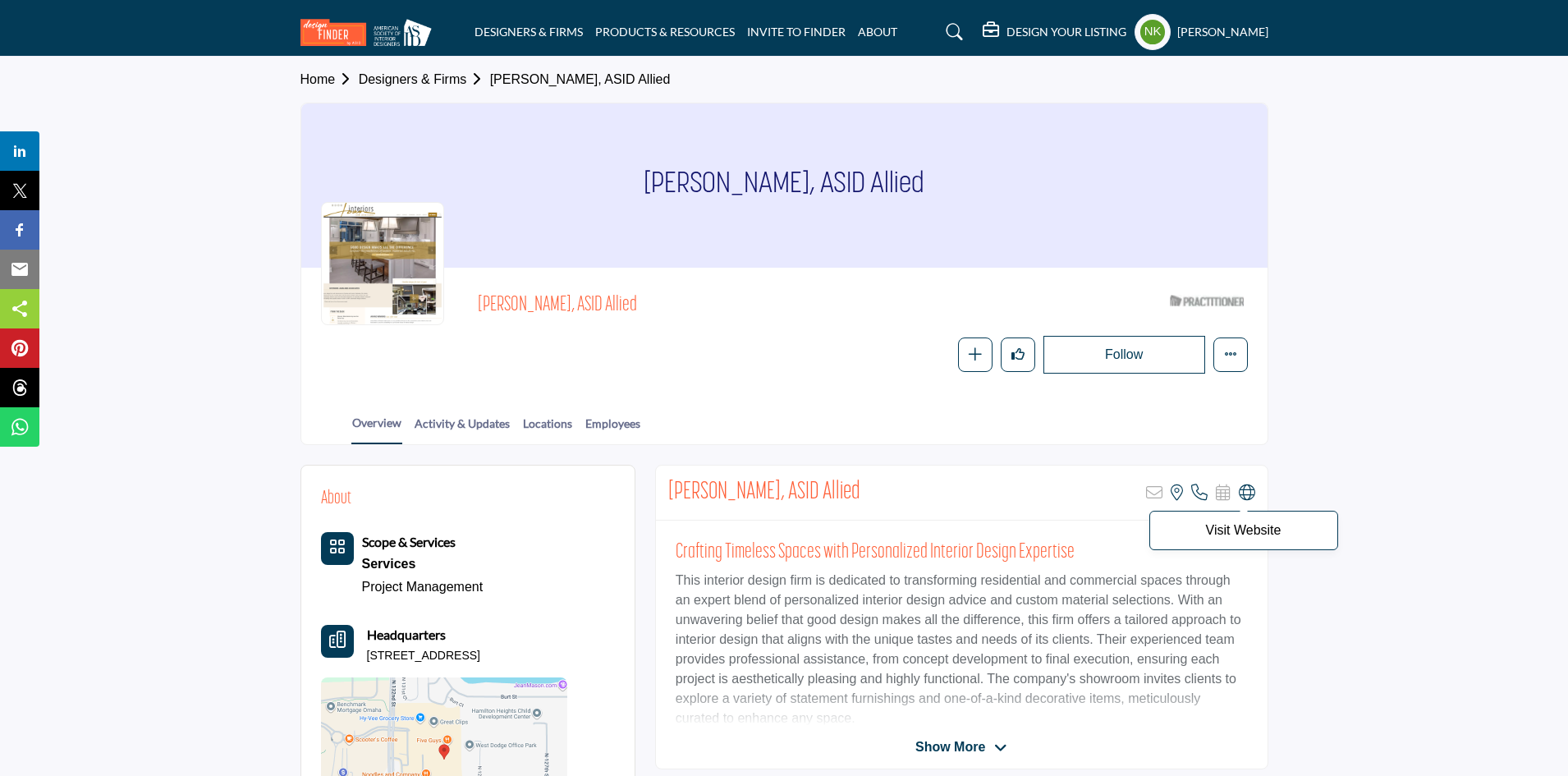
click at [1252, 493] on icon at bounding box center [1247, 493] width 17 height 17
